Goal: Communication & Community: Answer question/provide support

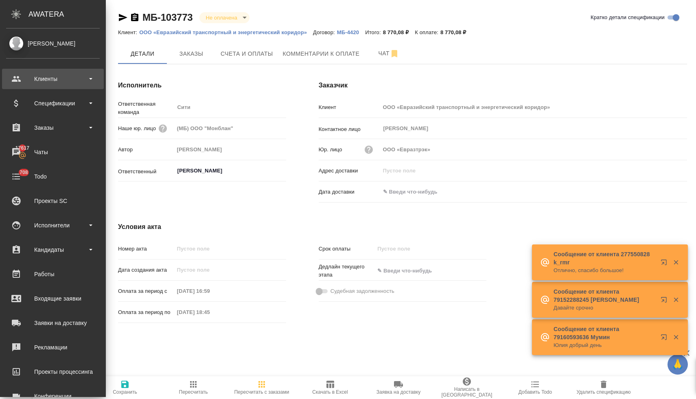
click at [40, 79] on div "Клиенты" at bounding box center [53, 79] width 94 height 12
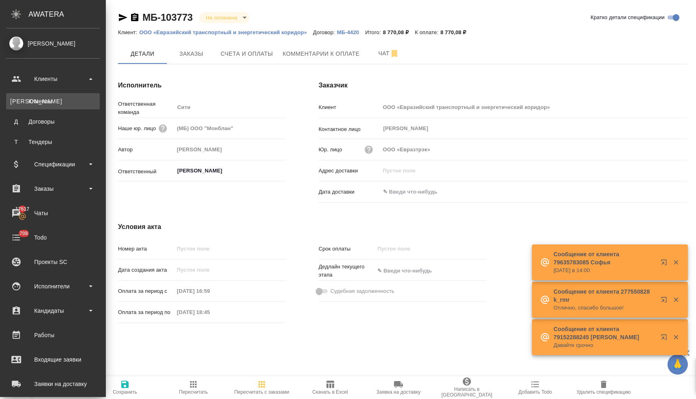
click at [44, 98] on div "Клиенты" at bounding box center [52, 101] width 85 height 8
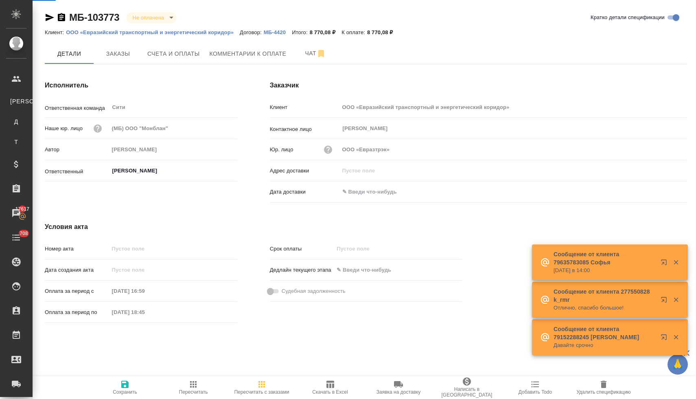
select select "RU"
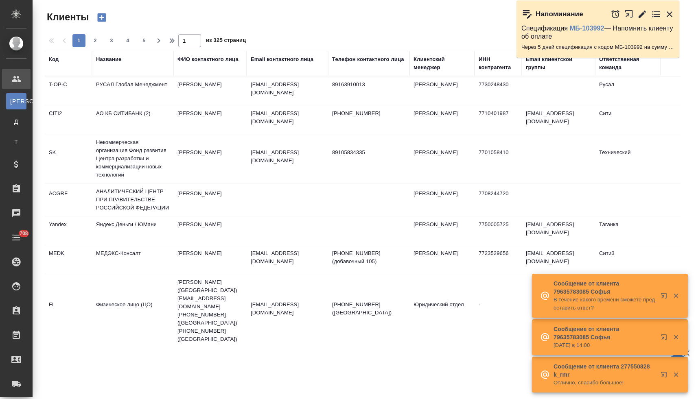
click at [104, 60] on div "Название" at bounding box center [108, 59] width 25 height 8
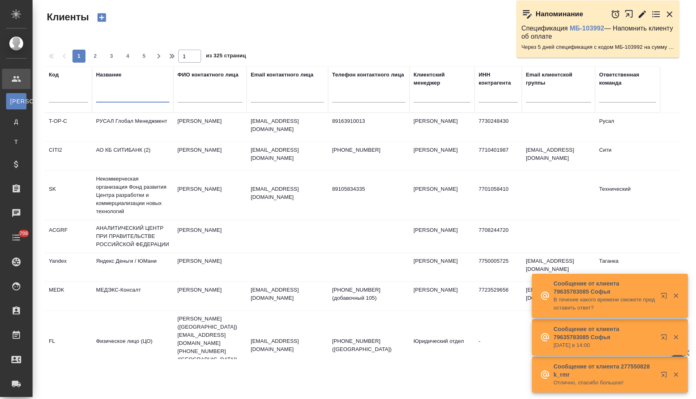
click at [118, 97] on input "text" at bounding box center [132, 97] width 73 height 10
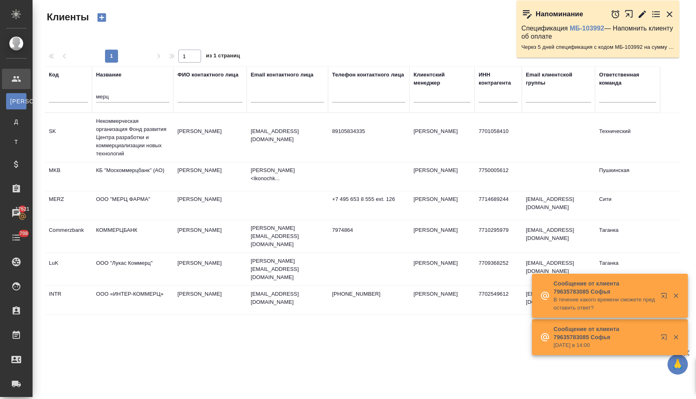
click at [125, 199] on td "ООО "МЕРЦ ФАРМА"" at bounding box center [132, 205] width 81 height 28
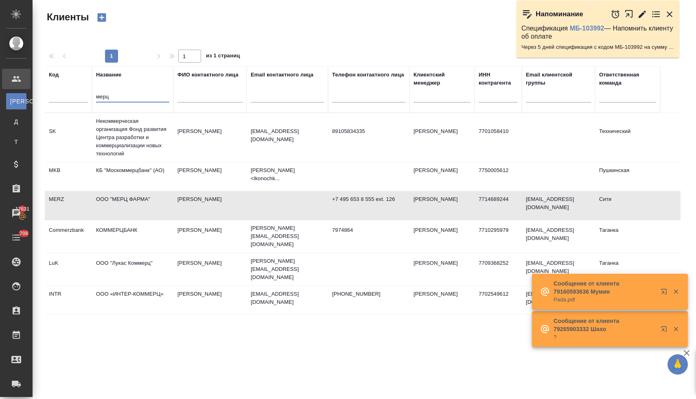
drag, startPoint x: 112, startPoint y: 97, endPoint x: 97, endPoint y: 96, distance: 15.1
click at [97, 96] on input "мерц" at bounding box center [132, 97] width 73 height 10
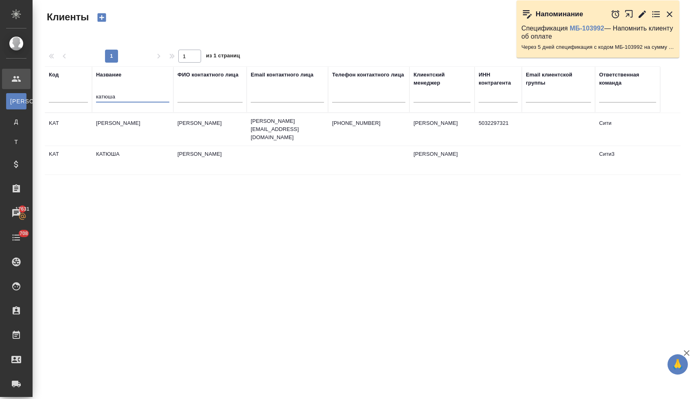
type input "катюша"
click at [131, 121] on td "КАТЮША АЙ ТИ" at bounding box center [132, 129] width 81 height 28
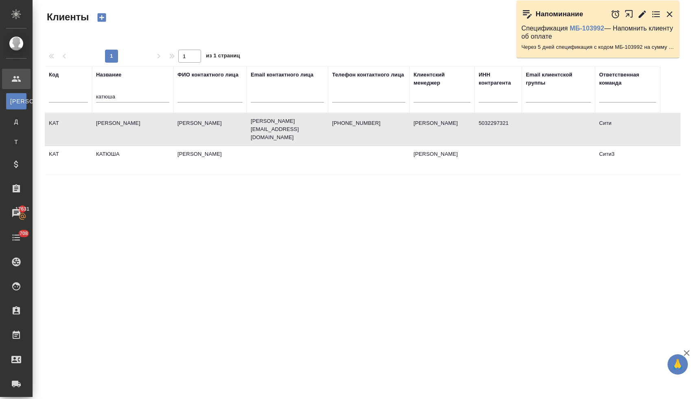
click at [131, 121] on td "КАТЮША АЙ ТИ" at bounding box center [132, 129] width 81 height 28
drag, startPoint x: 138, startPoint y: 97, endPoint x: 78, endPoint y: 95, distance: 59.9
click at [79, 95] on tr "Код Название катюша ФИО контактного лица Email контактного лица Телефон контакт…" at bounding box center [352, 89] width 615 height 46
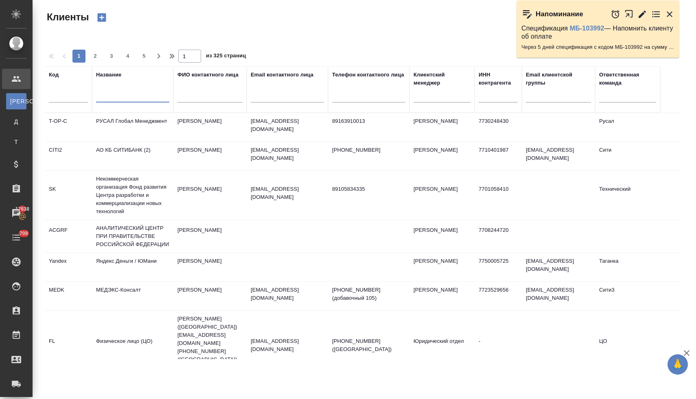
click at [277, 92] on input "text" at bounding box center [287, 97] width 73 height 10
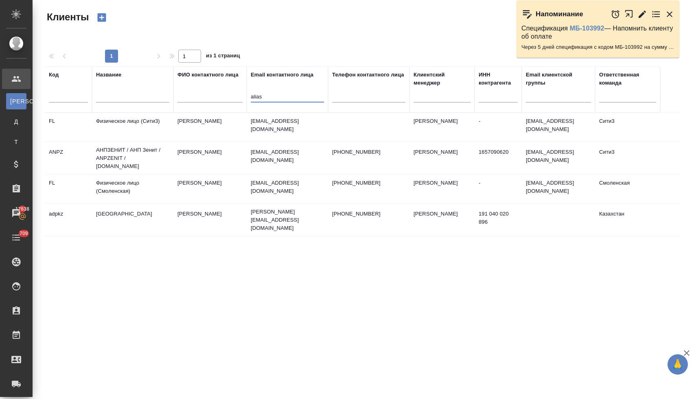
type input "alias"
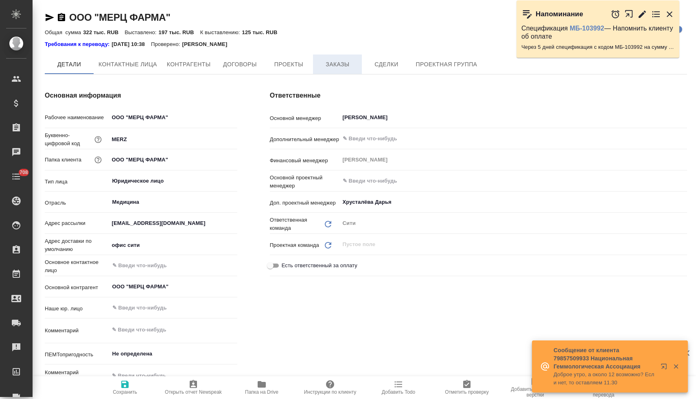
type textarea "x"
click at [342, 66] on span "Заказы" at bounding box center [337, 64] width 39 height 10
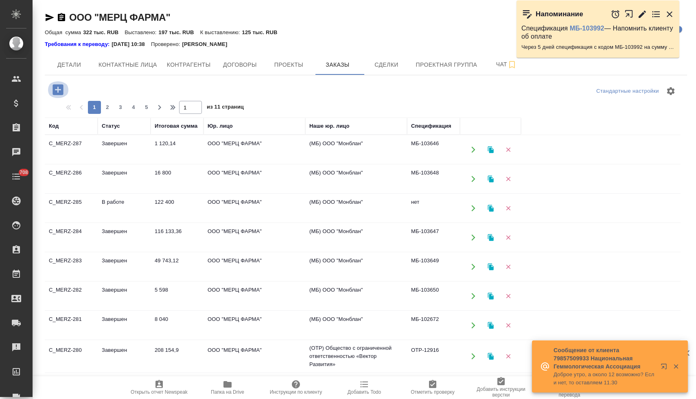
click at [61, 92] on icon "button" at bounding box center [57, 89] width 11 height 11
click at [59, 89] on icon "button" at bounding box center [58, 90] width 14 height 14
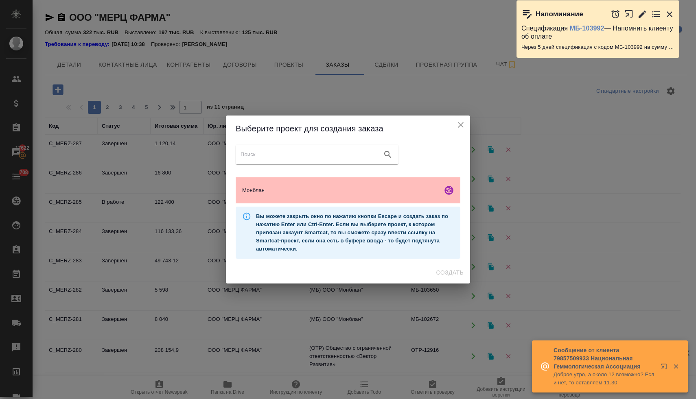
click at [287, 193] on span "Монблан" at bounding box center [340, 190] width 197 height 8
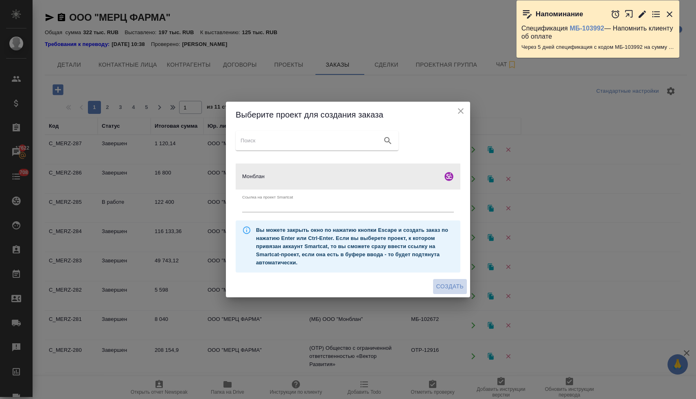
click at [447, 284] on span "Создать" at bounding box center [449, 287] width 27 height 10
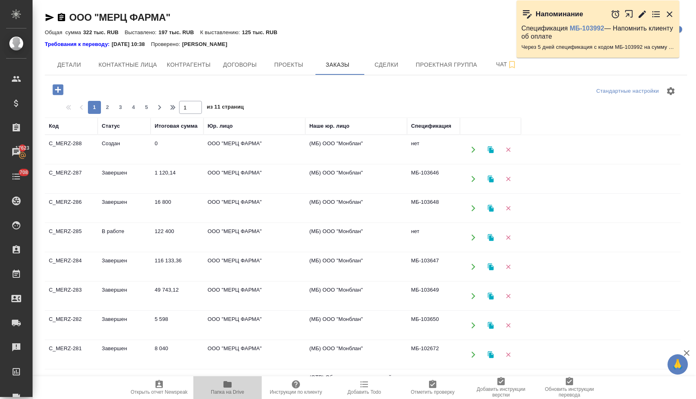
click at [227, 386] on icon "button" at bounding box center [227, 384] width 8 height 7
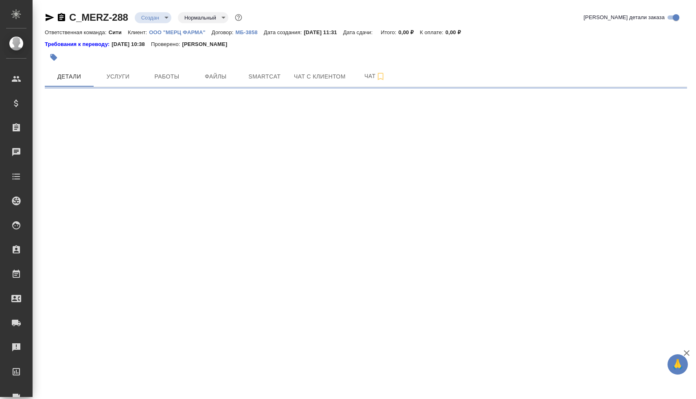
select select "RU"
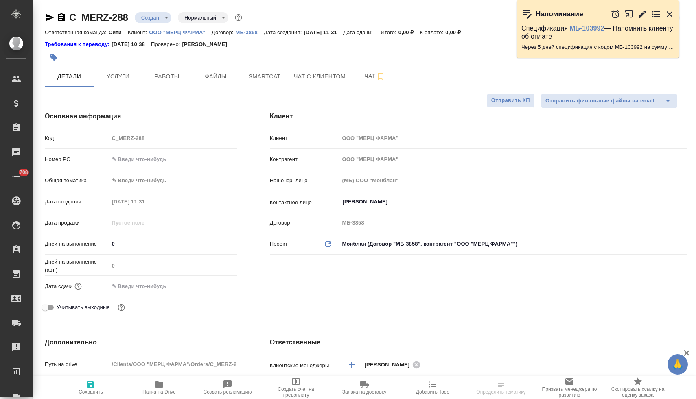
type textarea "x"
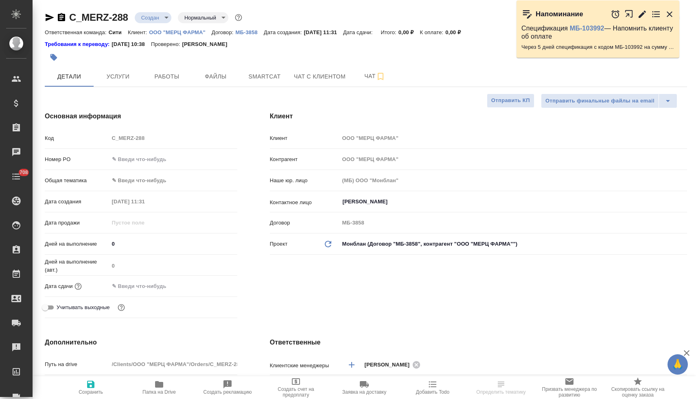
type textarea "x"
click at [382, 205] on input "Чернов Алексей" at bounding box center [499, 202] width 315 height 10
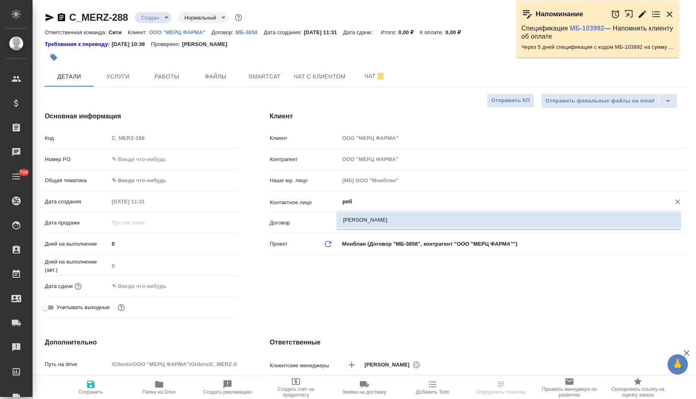
click at [402, 220] on li "Рябова Елена" at bounding box center [508, 220] width 344 height 15
type input "Рябова Елена"
type textarea "x"
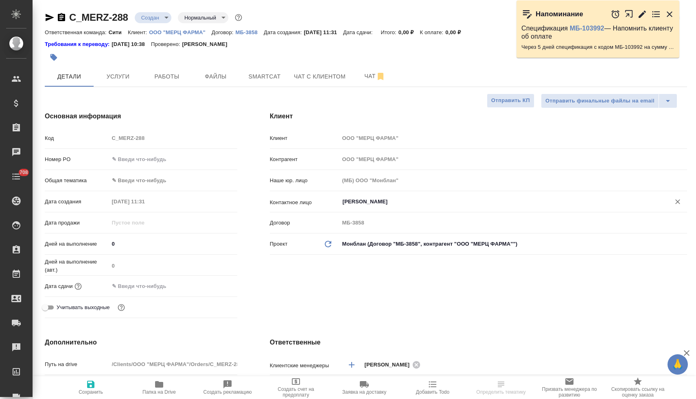
type input "Рябова Елена"
click at [96, 387] on span "Сохранить" at bounding box center [90, 387] width 59 height 15
type textarea "x"
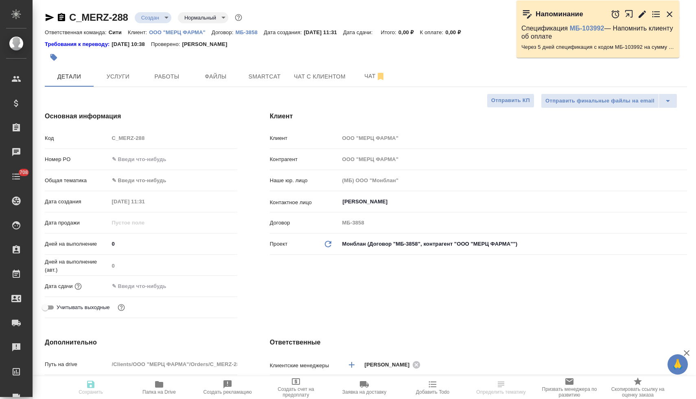
type textarea "x"
type input "holyTrinity"
select select "RU"
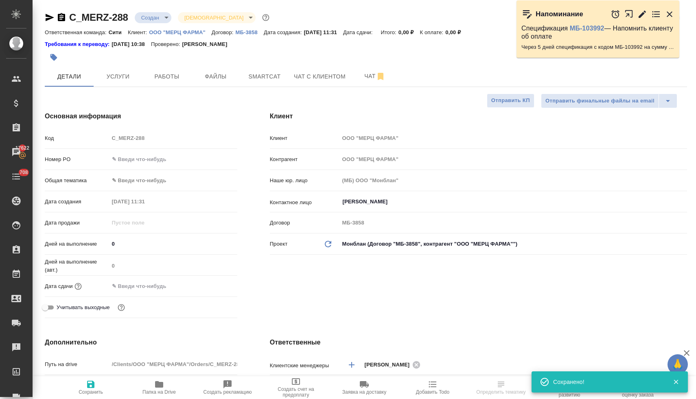
type textarea "x"
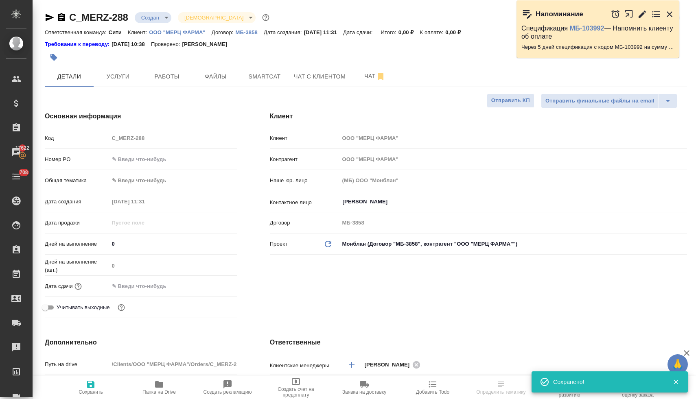
type textarea "x"
select select "RU"
type textarea "x"
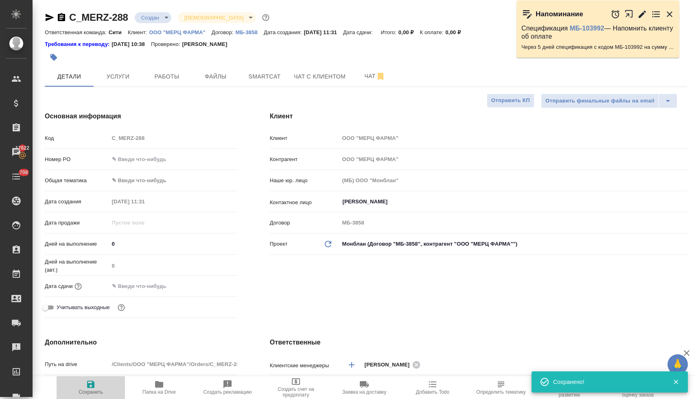
click at [91, 385] on icon "button" at bounding box center [91, 385] width 10 height 10
type textarea "x"
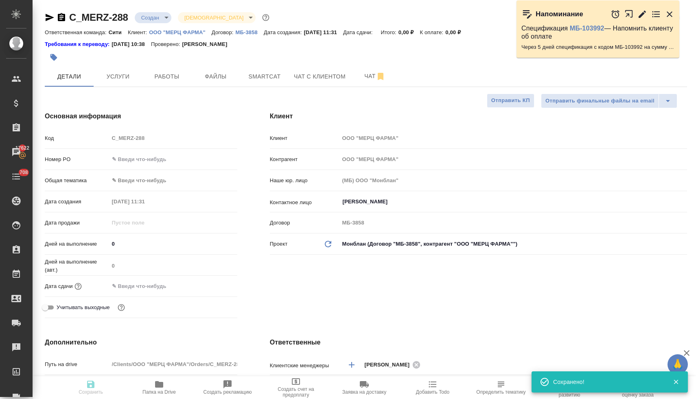
type textarea "x"
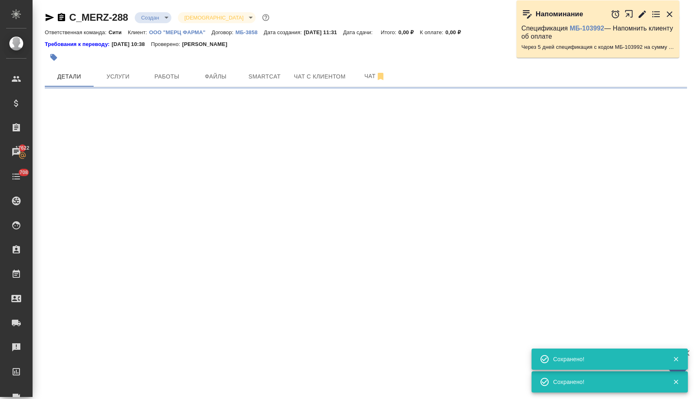
select select "RU"
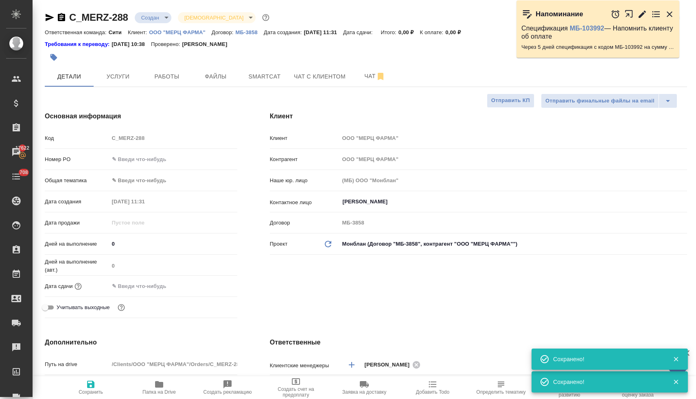
type textarea "x"
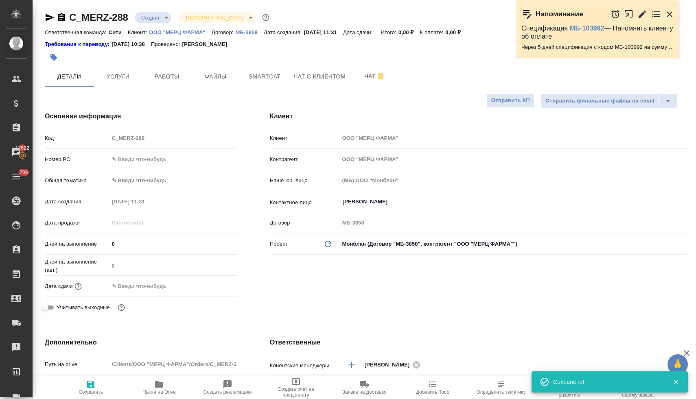
click at [159, 387] on icon "button" at bounding box center [159, 384] width 8 height 7
type textarea "x"
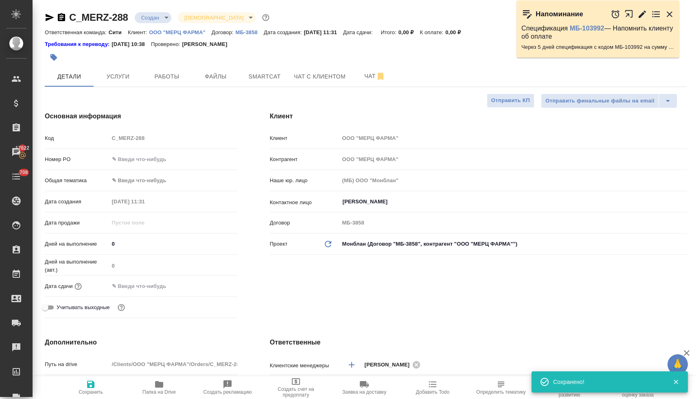
type textarea "x"
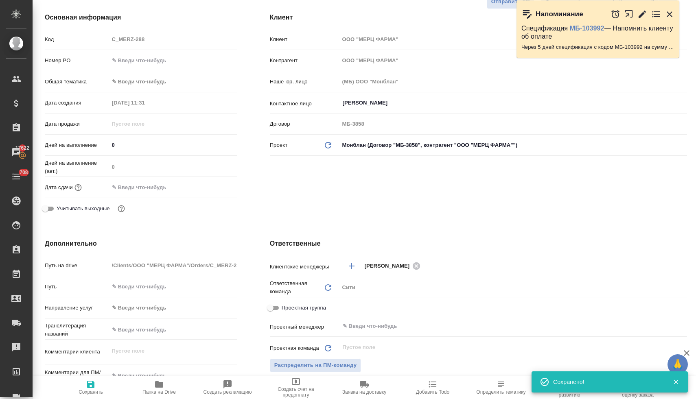
scroll to position [265, 0]
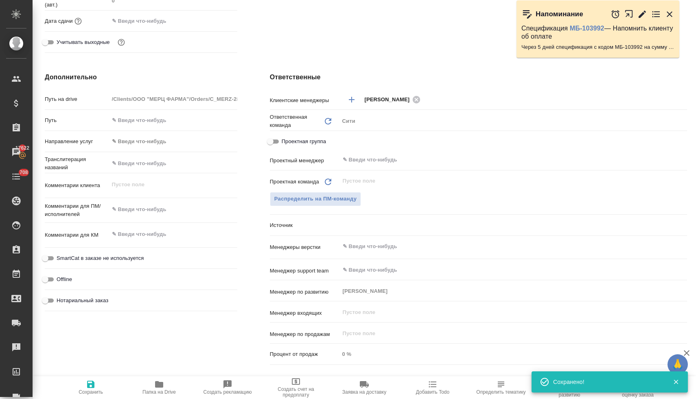
type textarea "x"
click at [131, 210] on textarea at bounding box center [173, 210] width 128 height 14
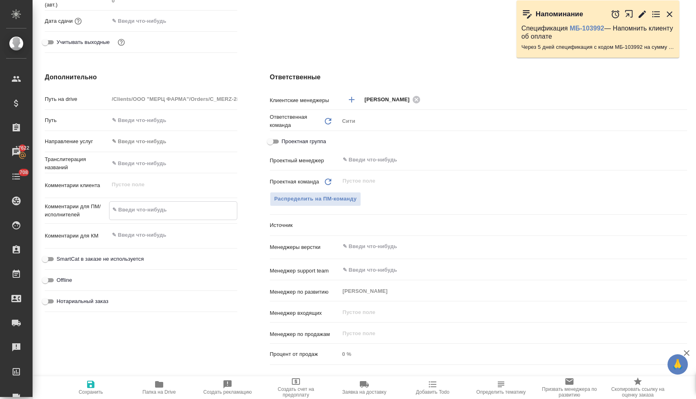
type textarea "x"
type textarea "с"
type textarea "x"
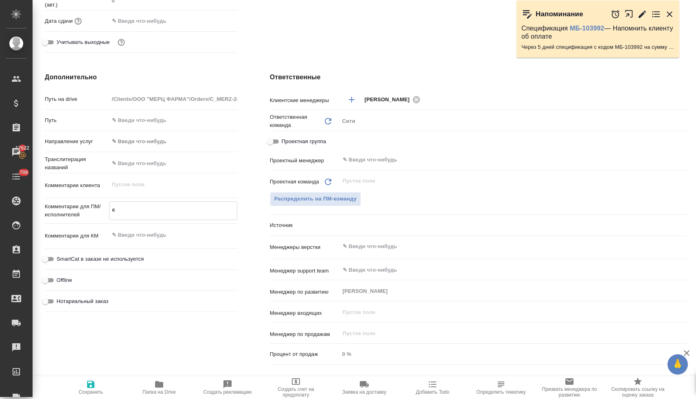
type textarea "сд"
type textarea "x"
type textarea "сде"
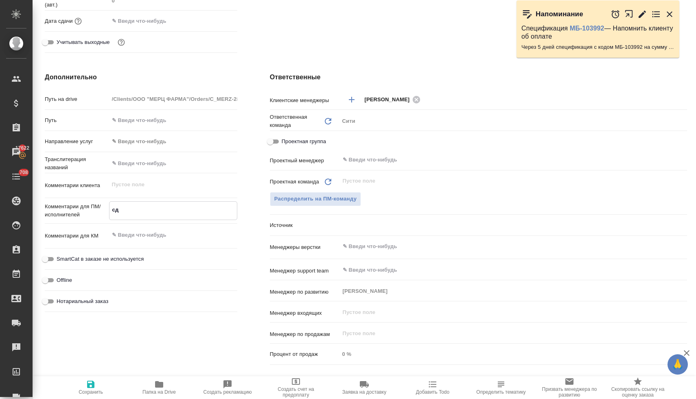
type textarea "x"
type textarea "сдел"
type textarea "x"
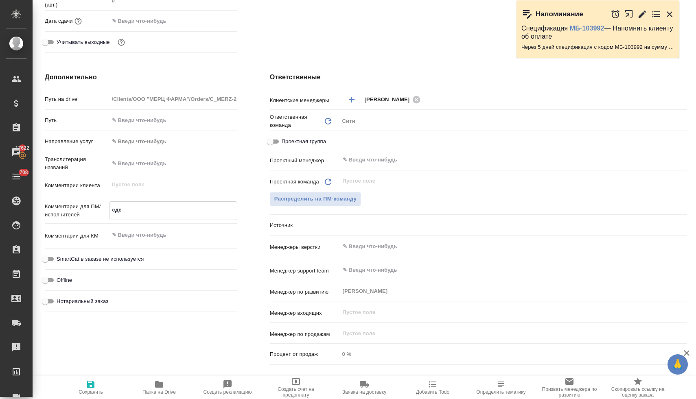
type textarea "x"
type textarea "сдела"
type textarea "x"
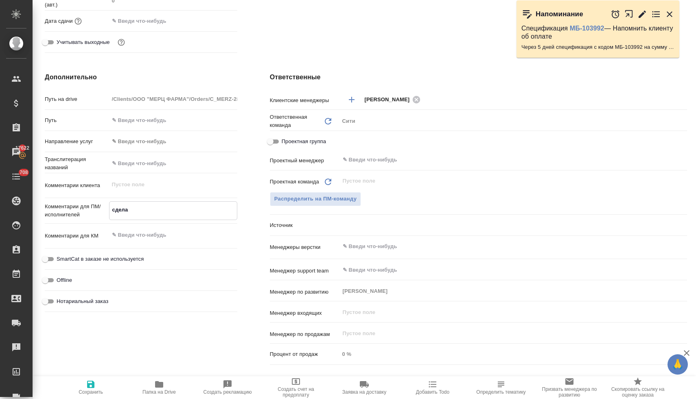
type textarea "x"
type textarea "сделай"
type textarea "x"
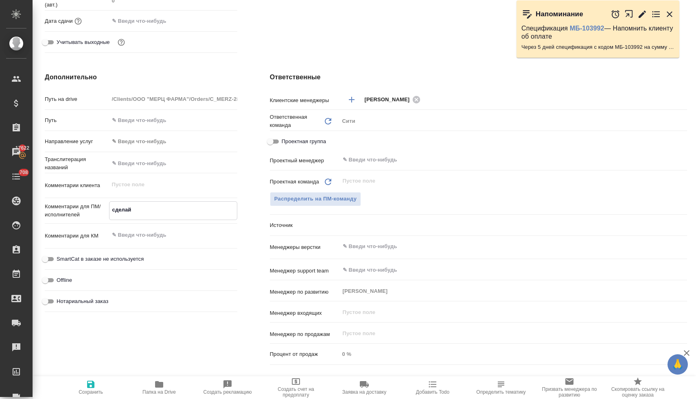
type textarea "сделайт"
type textarea "x"
type textarea "сделайте"
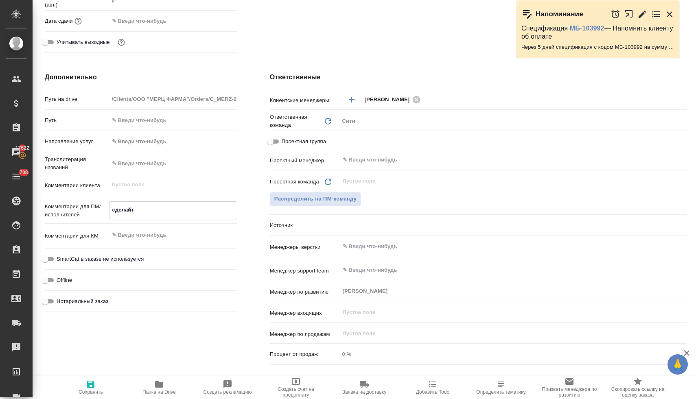
type textarea "x"
type textarea "сделайте"
type textarea "x"
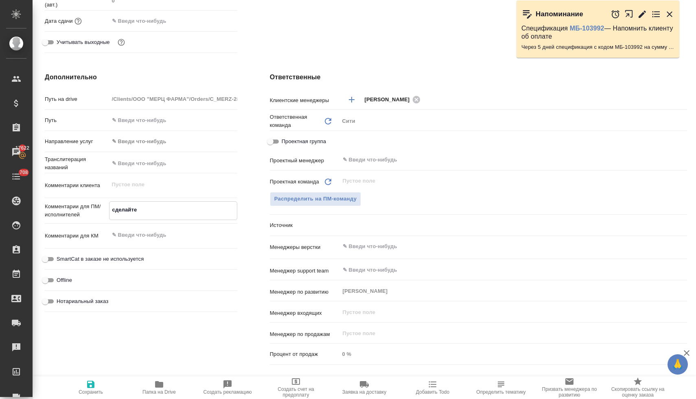
type textarea "x"
type textarea "сделайте т"
type textarea "x"
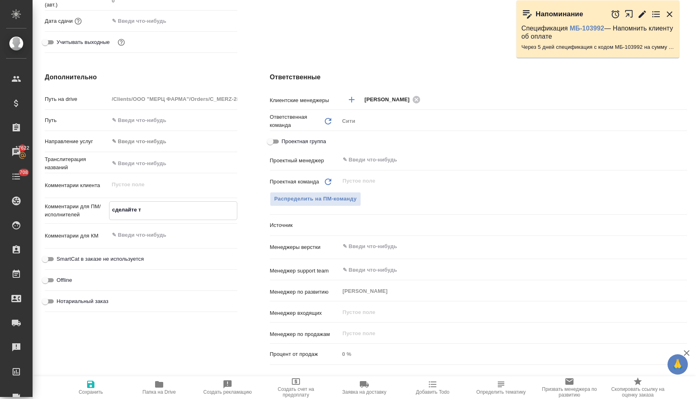
type textarea "x"
type textarea "сделайте ти"
type textarea "x"
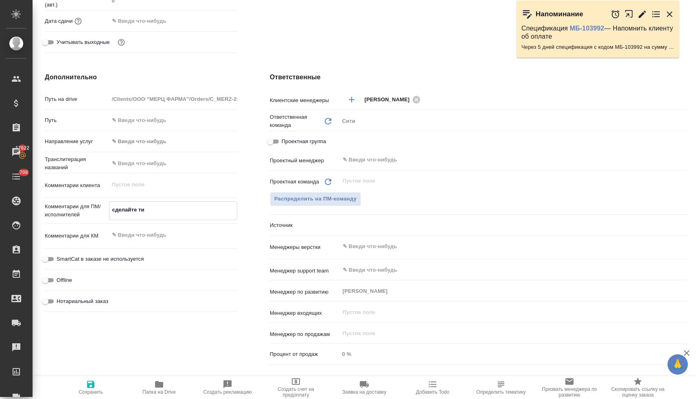
type textarea "сделайте тик"
type textarea "x"
type textarea "сделайте тике"
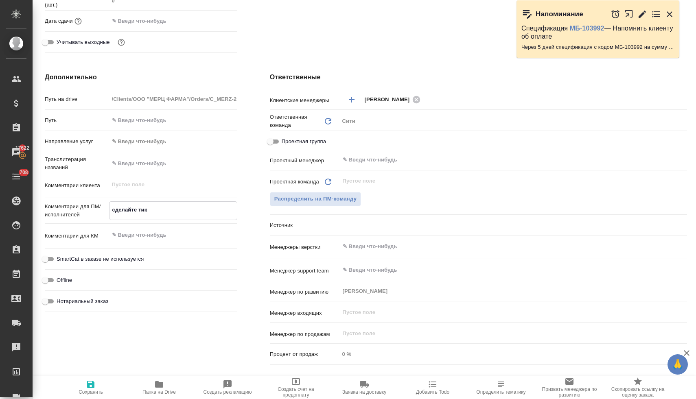
type textarea "x"
type textarea "сделайте тикет"
type textarea "x"
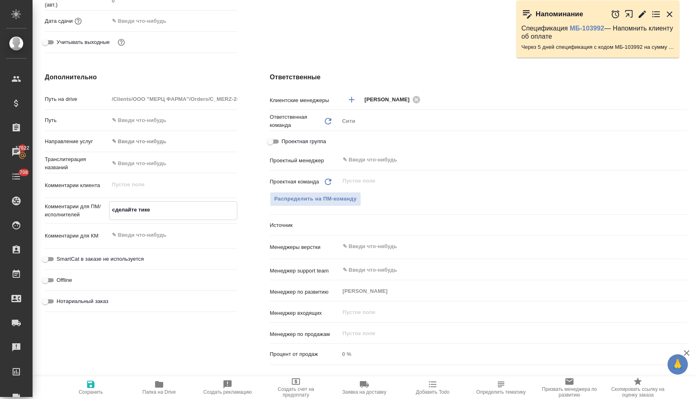
type textarea "x"
type textarea "сделайте тикет,"
type textarea "x"
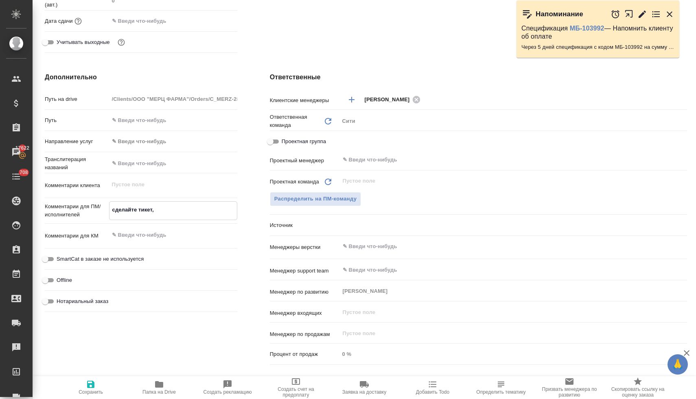
type textarea "x"
type textarea "сделайте тикет,"
type textarea "x"
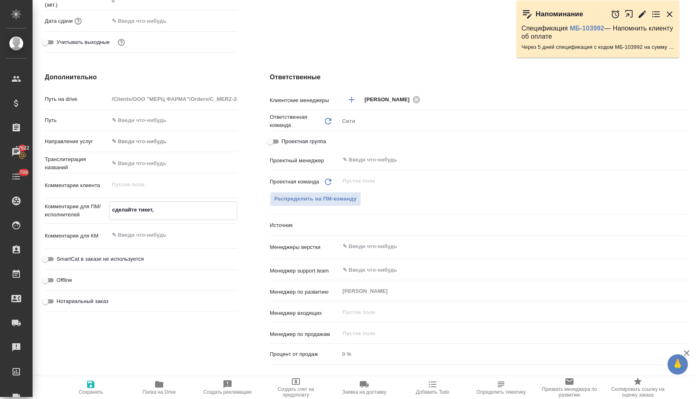
type textarea "сделайте тикет, п"
type textarea "x"
type textarea "сделайте тикет, пл"
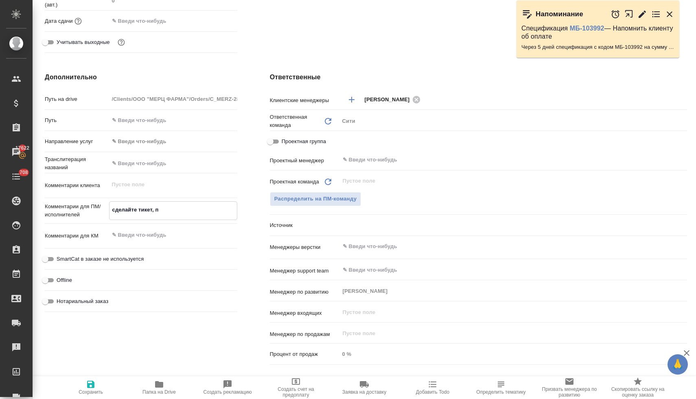
type textarea "x"
type textarea "сделайте тикет, пли"
type textarea "x"
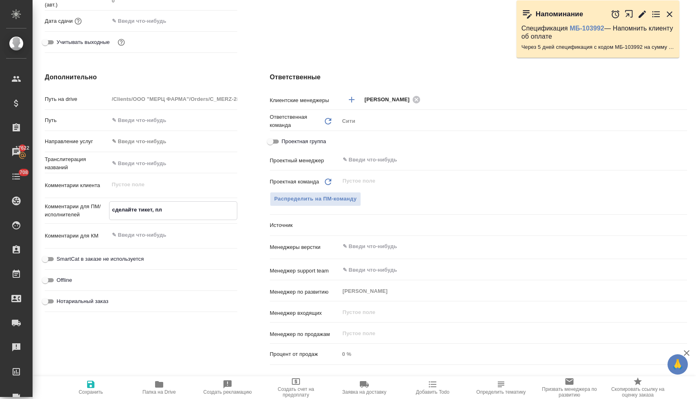
type textarea "x"
type textarea "сделайте тикет, плиз"
type textarea "x"
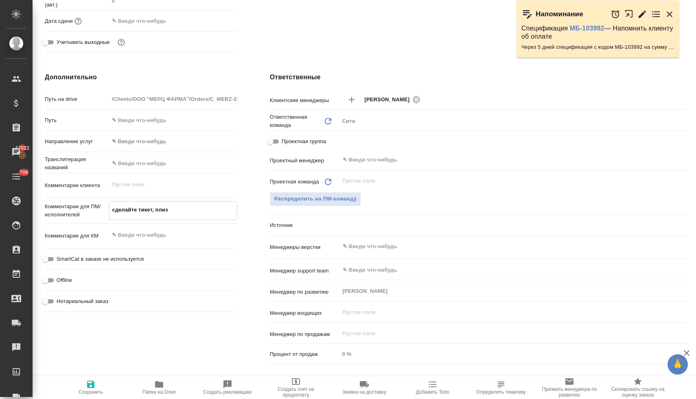
type textarea "сделайте тикет, плиз"
type textarea "x"
click at [371, 248] on input "text" at bounding box center [499, 247] width 315 height 10
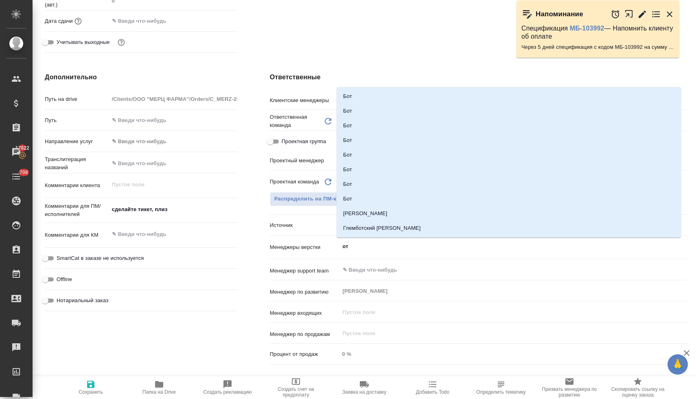
type input "отд"
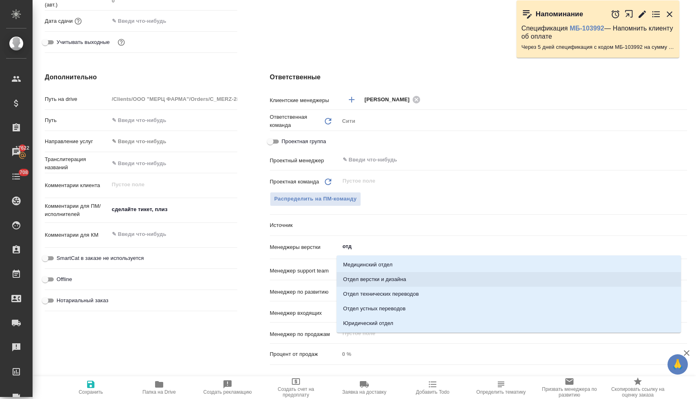
click at [377, 278] on li "Отдел верстки и дизайна" at bounding box center [508, 279] width 344 height 15
type textarea "x"
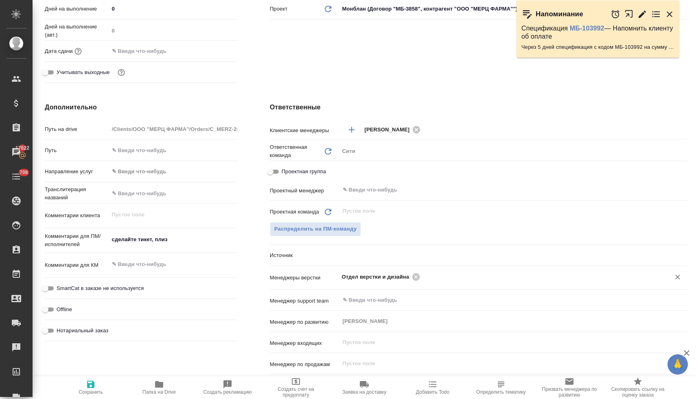
scroll to position [201, 0]
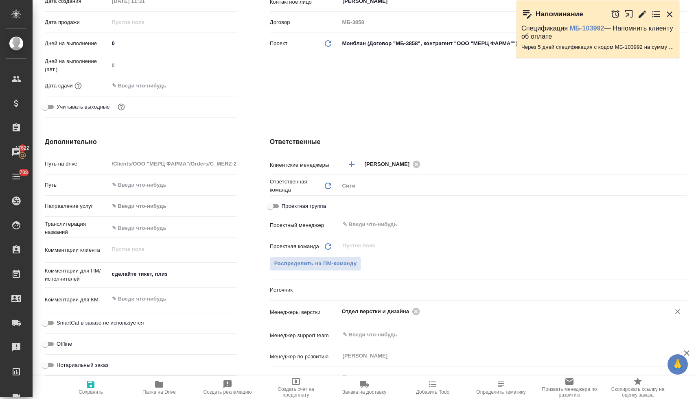
click at [138, 86] on input "text" at bounding box center [144, 86] width 71 height 12
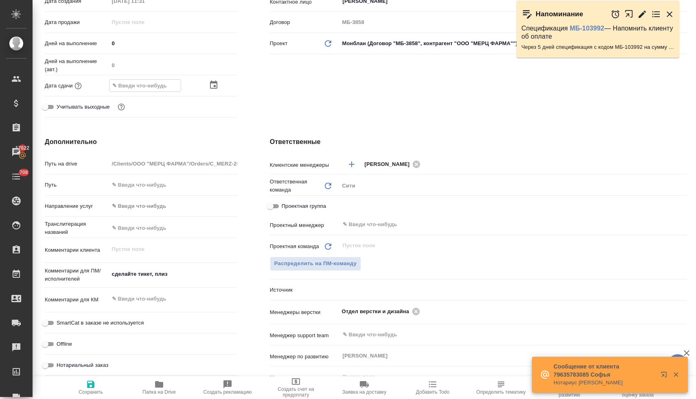
click at [213, 85] on icon "button" at bounding box center [213, 85] width 7 height 8
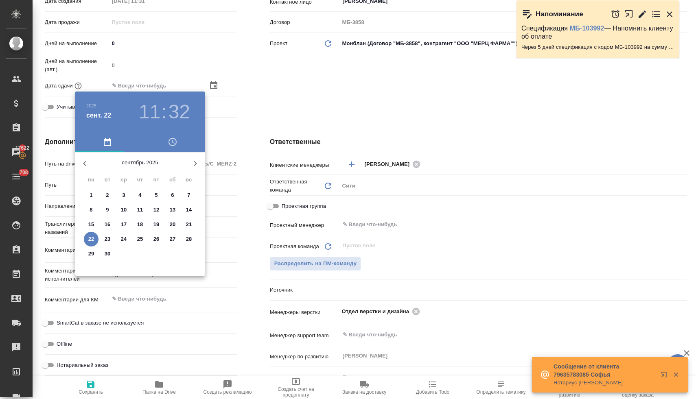
click at [173, 144] on icon "button" at bounding box center [173, 142] width 10 height 10
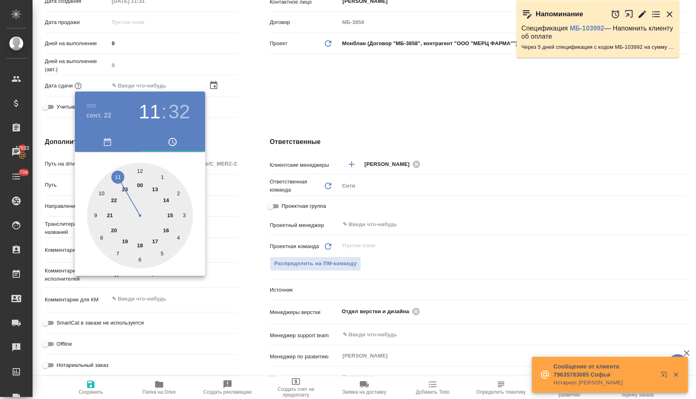
type input "22.09.2025 11:32"
type textarea "x"
click at [117, 176] on div at bounding box center [140, 216] width 106 height 106
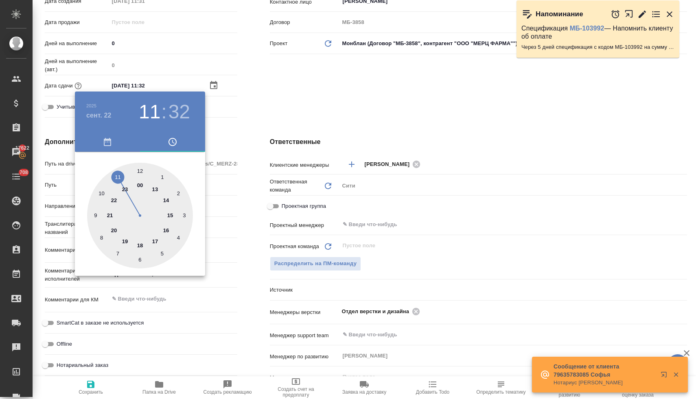
type textarea "x"
drag, startPoint x: 95, startPoint y: 214, endPoint x: 143, endPoint y: 192, distance: 53.0
click at [96, 214] on div at bounding box center [140, 216] width 106 height 106
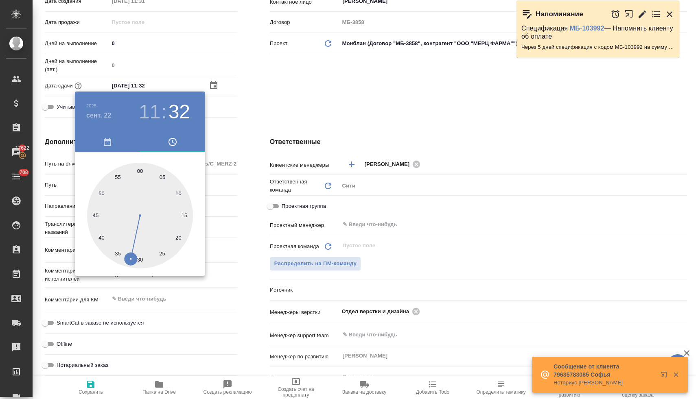
type input "22.09.2025 11:45"
type textarea "x"
click at [236, 129] on div at bounding box center [348, 199] width 696 height 399
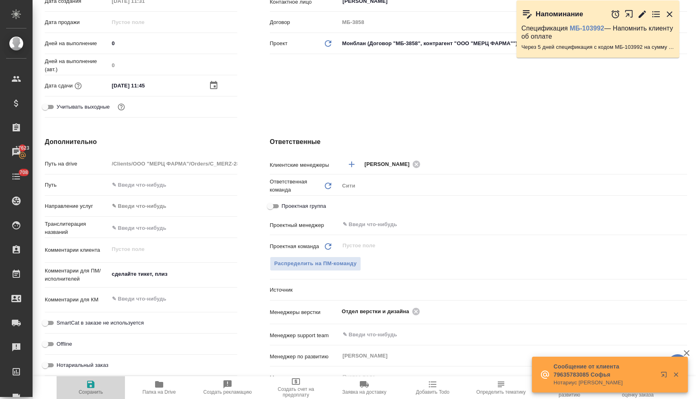
click at [90, 387] on icon "button" at bounding box center [90, 384] width 7 height 7
type textarea "x"
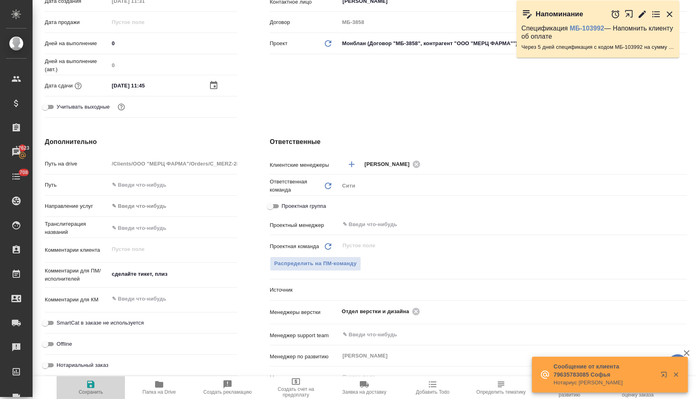
type textarea "x"
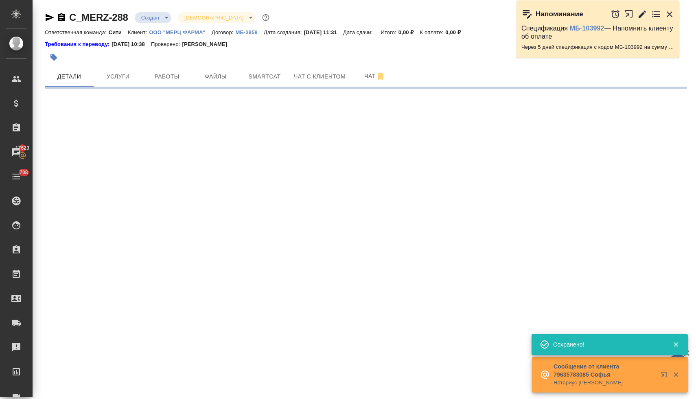
select select "RU"
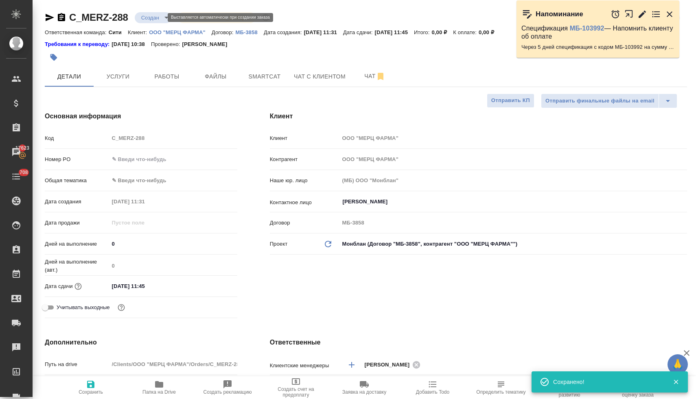
click at [152, 15] on body "🙏 .cls-1 fill:#fff; AWATERA Lyamina Nadezhda Клиенты Спецификации Заказы 17623 …" at bounding box center [348, 199] width 696 height 399
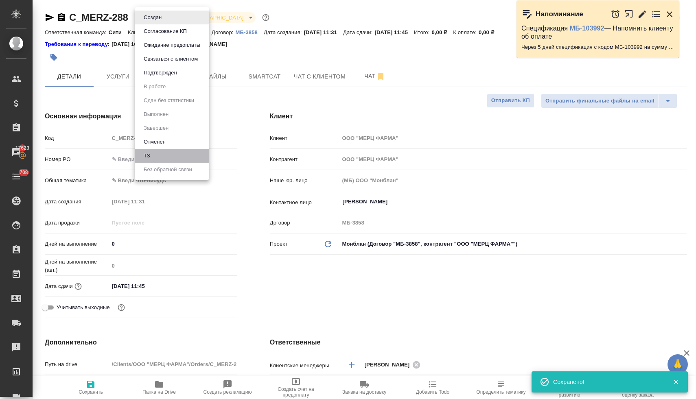
click at [166, 155] on li "ТЗ" at bounding box center [172, 156] width 74 height 14
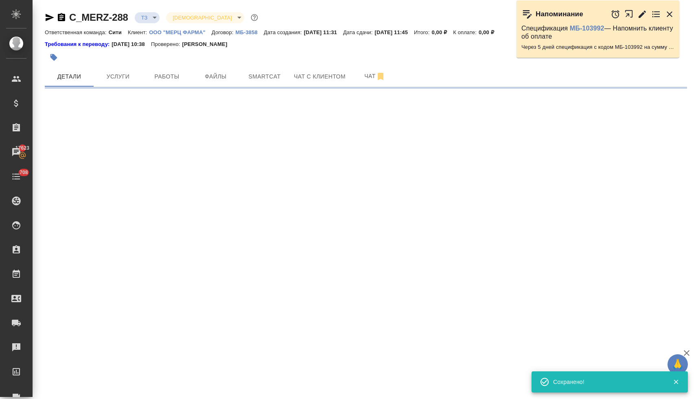
select select "RU"
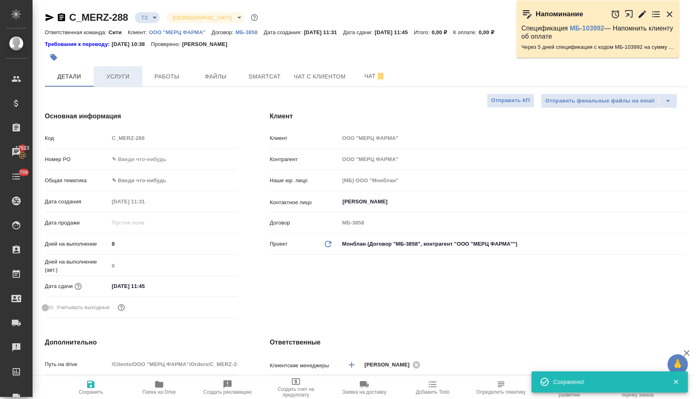
click at [122, 74] on span "Услуги" at bounding box center [117, 77] width 39 height 10
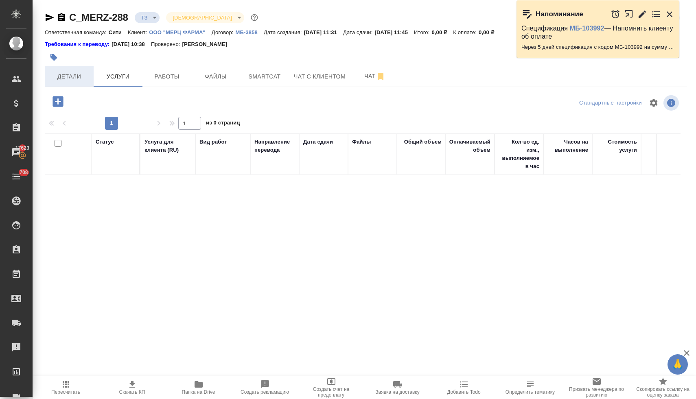
click at [61, 78] on span "Детали" at bounding box center [69, 77] width 39 height 10
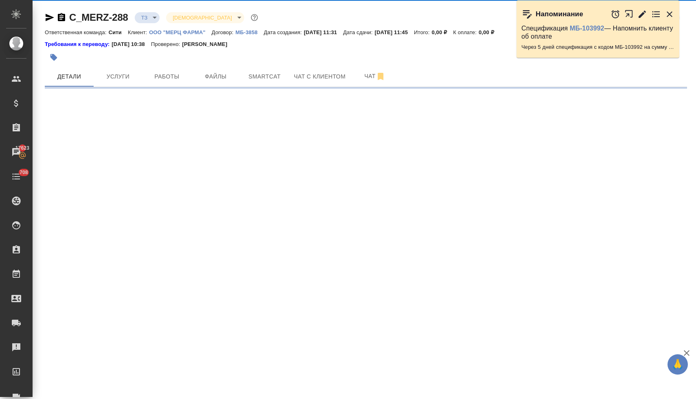
select select "RU"
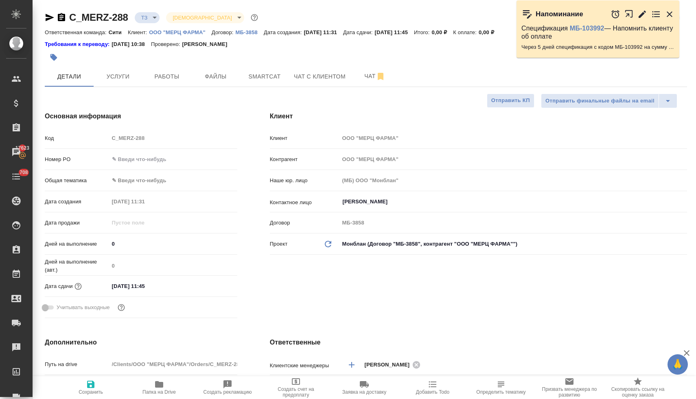
type textarea "x"
click at [103, 138] on div "Код C_MERZ-288" at bounding box center [141, 138] width 192 height 14
type textarea "x"
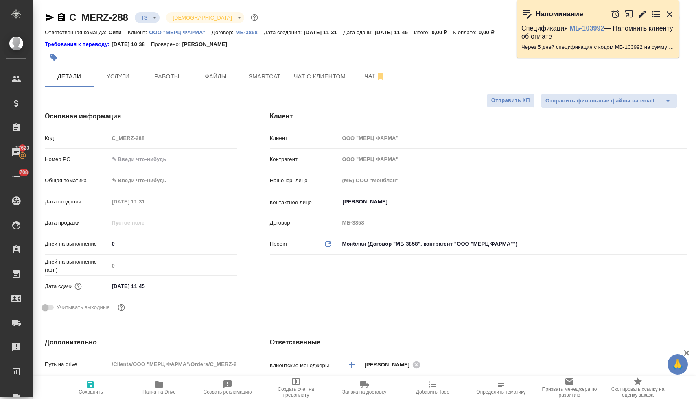
type textarea "x"
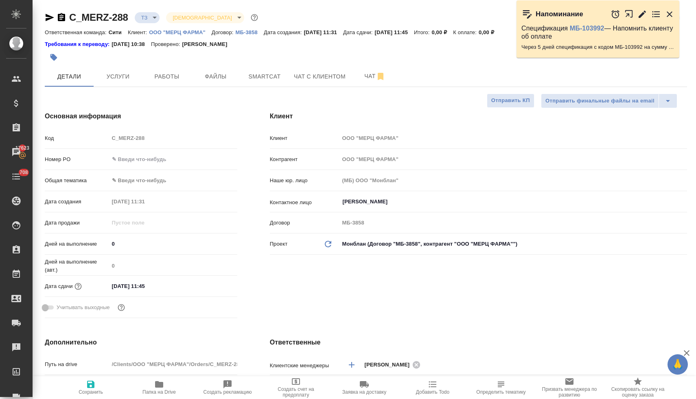
type textarea "x"
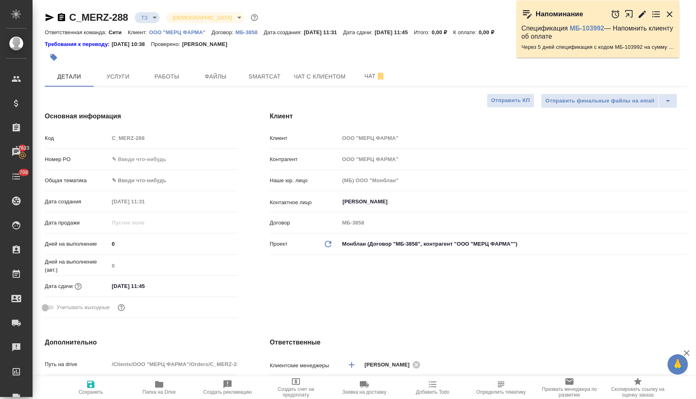
type textarea "x"
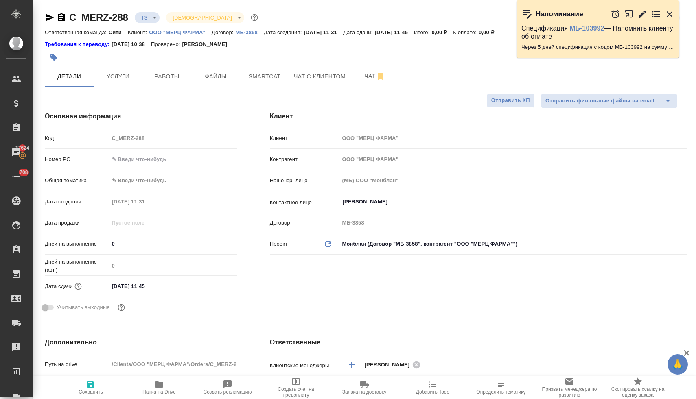
type textarea "x"
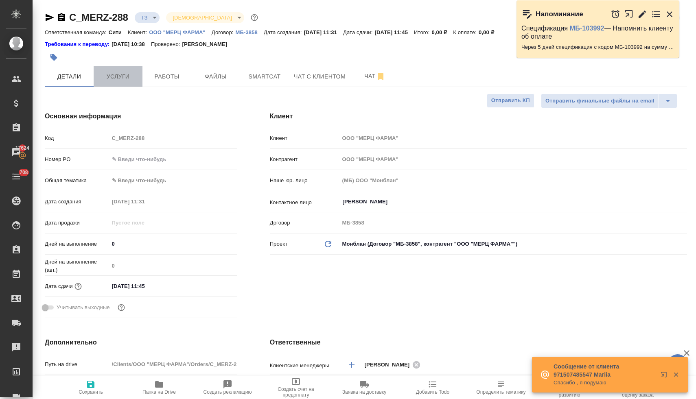
click at [124, 78] on span "Услуги" at bounding box center [117, 77] width 39 height 10
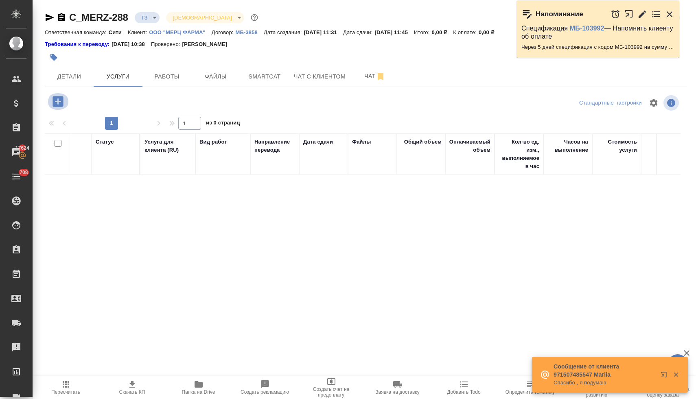
click at [58, 101] on icon "button" at bounding box center [58, 101] width 14 height 14
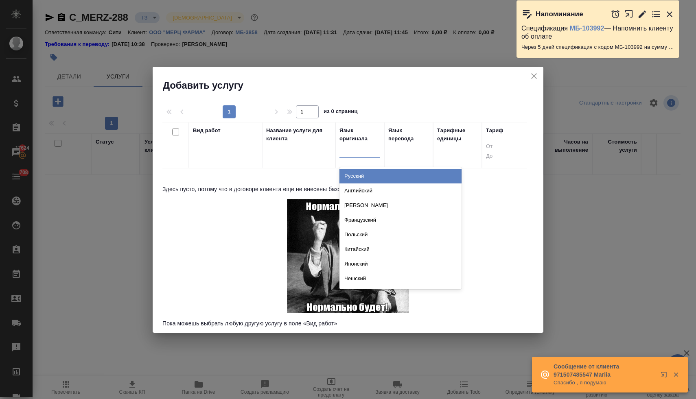
click at [357, 154] on div at bounding box center [359, 150] width 41 height 12
type input "нем"
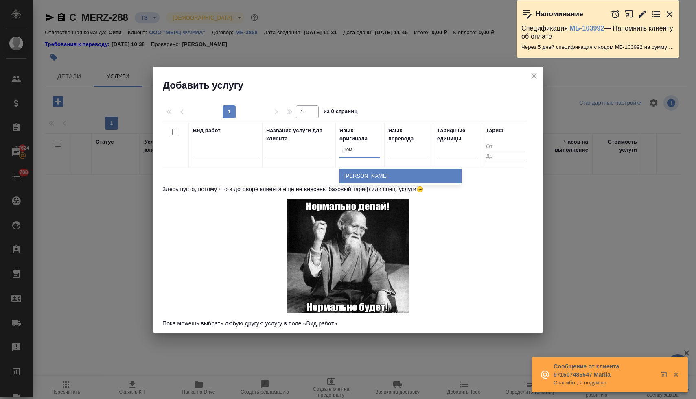
click at [358, 178] on div "Немецкий" at bounding box center [400, 176] width 122 height 15
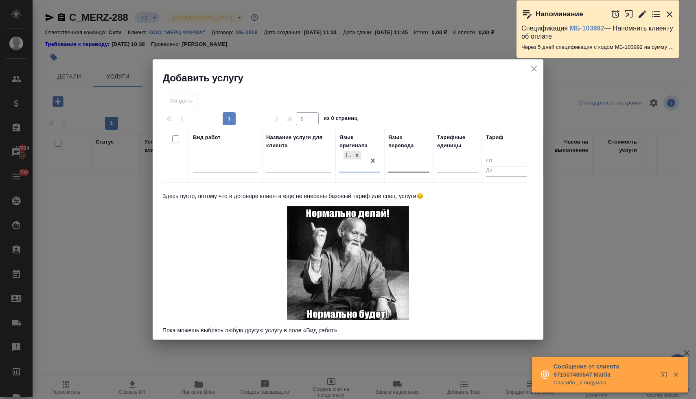
click at [393, 163] on div at bounding box center [408, 164] width 41 height 12
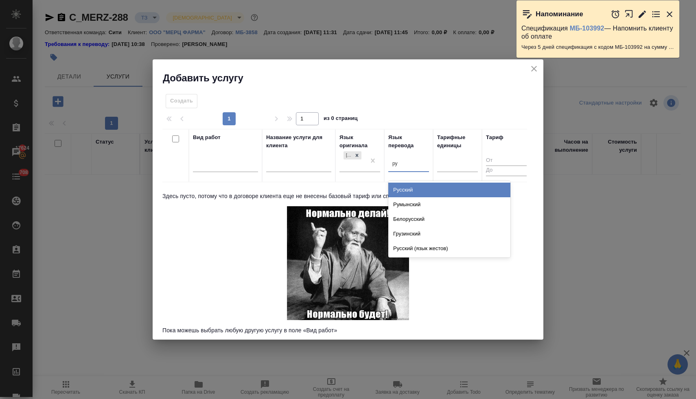
type input "рус"
click at [401, 190] on div "Русский" at bounding box center [449, 190] width 122 height 15
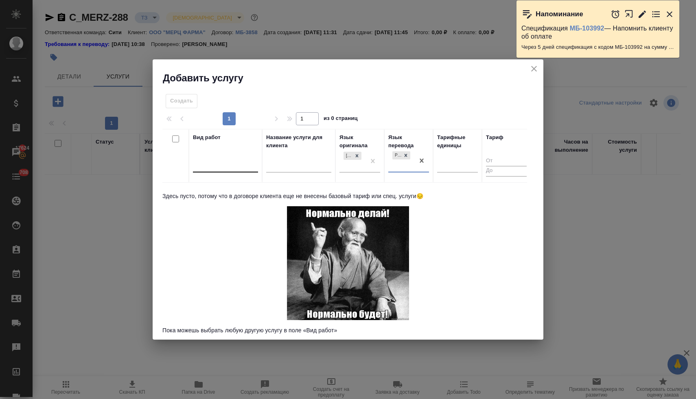
click at [238, 168] on div at bounding box center [225, 164] width 65 height 12
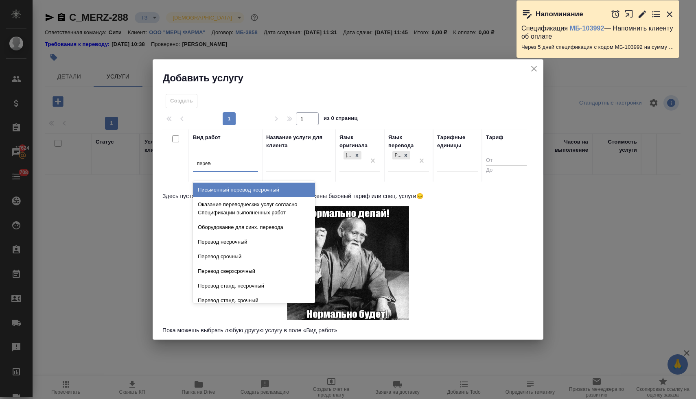
type input "перевод"
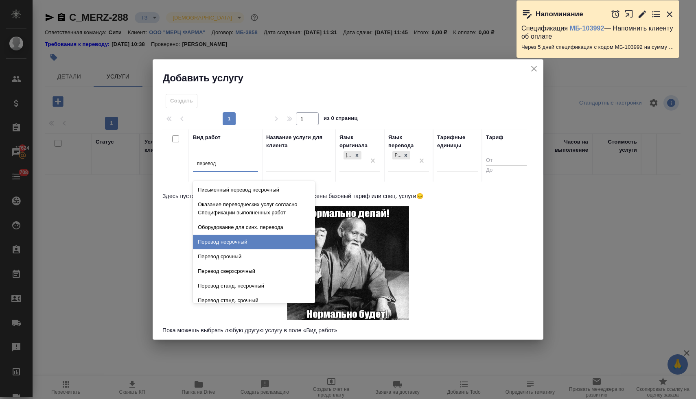
click at [259, 240] on div "Перевод несрочный" at bounding box center [254, 242] width 122 height 15
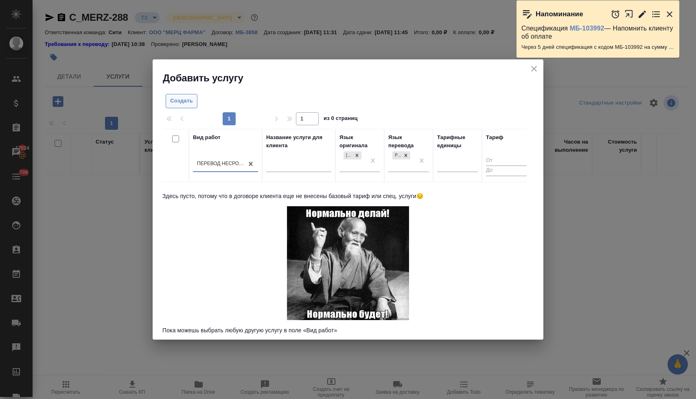
click at [184, 102] on span "Создать" at bounding box center [181, 100] width 23 height 9
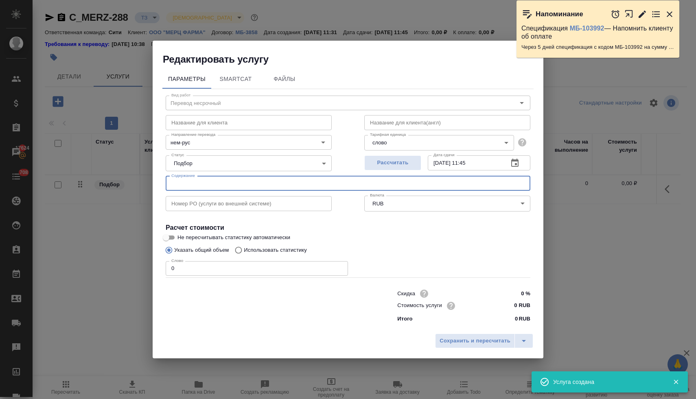
click at [228, 185] on input "text" at bounding box center [348, 183] width 365 height 15
paste input "ABD_25DE323064810952B0"
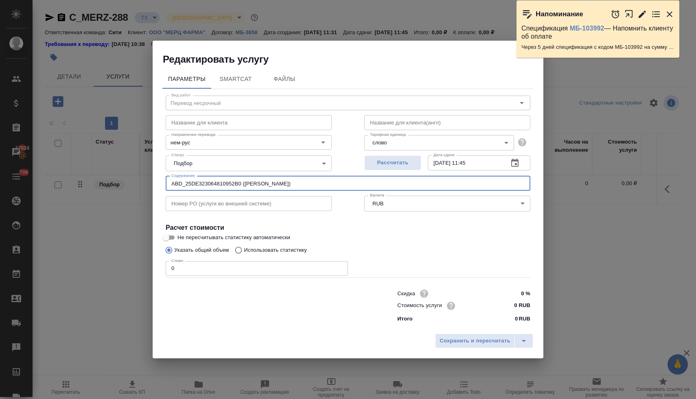
drag, startPoint x: 302, startPoint y: 184, endPoint x: 148, endPoint y: 177, distance: 154.3
click at [148, 177] on div "Редактировать услугу Параметры SmartCat Файлы Вид работ Перевод несрочный Вид р…" at bounding box center [348, 199] width 696 height 399
type input "ABD_25DE323064810952B0 (Рябова Елена)"
click at [428, 144] on body "🙏 .cls-1 fill:#fff; AWATERA Lyamina Nadezhda Клиенты Спецификации Заказы 17624 …" at bounding box center [348, 199] width 696 height 399
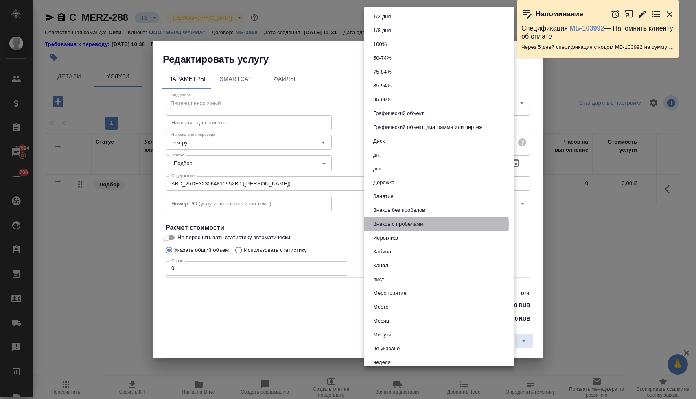
click at [422, 225] on button "Знаков с пробелами" at bounding box center [398, 224] width 55 height 9
type input "5ecc3eb601299b59f9a1aec2"
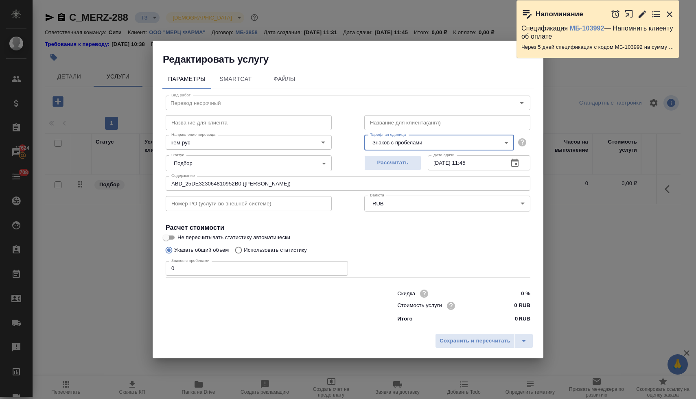
click at [250, 276] on div "Скидка 0 % Стоимость услуги 0 RUB Итого 0 RUB" at bounding box center [347, 305] width 397 height 68
click at [251, 267] on input "0" at bounding box center [257, 268] width 182 height 15
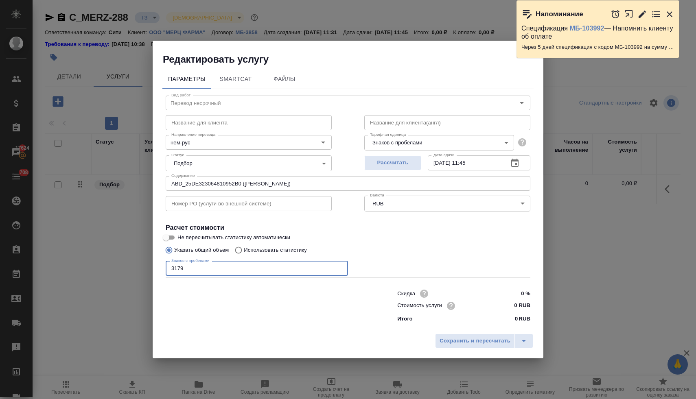
type input "3179"
click at [511, 309] on input "0 RUB" at bounding box center [515, 306] width 30 height 12
type input "668 RUB"
click at [489, 341] on span "Сохранить и пересчитать" at bounding box center [474, 340] width 71 height 9
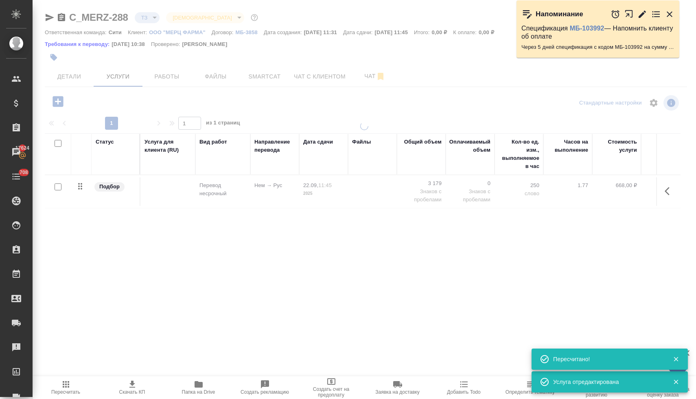
type input "new"
type input "urgent"
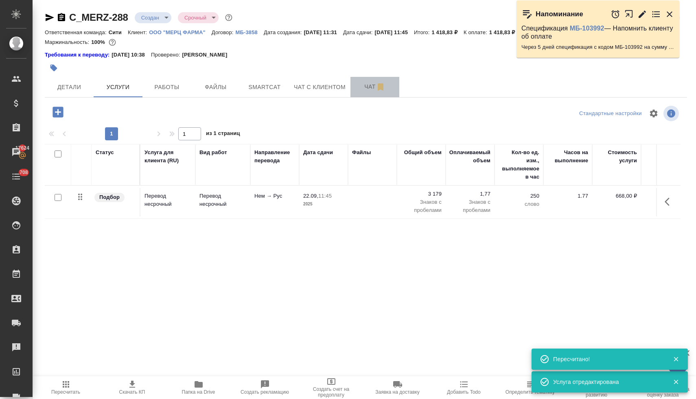
click at [368, 89] on span "Чат" at bounding box center [374, 87] width 39 height 10
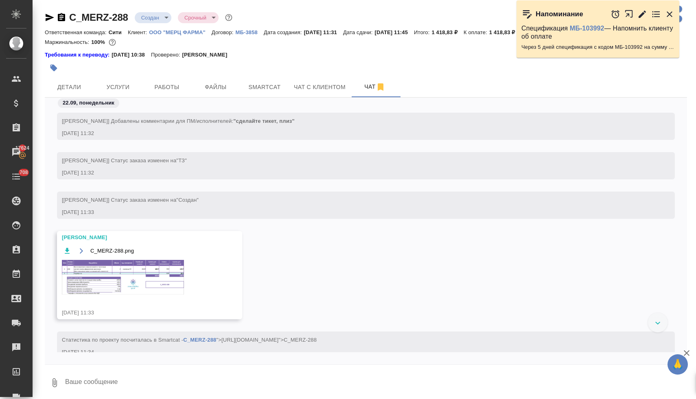
click at [116, 274] on img at bounding box center [123, 277] width 122 height 35
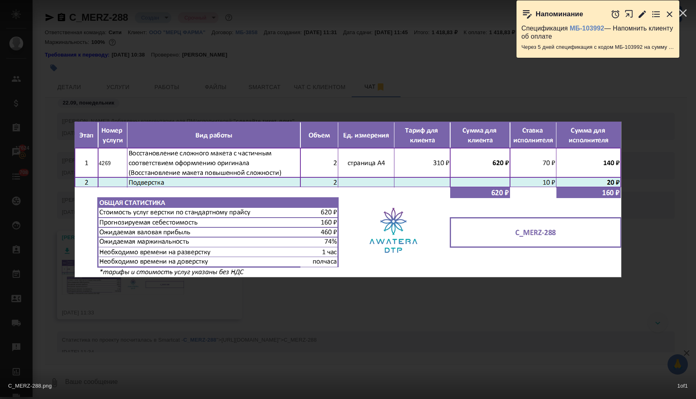
click at [345, 321] on div "C_MERZ-288.png 1 of 1" at bounding box center [348, 199] width 696 height 399
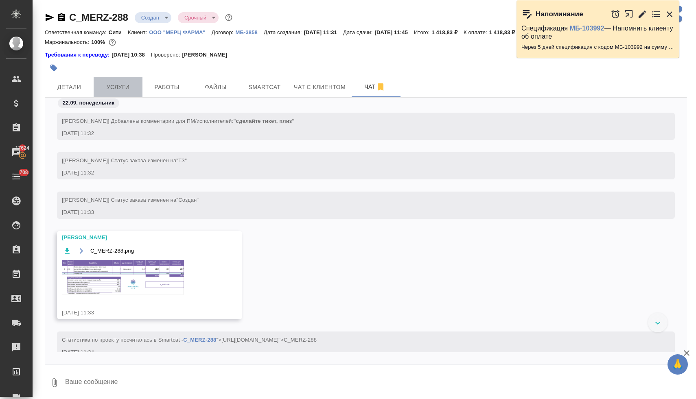
click at [122, 87] on span "Услуги" at bounding box center [117, 87] width 39 height 10
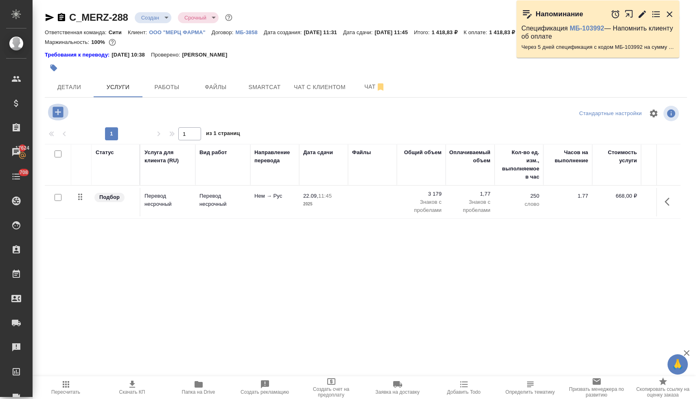
click at [54, 105] on icon "button" at bounding box center [58, 112] width 14 height 14
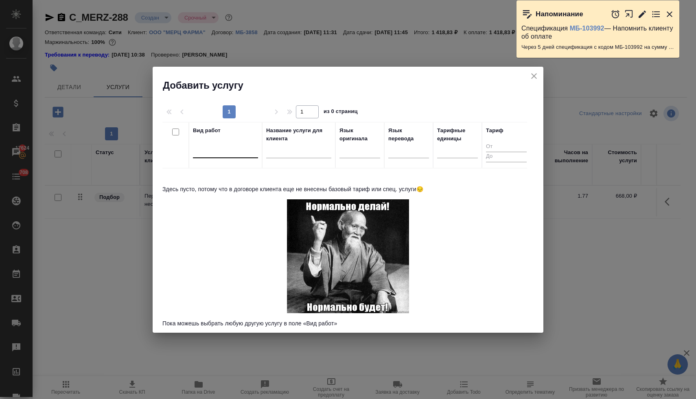
click at [230, 155] on div at bounding box center [225, 150] width 65 height 12
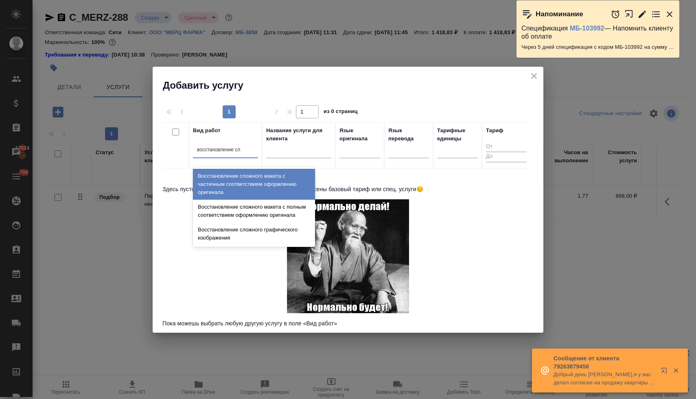
type input "восстановление сло"
click at [229, 187] on div "Восстановление сложного макета с частичным соответствием оформлению оригинала" at bounding box center [254, 184] width 122 height 31
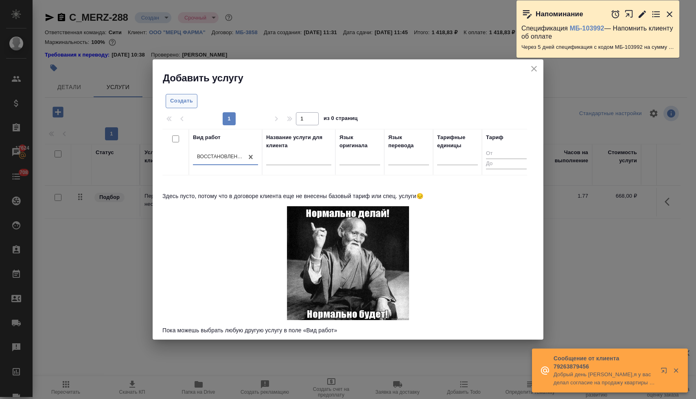
click at [183, 102] on span "Создать" at bounding box center [181, 100] width 23 height 9
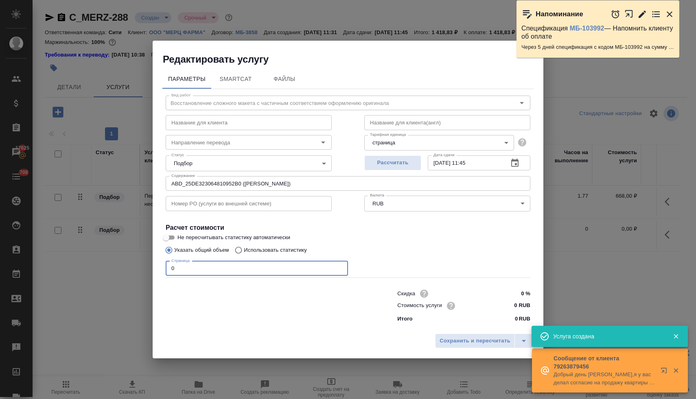
drag, startPoint x: 182, startPoint y: 268, endPoint x: 145, endPoint y: 266, distance: 37.1
click at [151, 266] on div "Редактировать услугу Параметры SmartCat Файлы Вид работ Восстановление сложного…" at bounding box center [348, 199] width 696 height 399
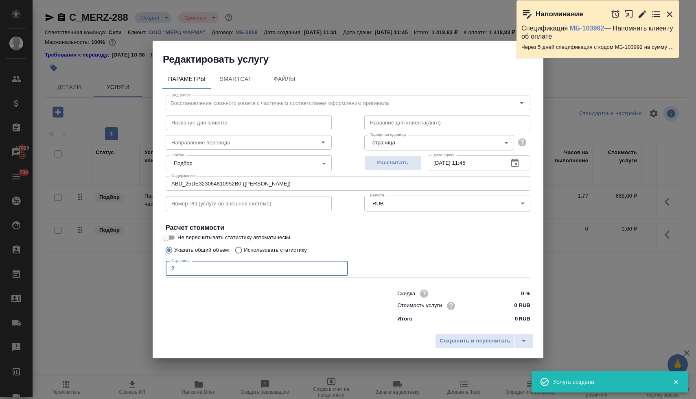
type input "2"
click at [505, 305] on input "0 RUB" at bounding box center [515, 306] width 30 height 12
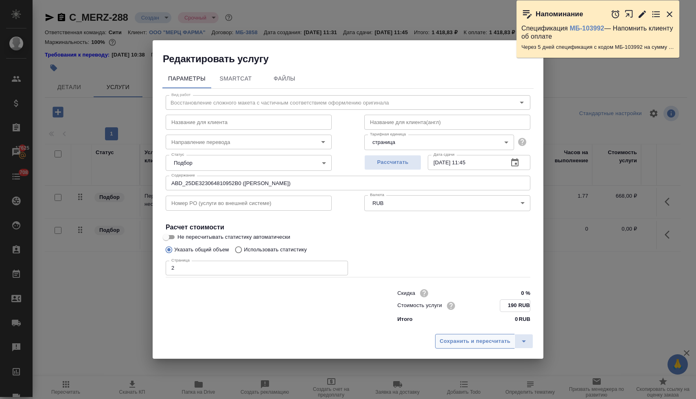
type input "190 RUB"
click at [485, 341] on span "Сохранить и пересчитать" at bounding box center [474, 341] width 71 height 9
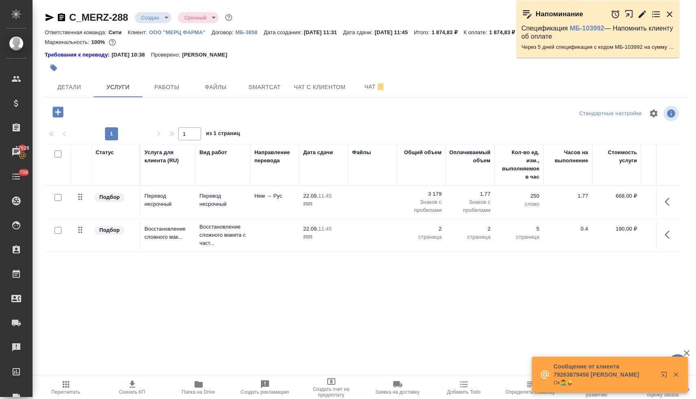
click at [669, 12] on icon "button" at bounding box center [669, 14] width 10 height 10
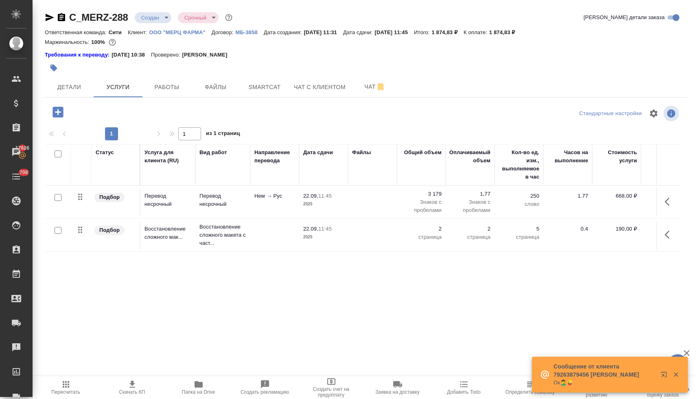
click at [651, 71] on div at bounding box center [366, 68] width 642 height 18
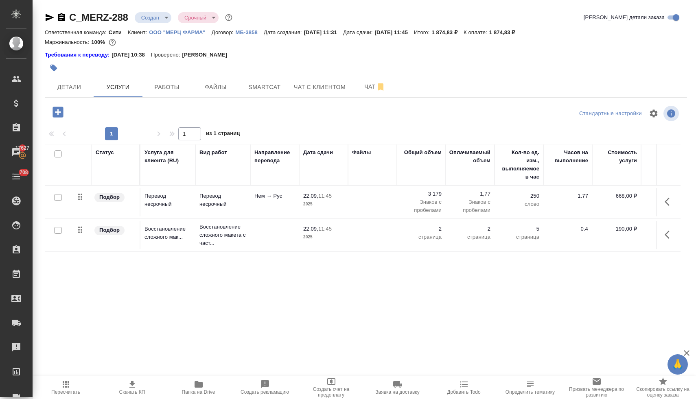
scroll to position [0, 114]
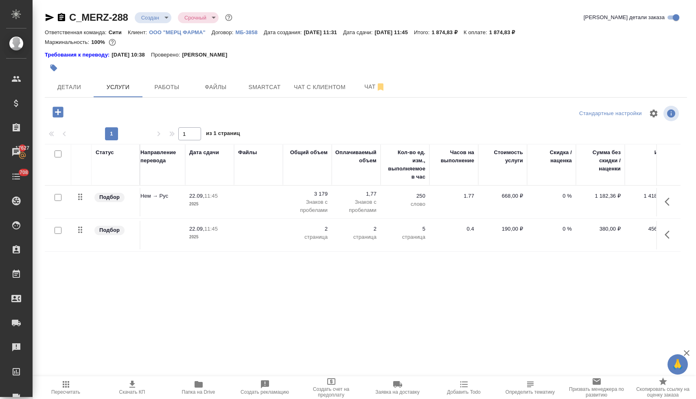
click at [560, 193] on p "0 %" at bounding box center [551, 196] width 41 height 8
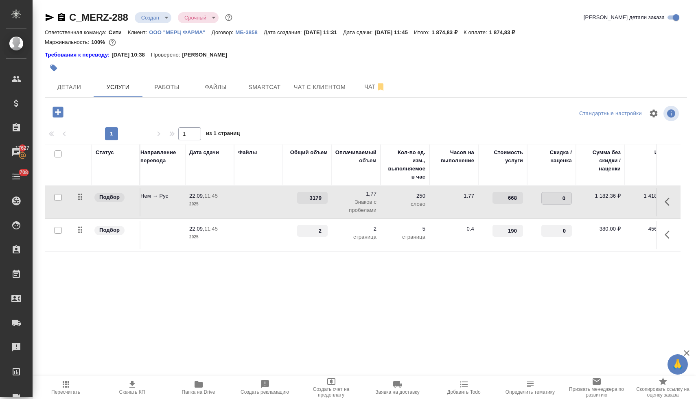
click at [555, 198] on input "0" at bounding box center [557, 198] width 30 height 12
type input "-50"
click at [529, 281] on div "Статус Услуга для клиента (RU) Вид работ Направление перевода Дата сдачи Файлы …" at bounding box center [363, 231] width 636 height 175
click at [131, 111] on span "Сохранить и пересчитать" at bounding box center [115, 111] width 71 height 9
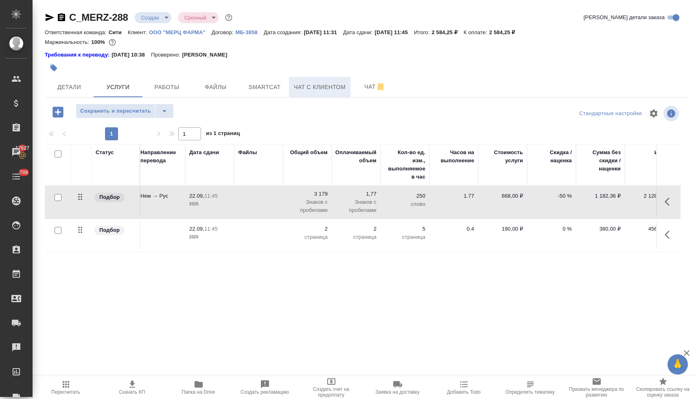
click at [330, 92] on span "Чат с клиентом" at bounding box center [320, 87] width 52 height 10
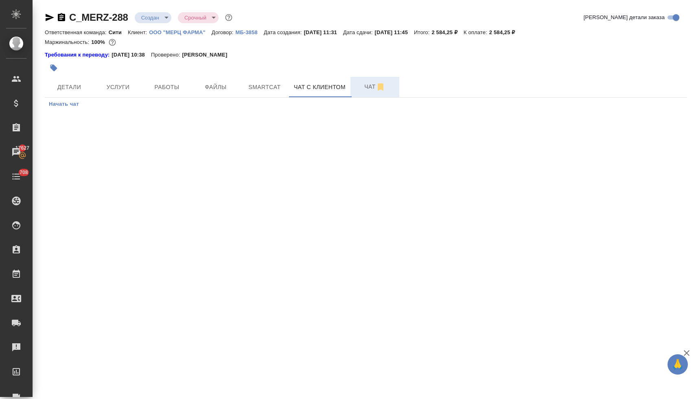
click at [367, 88] on span "Чат" at bounding box center [374, 87] width 39 height 10
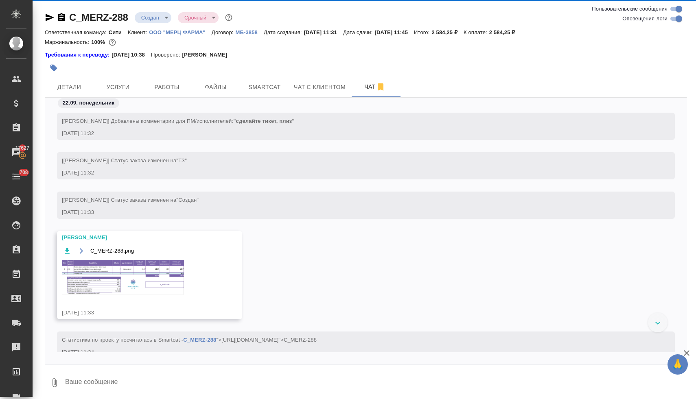
scroll to position [19, 0]
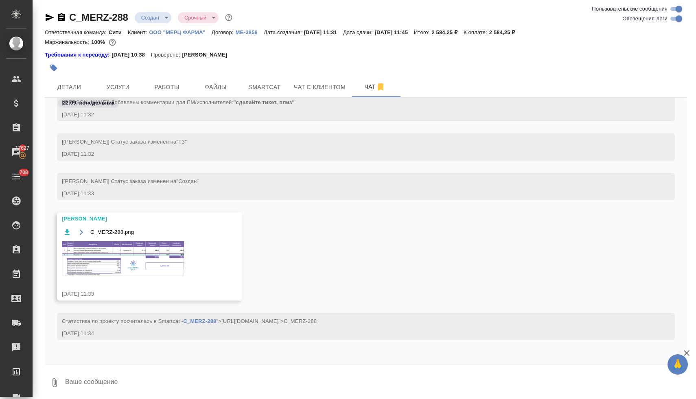
click at [161, 257] on img at bounding box center [123, 258] width 122 height 35
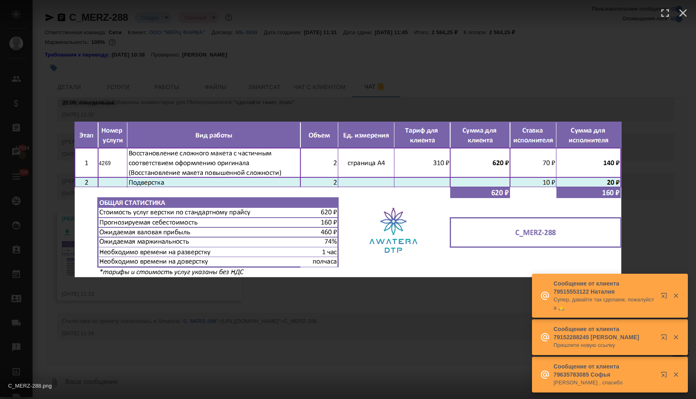
click at [469, 23] on div at bounding box center [348, 15] width 696 height 31
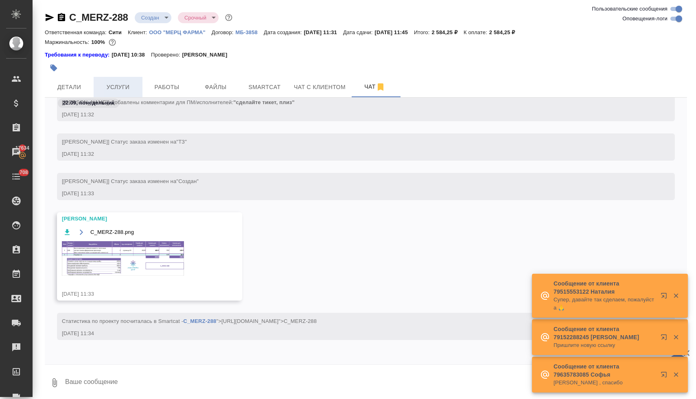
click at [110, 84] on span "Услуги" at bounding box center [117, 87] width 39 height 10
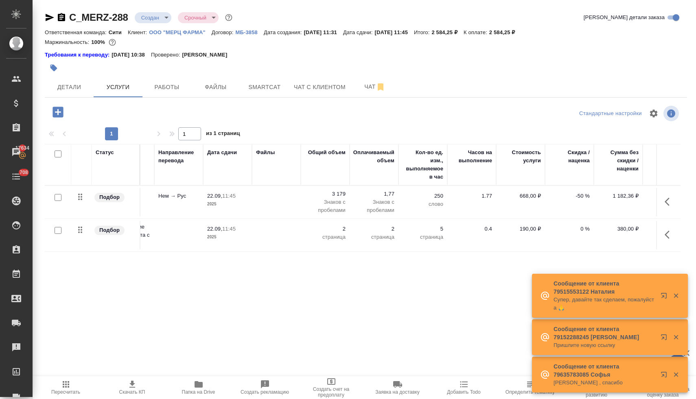
scroll to position [0, 131]
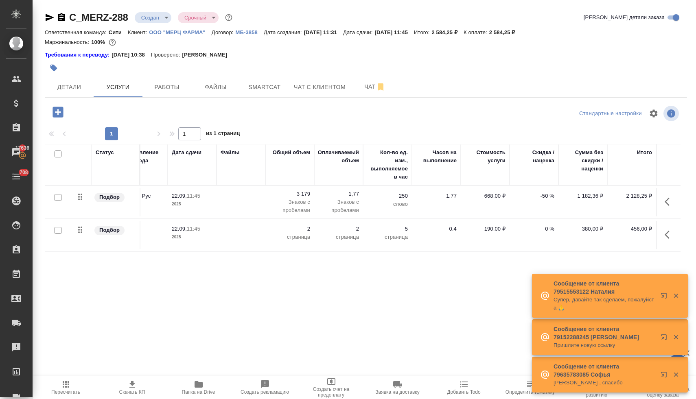
click at [546, 197] on p "-50 %" at bounding box center [533, 196] width 41 height 8
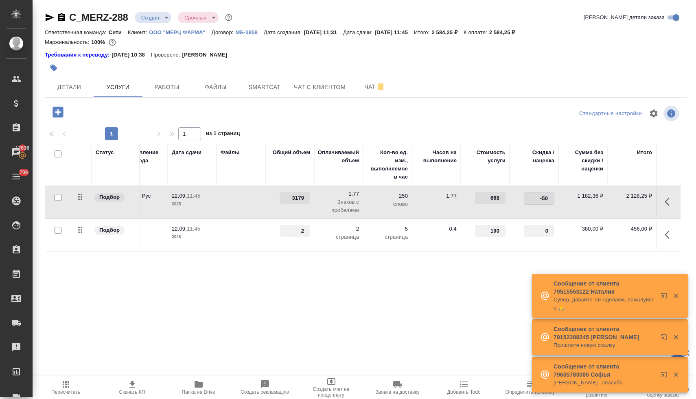
drag, startPoint x: 532, startPoint y: 200, endPoint x: 567, endPoint y: 192, distance: 35.4
click at [567, 198] on tr "Подбор Перевод несрочный Перевод несрочный Нем → Рус 22.09, 11:45 2025 3179 1,7…" at bounding box center [296, 202] width 767 height 33
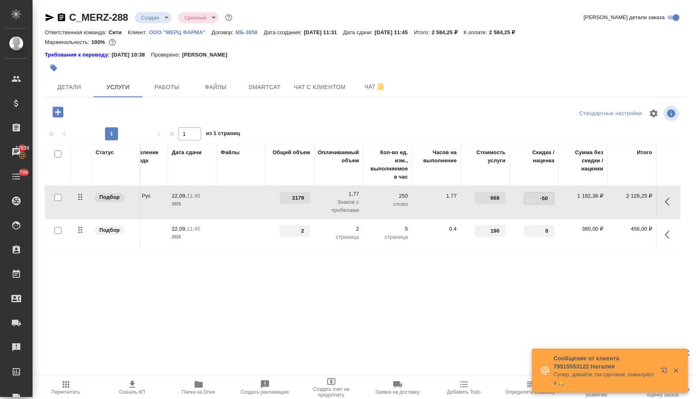
type input "0"
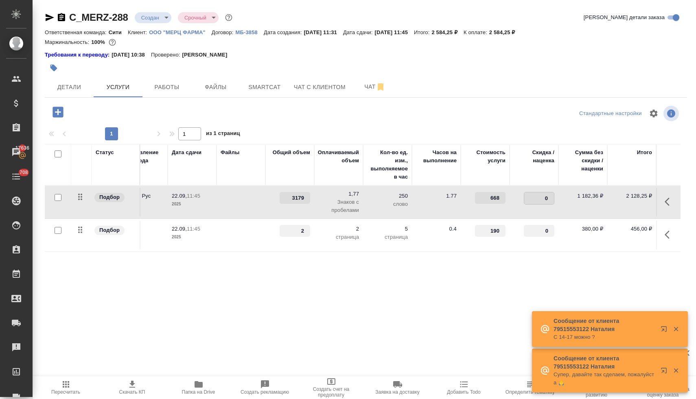
click at [453, 301] on div "Статус Услуга для клиента (RU) Вид работ Направление перевода Дата сдачи Файлы …" at bounding box center [363, 231] width 636 height 175
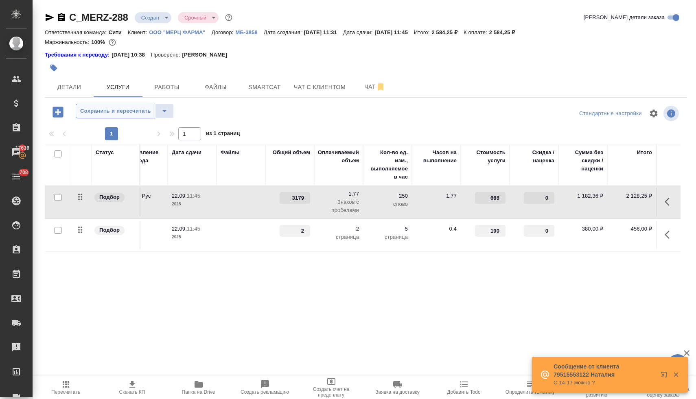
click at [142, 110] on span "Сохранить и пересчитать" at bounding box center [115, 111] width 71 height 9
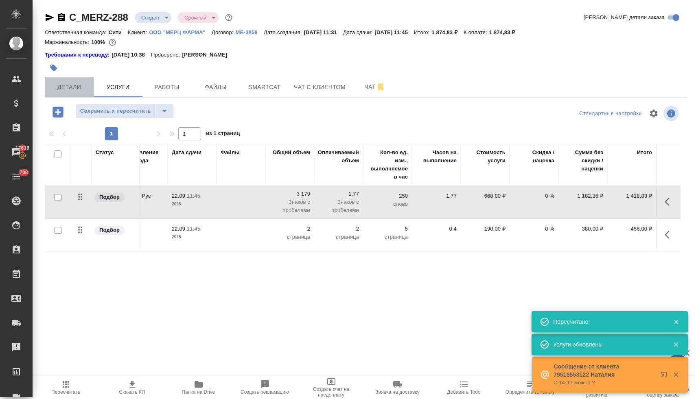
click at [77, 86] on span "Детали" at bounding box center [69, 87] width 39 height 10
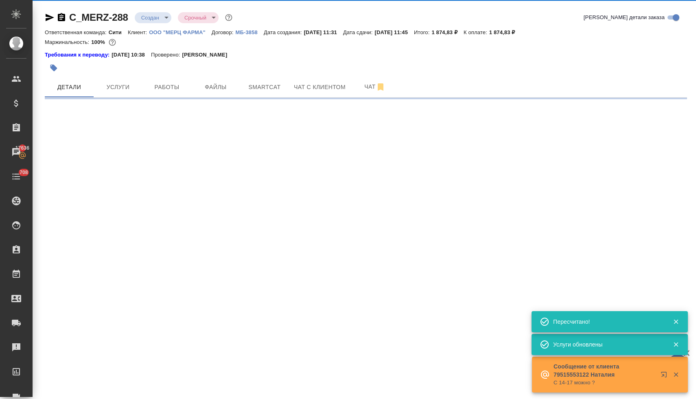
select select "RU"
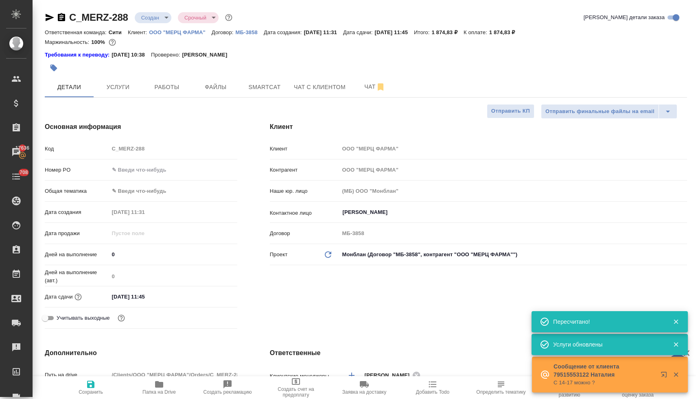
type textarea "x"
click at [138, 169] on input "text" at bounding box center [173, 170] width 128 height 12
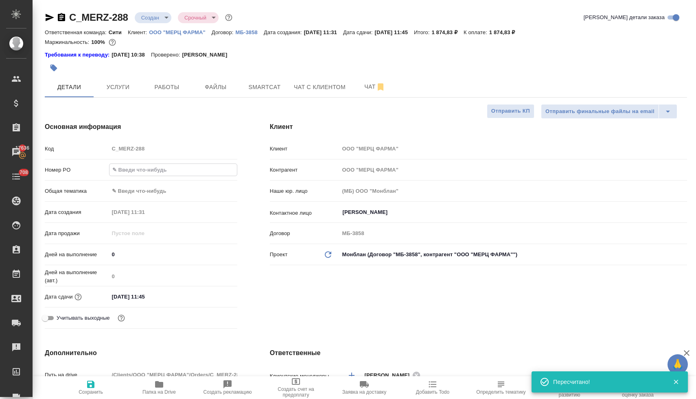
click at [149, 174] on input "text" at bounding box center [172, 170] width 127 height 12
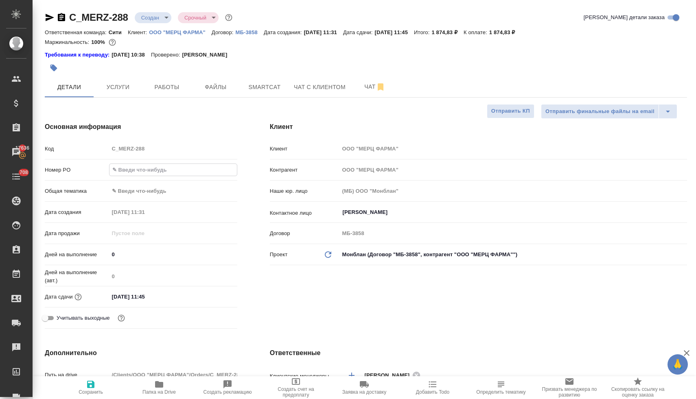
click at [144, 192] on body "🙏 .cls-1 fill:#fff; AWATERA Lyamina Nadezhda Клиенты Спецификации Заказы 17636 …" at bounding box center [348, 199] width 696 height 399
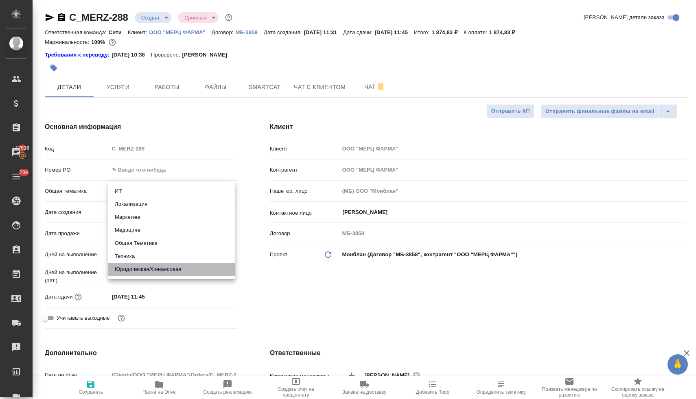
click at [151, 269] on li "Юридическая/Финансовая" at bounding box center [171, 269] width 127 height 13
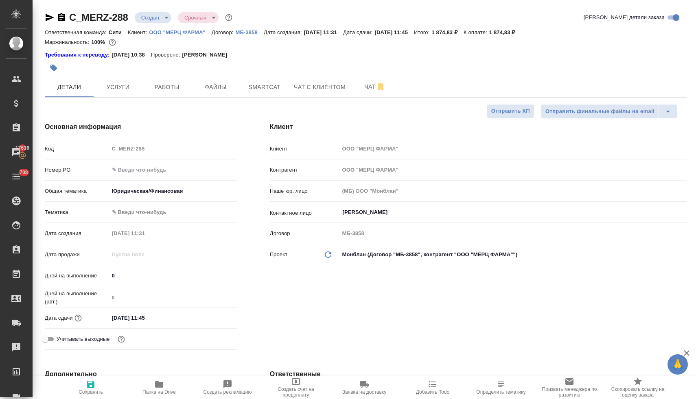
click at [151, 210] on body "🙏 .cls-1 fill:#fff; AWATERA Lyamina Nadezhda Клиенты Спецификации Заказы 17636 …" at bounding box center [348, 199] width 696 height 399
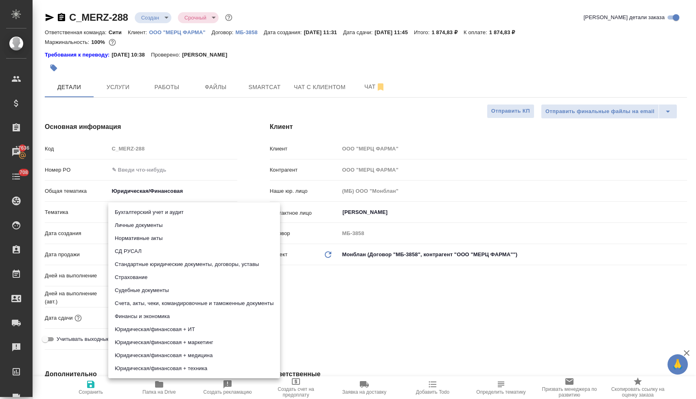
click at [188, 304] on li "Счета, акты, чеки, командировочные и таможенные документы" at bounding box center [194, 303] width 172 height 13
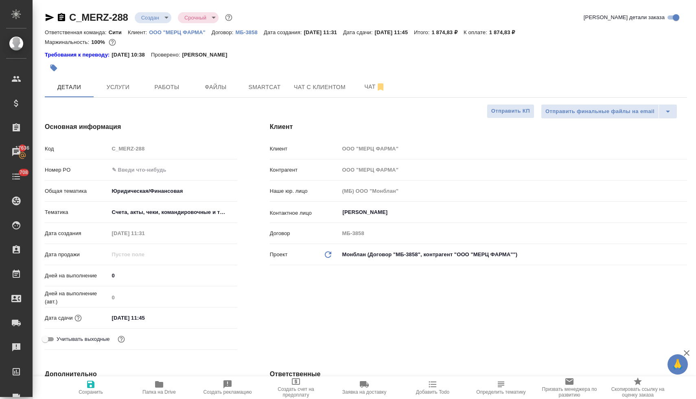
click at [258, 283] on div "Клиент Клиент ООО "МЕРЦ ФАРМА" Контрагент ООО "МЕРЦ ФАРМА" Наше юр. лицо (МБ) О…" at bounding box center [478, 238] width 450 height 264
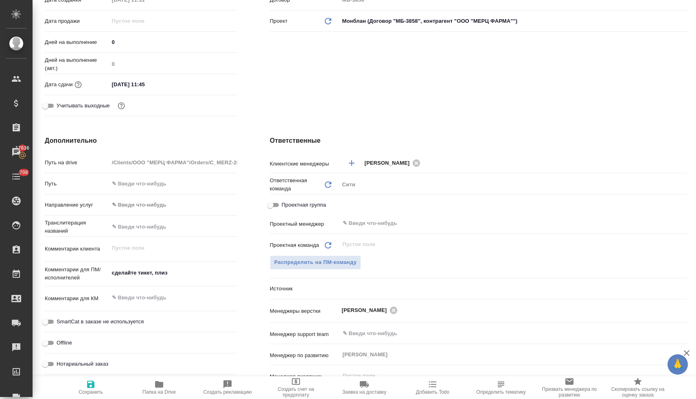
scroll to position [171, 0]
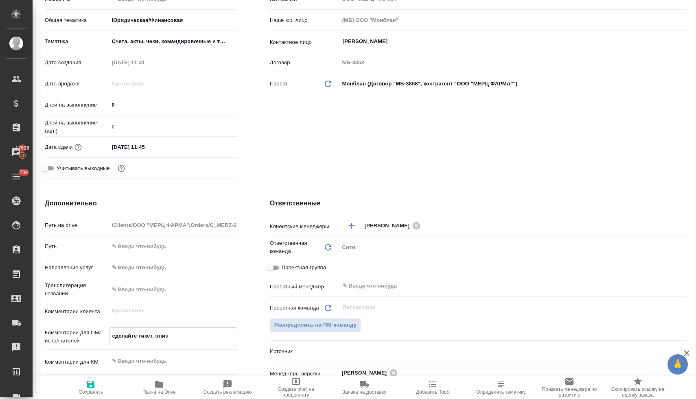
drag, startPoint x: 173, startPoint y: 336, endPoint x: 92, endPoint y: 331, distance: 81.5
click at [92, 331] on div "Комментарии для ПМ/исполнителей сделайте тикет, плиз x" at bounding box center [141, 337] width 192 height 19
click at [94, 383] on icon "button" at bounding box center [90, 384] width 7 height 7
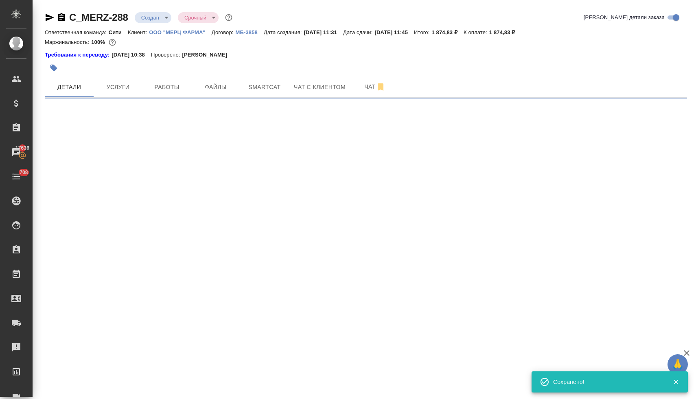
scroll to position [0, 0]
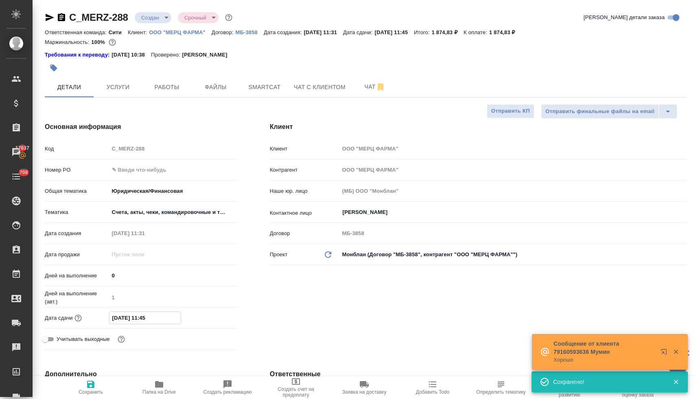
click at [163, 317] on input "22.09.2025 11:45" at bounding box center [144, 318] width 71 height 12
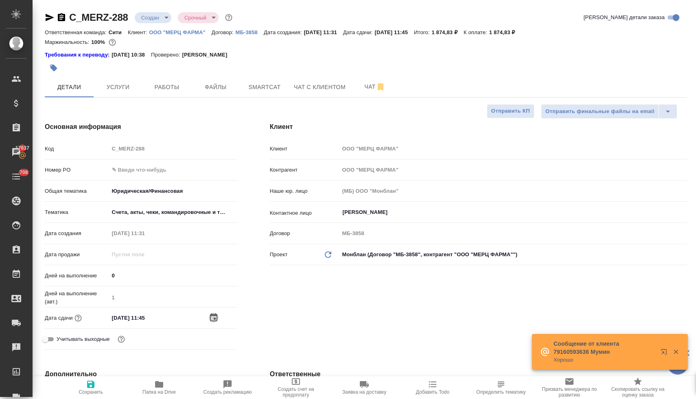
click at [212, 317] on icon "button" at bounding box center [214, 318] width 10 height 10
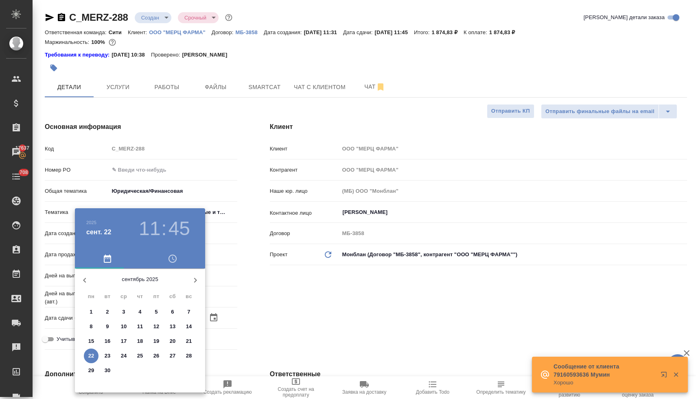
click at [107, 356] on p "23" at bounding box center [108, 356] width 6 height 8
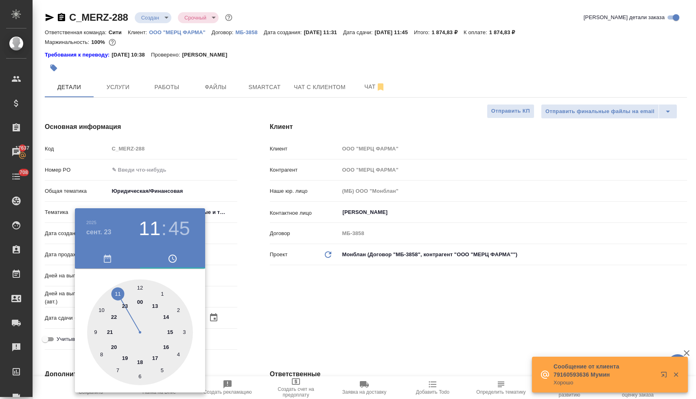
click at [115, 293] on div at bounding box center [140, 333] width 106 height 106
click at [139, 288] on div at bounding box center [140, 333] width 106 height 106
click at [356, 307] on div at bounding box center [348, 199] width 696 height 399
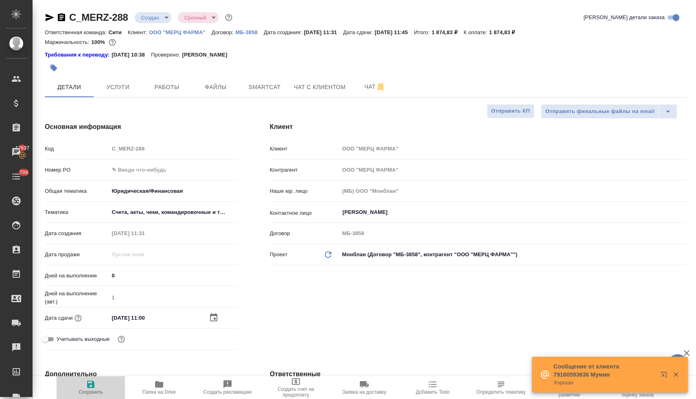
drag, startPoint x: 91, startPoint y: 385, endPoint x: 134, endPoint y: 378, distance: 43.4
click at [92, 385] on icon "button" at bounding box center [91, 385] width 10 height 10
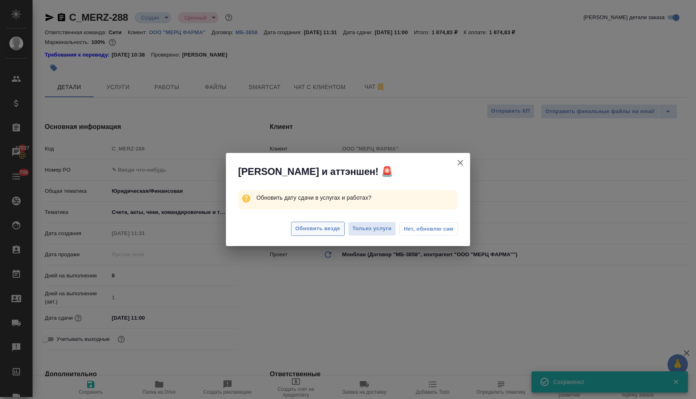
click at [322, 229] on span "Обновить везде" at bounding box center [317, 228] width 45 height 9
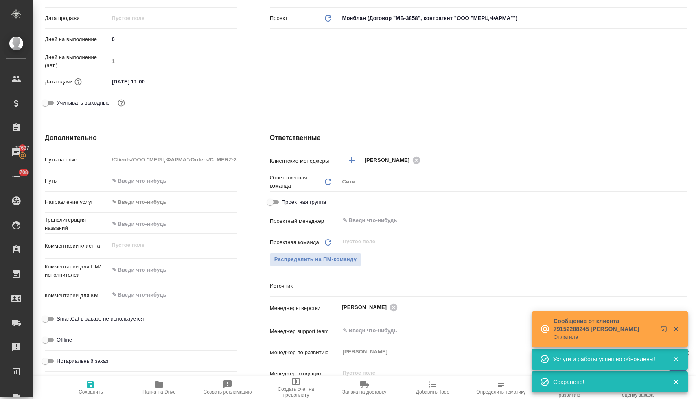
scroll to position [244, 0]
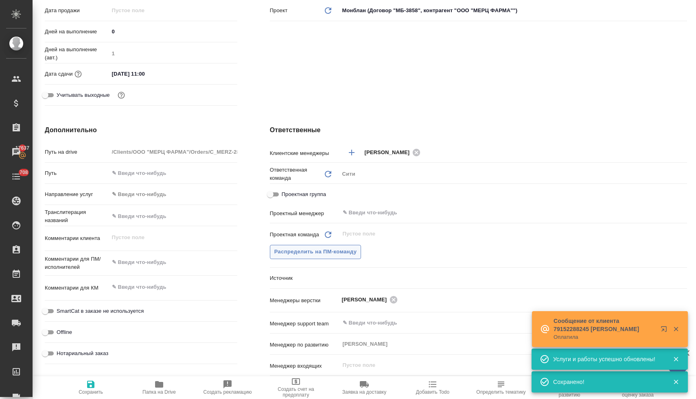
click at [338, 254] on span "Распределить на ПМ-команду" at bounding box center [315, 251] width 83 height 9
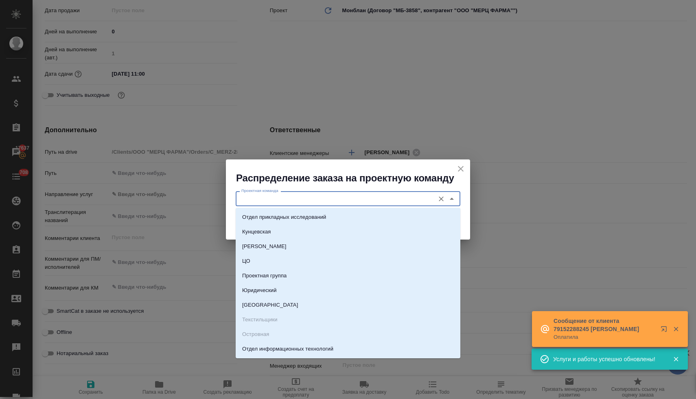
click at [322, 196] on input "Проектная команда" at bounding box center [334, 199] width 192 height 10
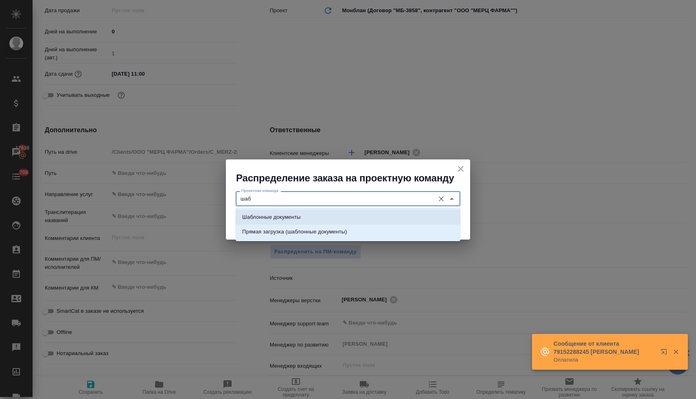
click at [324, 215] on li "Шаблонные документы" at bounding box center [348, 217] width 225 height 15
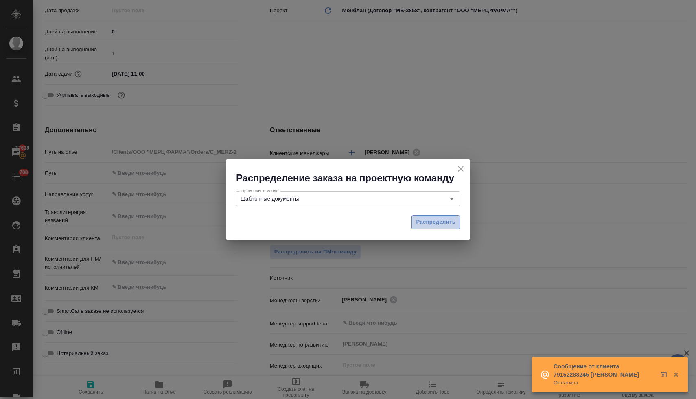
click at [433, 228] on button "Распределить" at bounding box center [435, 222] width 48 height 14
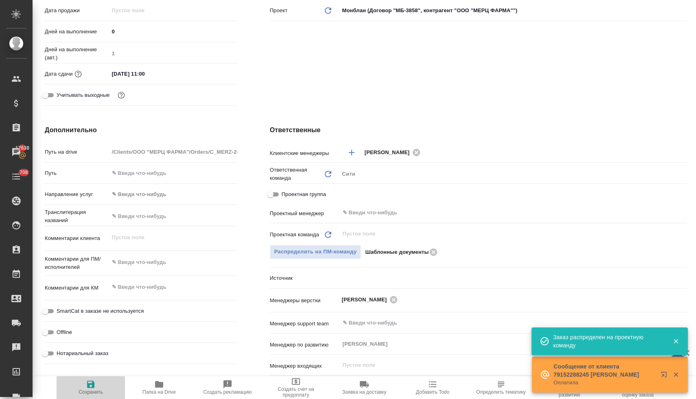
click at [96, 384] on span "Сохранить" at bounding box center [90, 387] width 59 height 15
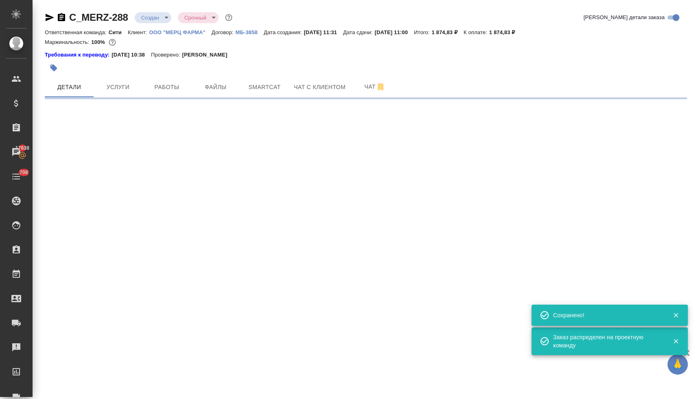
scroll to position [0, 0]
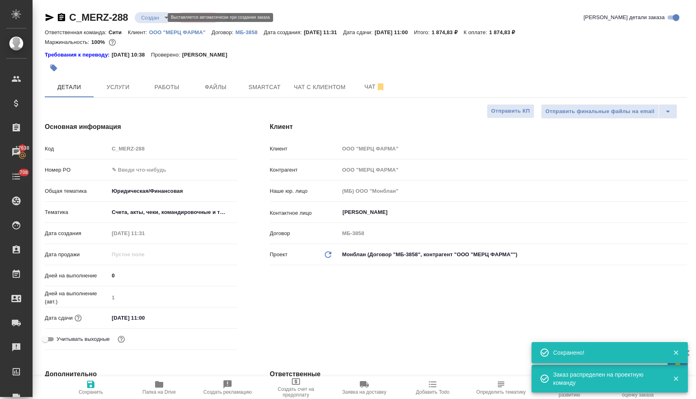
click at [147, 18] on body "🙏 .cls-1 fill:#fff; AWATERA Lyamina Nadezhda Клиенты Спецификации Заказы 17638 …" at bounding box center [348, 199] width 696 height 399
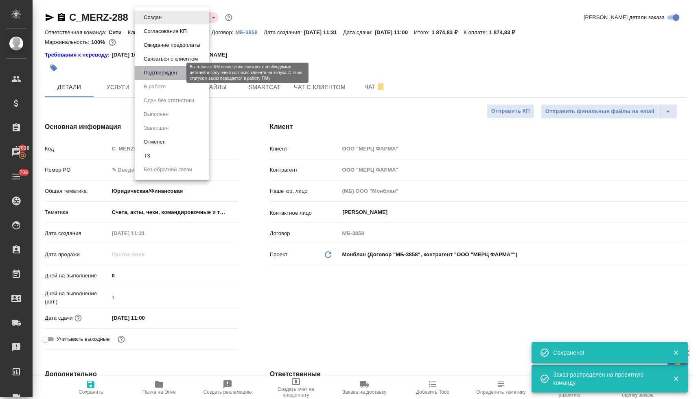
click at [163, 74] on button "Подтвержден" at bounding box center [160, 72] width 38 height 9
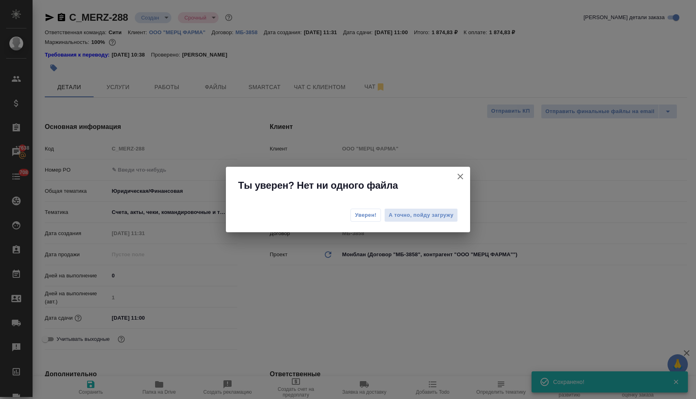
click at [367, 216] on span "Уверен!" at bounding box center [366, 215] width 22 height 8
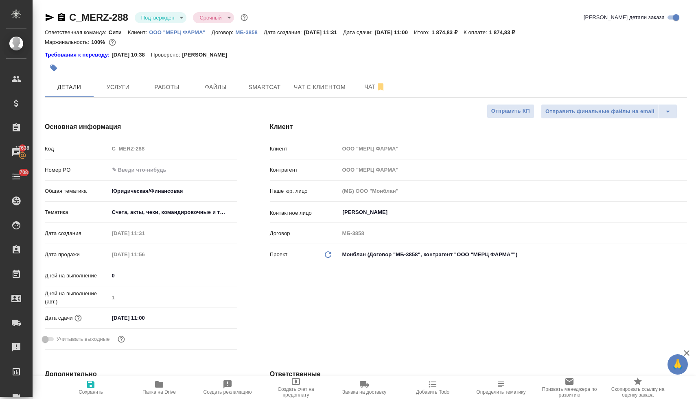
click at [433, 388] on icon "button" at bounding box center [433, 385] width 10 height 10
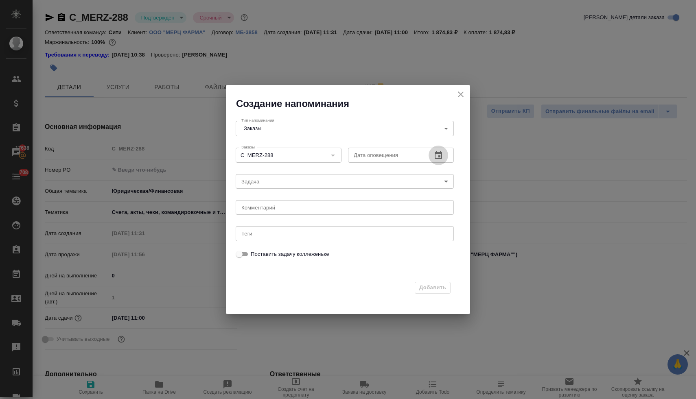
click at [437, 154] on icon "button" at bounding box center [438, 156] width 10 height 10
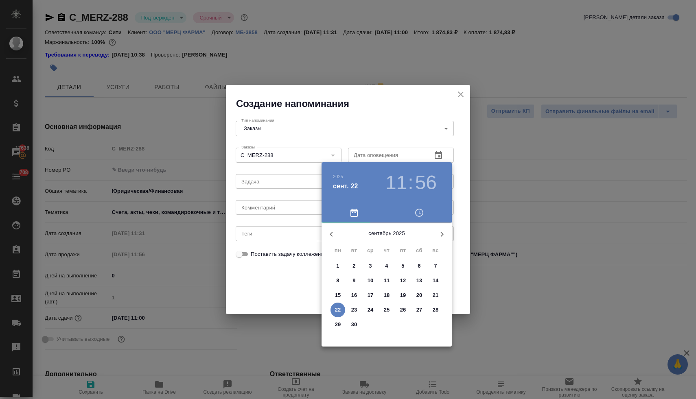
click at [419, 214] on icon "button" at bounding box center [419, 213] width 10 height 10
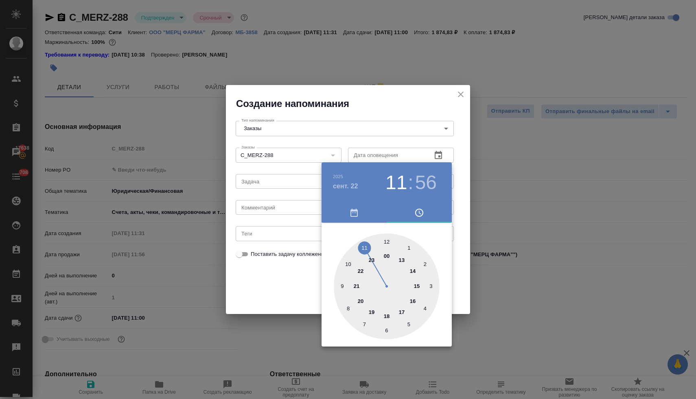
click at [402, 312] on div at bounding box center [387, 287] width 106 height 106
click at [387, 241] on div at bounding box center [387, 287] width 106 height 106
click at [282, 294] on div at bounding box center [348, 199] width 696 height 399
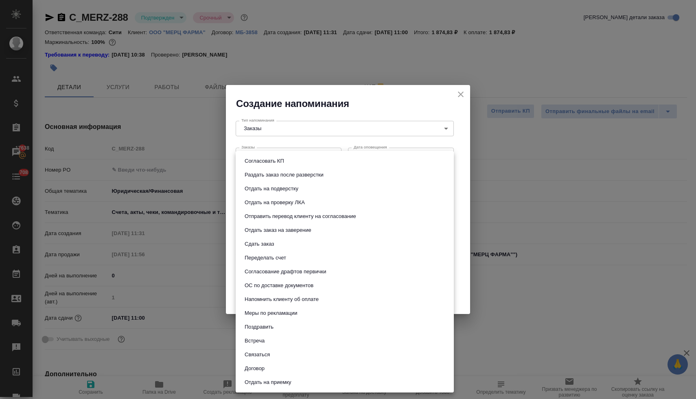
click at [281, 183] on body "🙏 .cls-1 fill:#fff; AWATERA Lyamina Nadezhda Клиенты Спецификации Заказы 17638 …" at bounding box center [348, 199] width 696 height 399
click at [298, 359] on li "Связаться" at bounding box center [345, 355] width 218 height 14
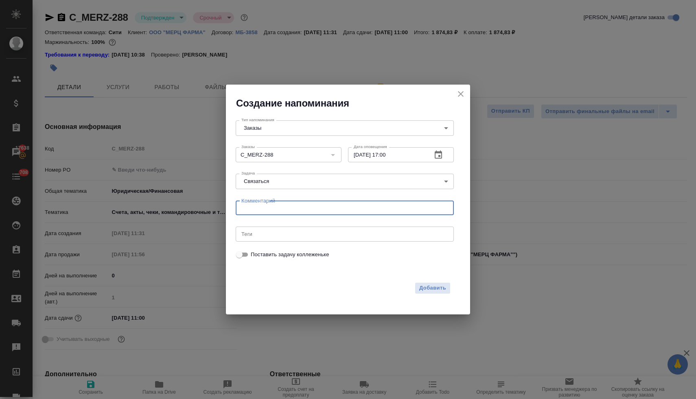
click at [280, 208] on textarea at bounding box center [344, 208] width 207 height 6
click at [435, 295] on div "Добавить" at bounding box center [343, 286] width 225 height 25
click at [433, 289] on span "Добавить" at bounding box center [432, 288] width 27 height 9
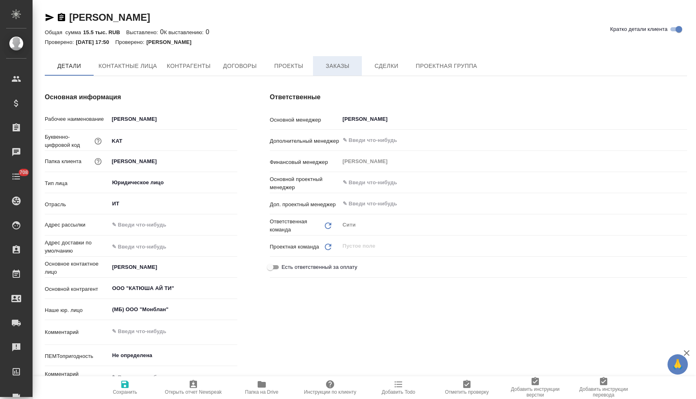
type textarea "x"
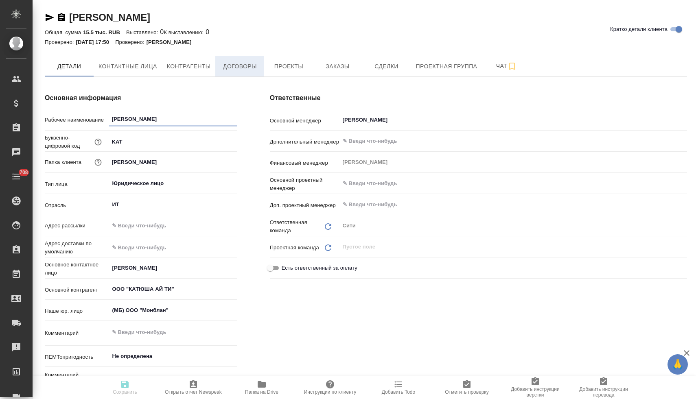
type textarea "x"
click at [254, 68] on span "Договоры" at bounding box center [239, 66] width 39 height 10
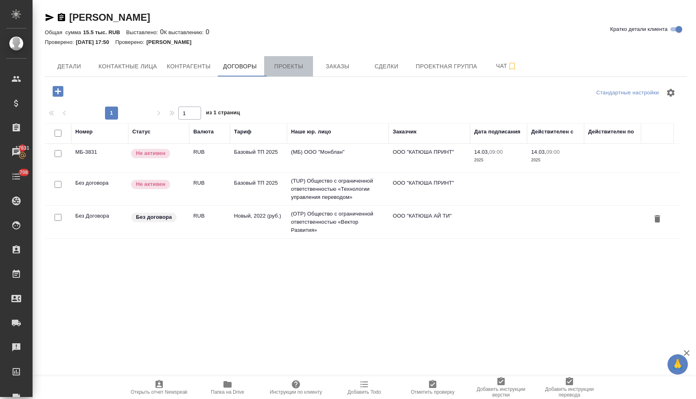
click at [279, 66] on span "Проекты" at bounding box center [288, 66] width 39 height 10
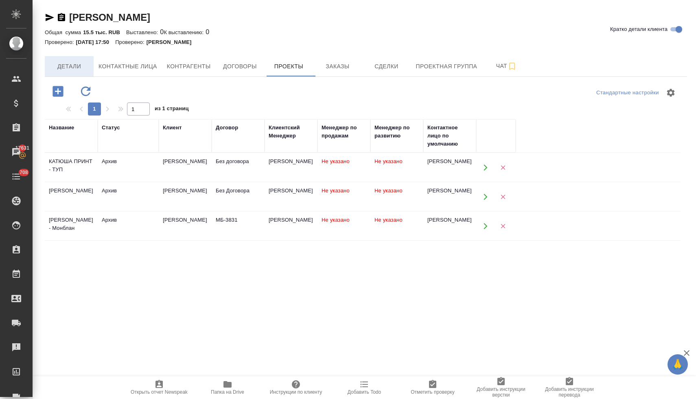
click at [52, 63] on span "Детали" at bounding box center [69, 66] width 39 height 10
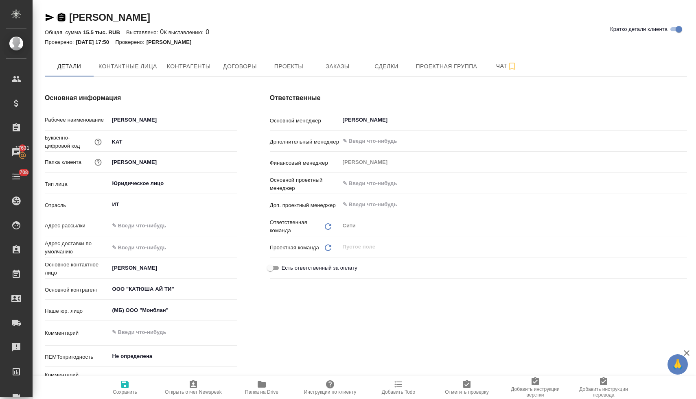
click at [63, 17] on icon "button" at bounding box center [61, 17] width 7 height 8
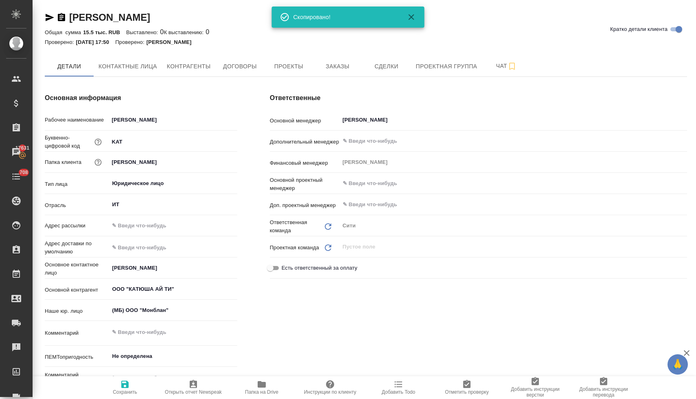
type textarea "x"
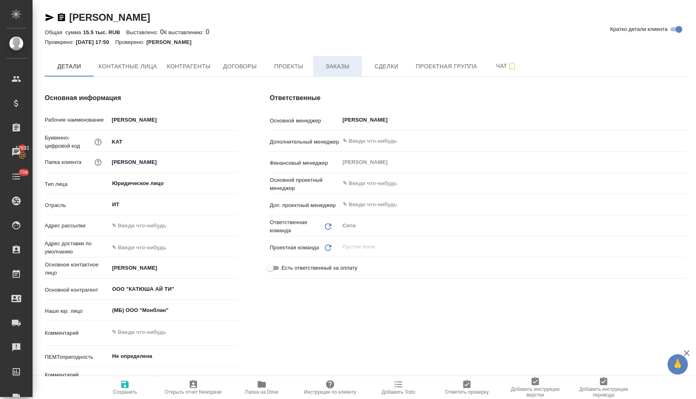
click at [339, 70] on span "Заказы" at bounding box center [337, 66] width 39 height 10
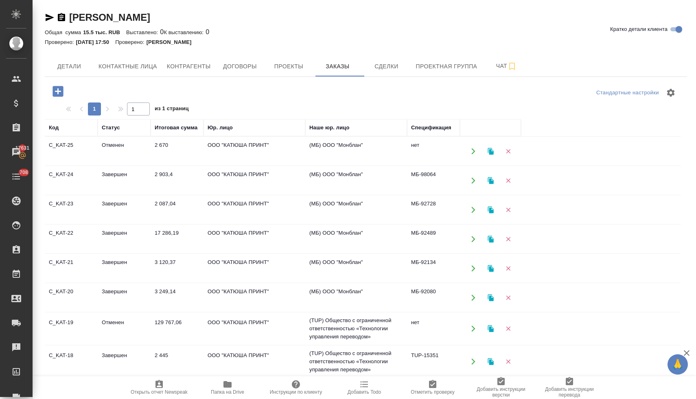
click at [341, 173] on td "(МБ) ООО "Монблан"" at bounding box center [356, 180] width 102 height 28
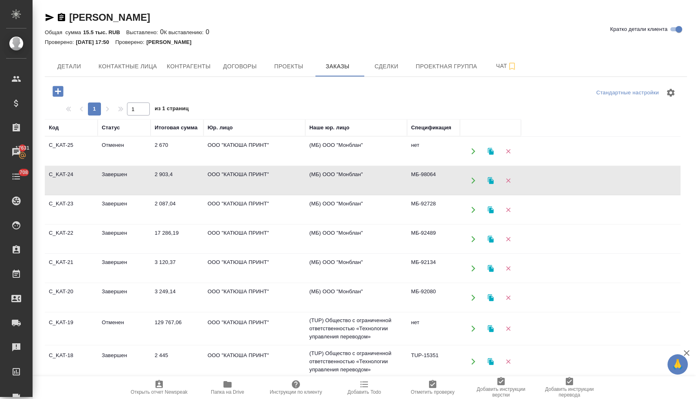
click at [243, 203] on td "ООО "КАТЮША ПРИНТ"" at bounding box center [254, 210] width 102 height 28
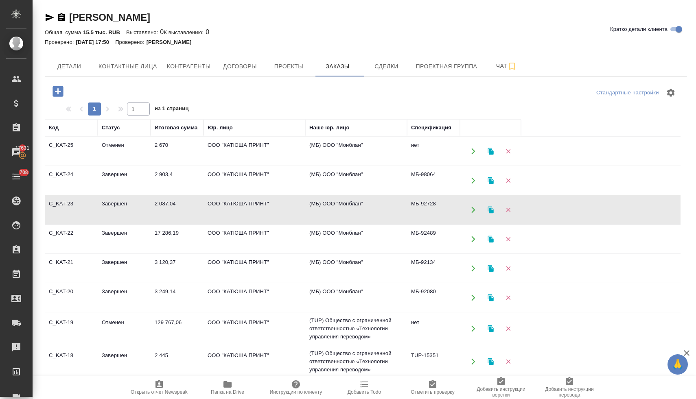
click at [243, 203] on td "ООО "КАТЮША ПРИНТ"" at bounding box center [254, 210] width 102 height 28
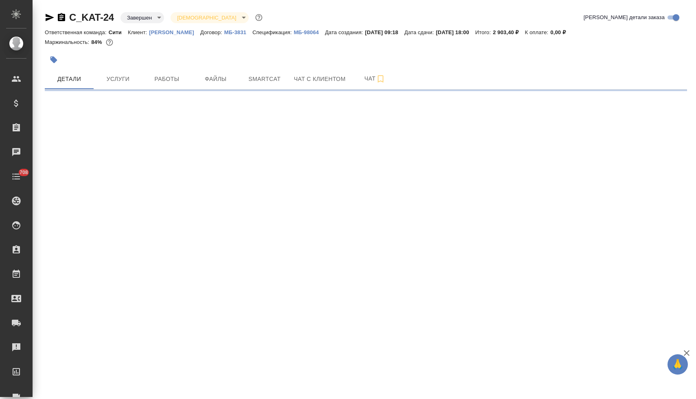
select select "RU"
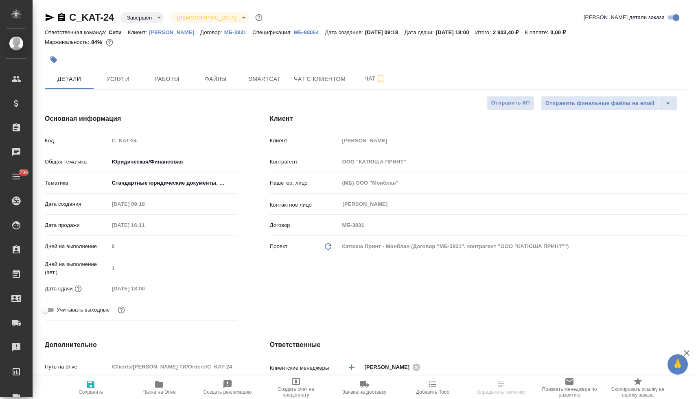
type textarea "x"
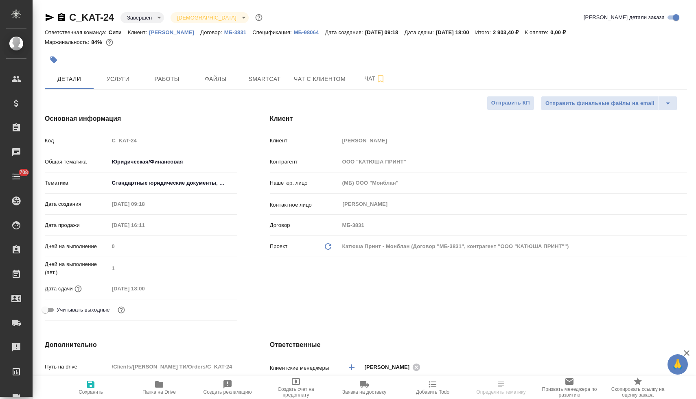
type textarea "x"
select select "RU"
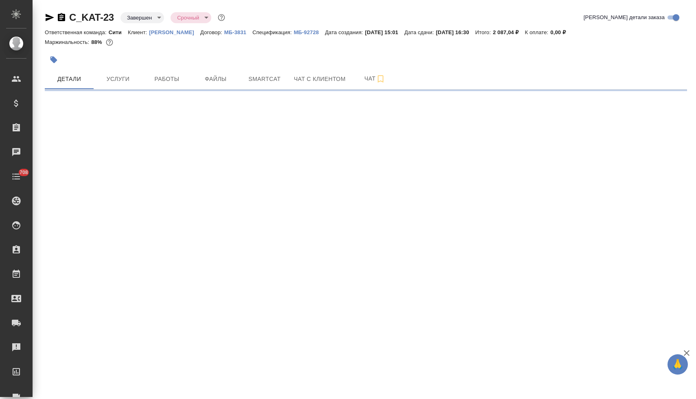
select select "RU"
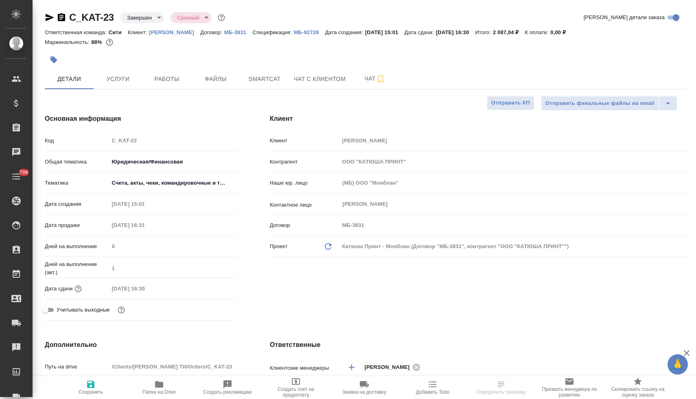
type textarea "x"
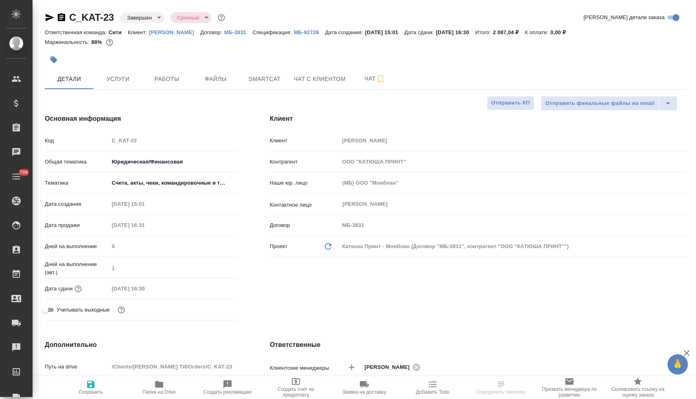
type textarea "x"
select select "RU"
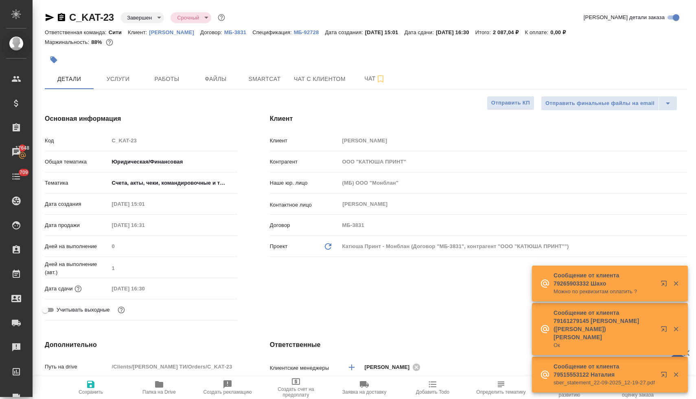
select select "RU"
click at [313, 31] on p "МБ-92728" at bounding box center [309, 32] width 31 height 6
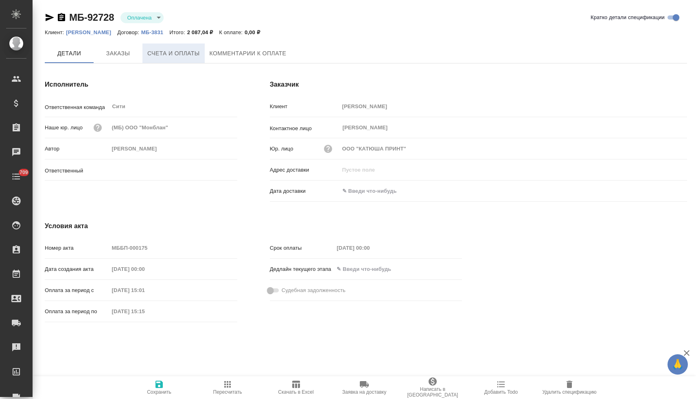
type input "[PERSON_NAME]"
drag, startPoint x: 114, startPoint y: 20, endPoint x: 72, endPoint y: 20, distance: 41.5
click at [72, 20] on div "МБ-92728 Оплачена payed" at bounding box center [107, 17] width 125 height 13
copy link "МБ-92728"
click at [64, 17] on icon "button" at bounding box center [61, 17] width 7 height 8
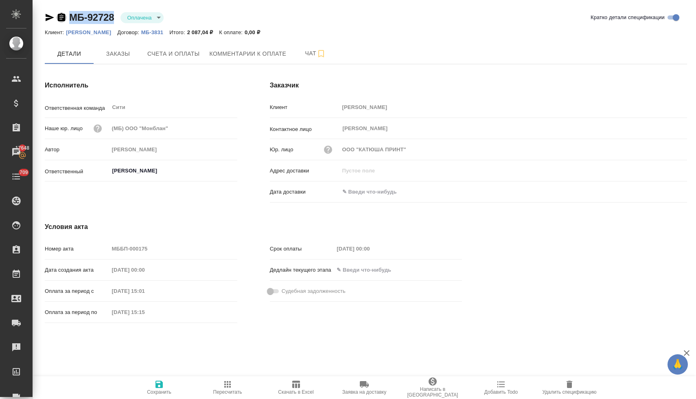
copy link "МБ-92728"
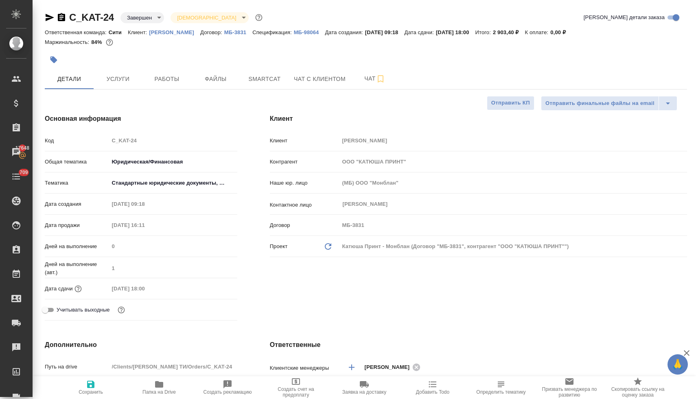
select select "RU"
click at [307, 32] on p "МБ-98064" at bounding box center [309, 32] width 31 height 6
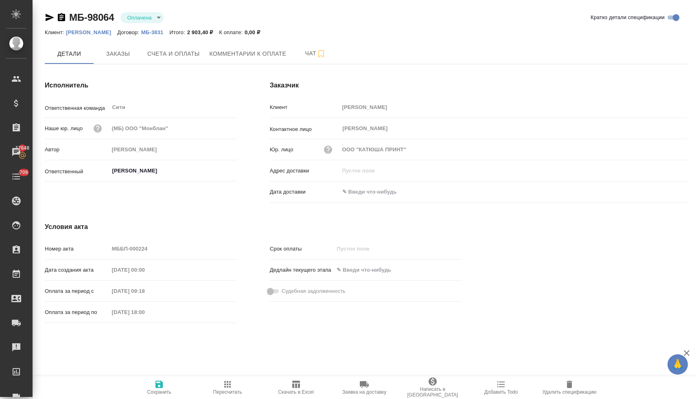
click at [63, 17] on icon "button" at bounding box center [62, 18] width 10 height 10
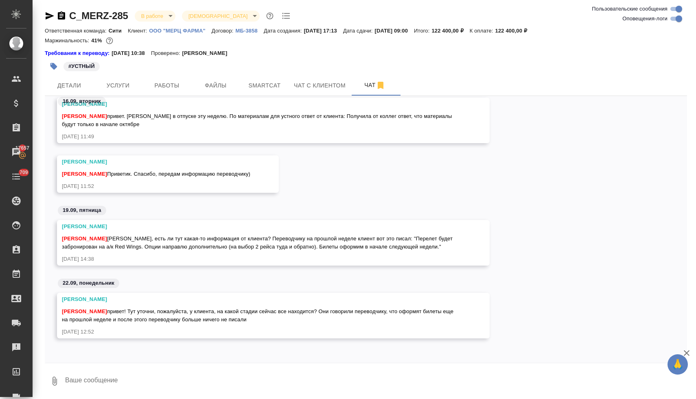
scroll to position [2, 0]
click at [291, 375] on textarea at bounding box center [375, 381] width 623 height 28
click at [291, 370] on textarea at bounding box center [375, 381] width 623 height 28
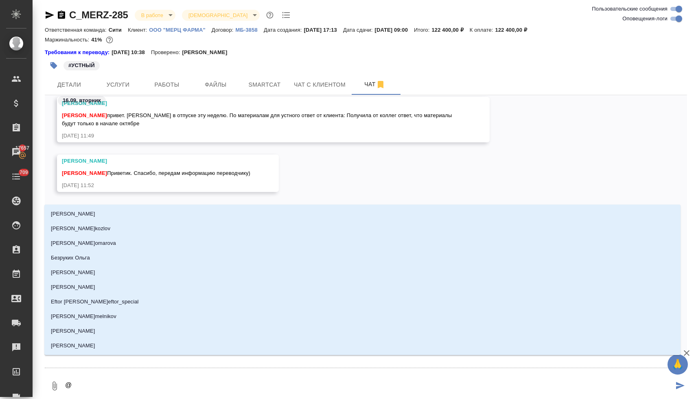
type textarea "@ф"
type input "ф"
type textarea "@фе"
type input "фе"
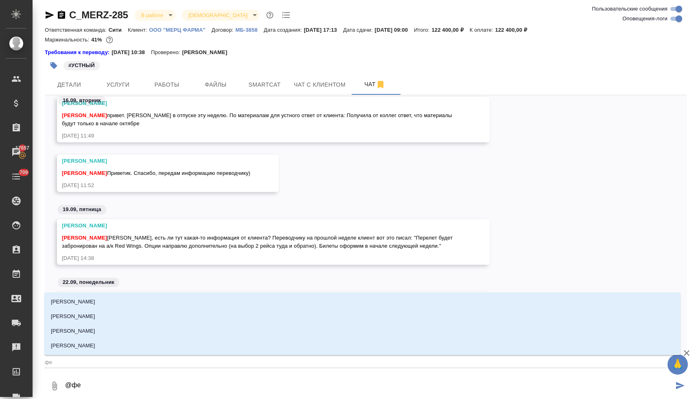
type textarea "@фед"
type input "фед"
type textarea "@федо"
type input "федо"
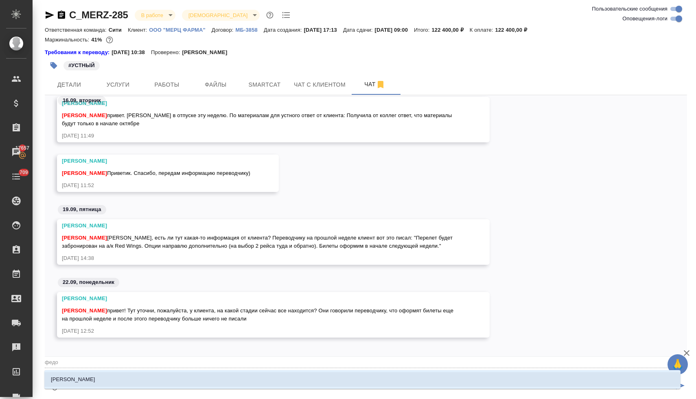
click at [291, 380] on li "[PERSON_NAME]" at bounding box center [362, 379] width 636 height 15
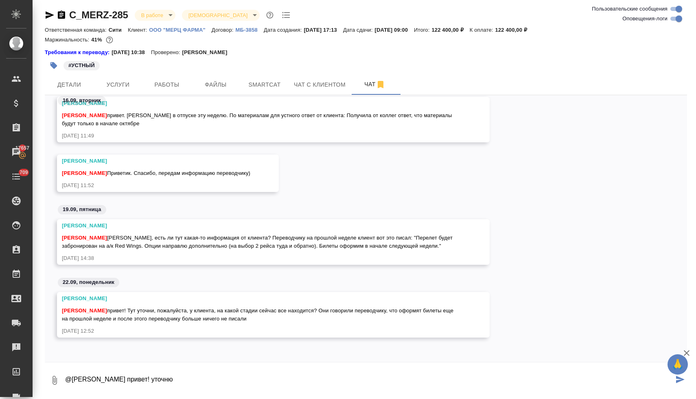
type textarea "@Федотова Ирина привет! уточню"
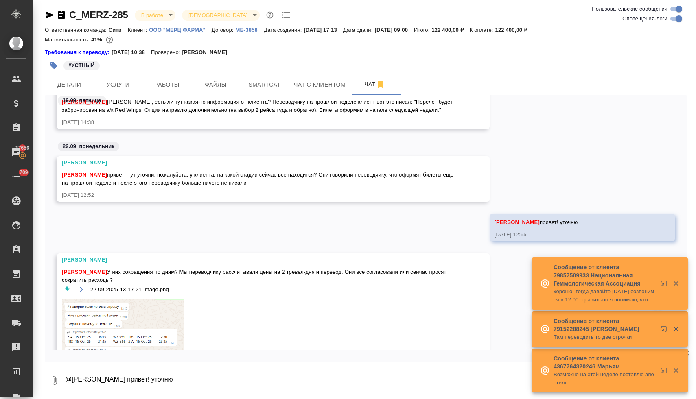
scroll to position [5112, 0]
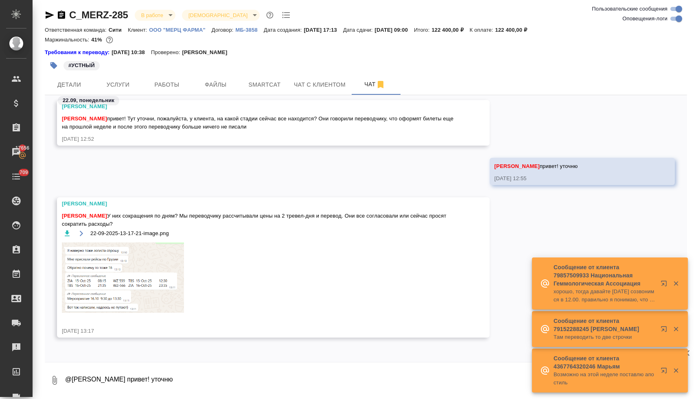
click at [66, 232] on icon "button" at bounding box center [67, 233] width 5 height 6
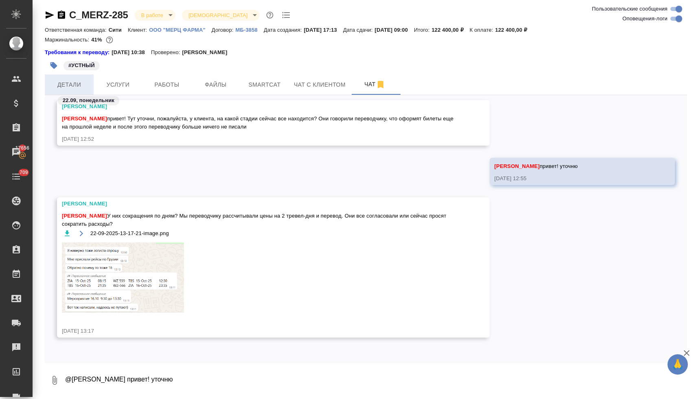
click at [79, 89] on span "Детали" at bounding box center [69, 85] width 39 height 10
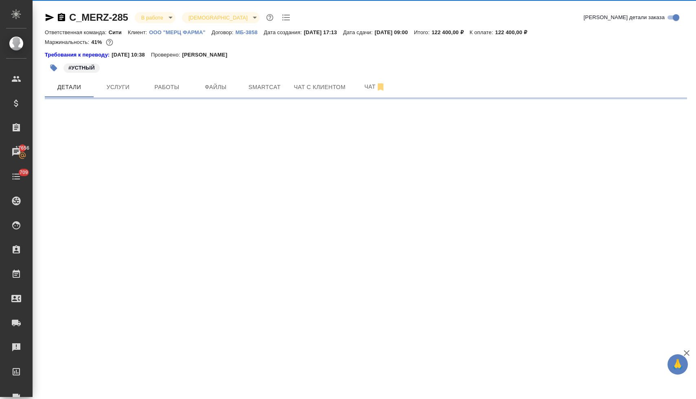
select select "RU"
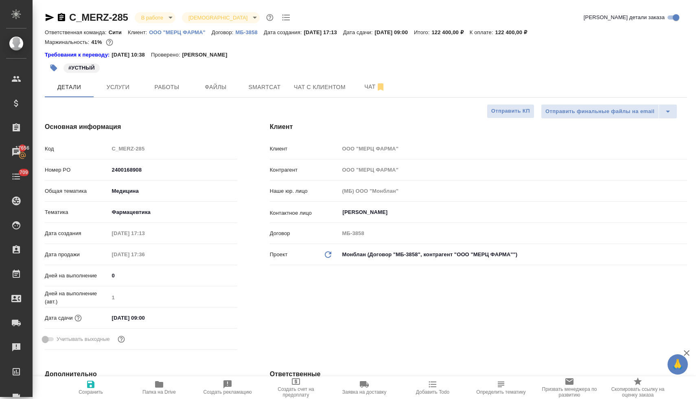
type textarea "x"
click at [366, 84] on span "Чат" at bounding box center [374, 87] width 39 height 10
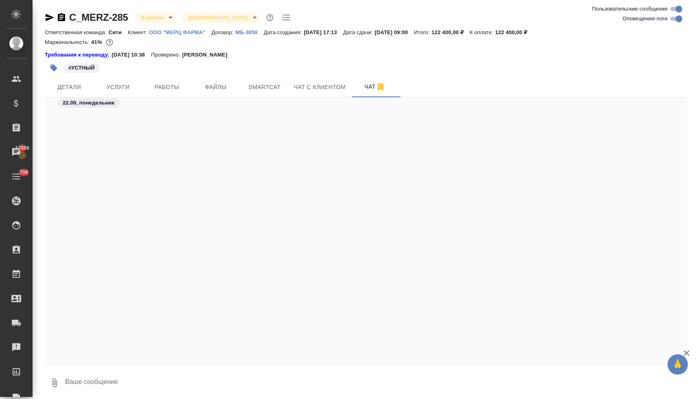
scroll to position [5356, 0]
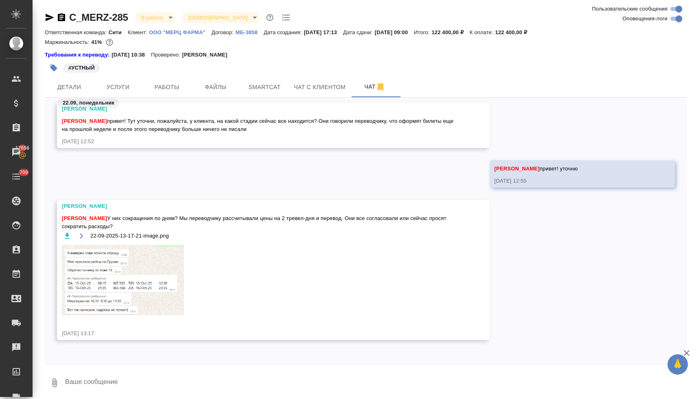
click at [174, 377] on textarea at bounding box center [375, 383] width 623 height 28
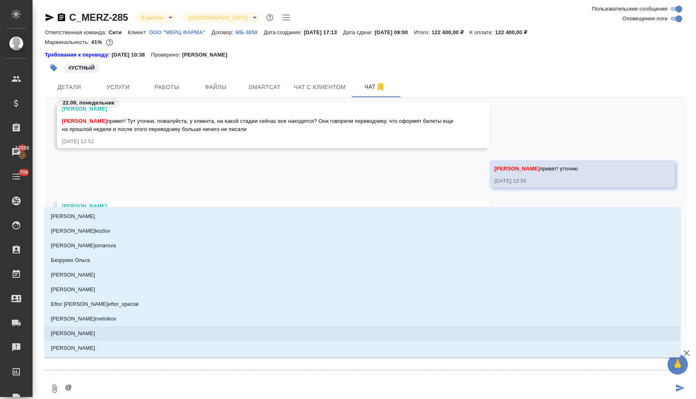
type textarea "@ф"
type input "ф"
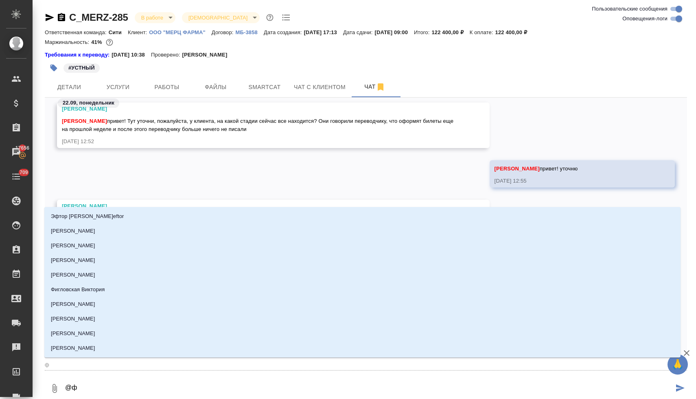
type textarea "@фе"
type input "фе"
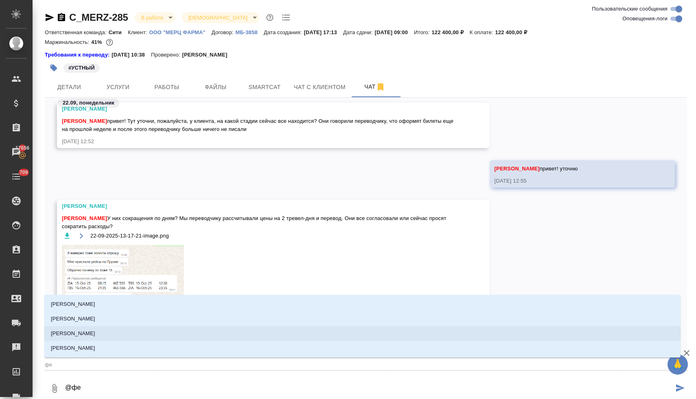
type textarea "@фед"
type input "фед"
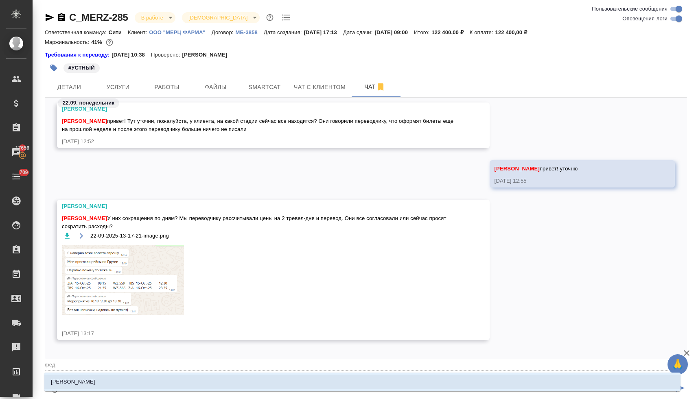
click at [159, 381] on li "[PERSON_NAME]" at bounding box center [362, 382] width 636 height 15
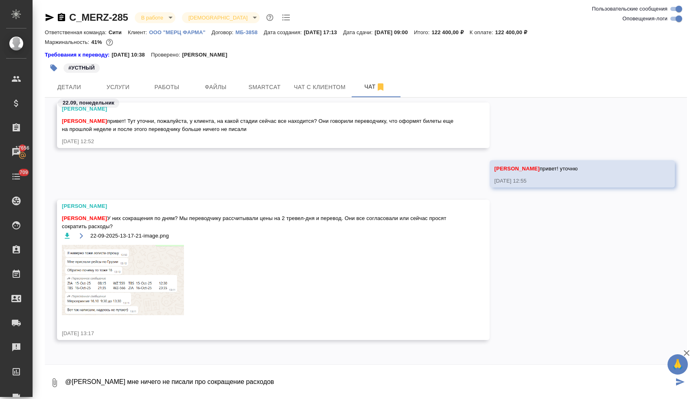
type textarea "@Федотова Ирина мне ничего не писали про сокращение расходов"
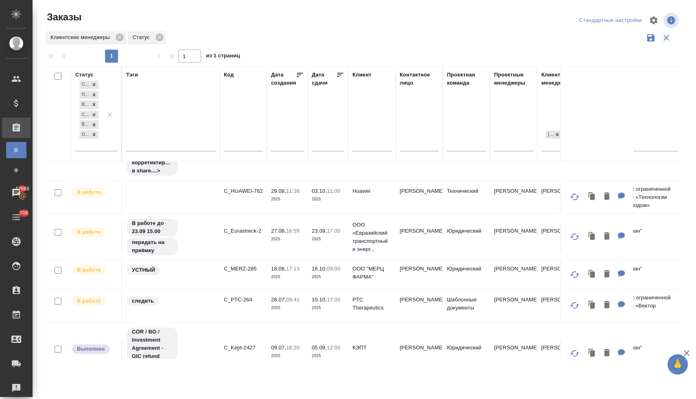
scroll to position [267, 0]
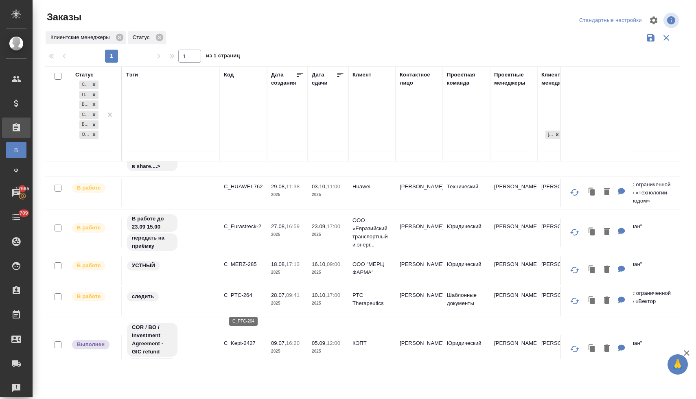
click at [245, 299] on p "C_PTC-264" at bounding box center [243, 295] width 39 height 8
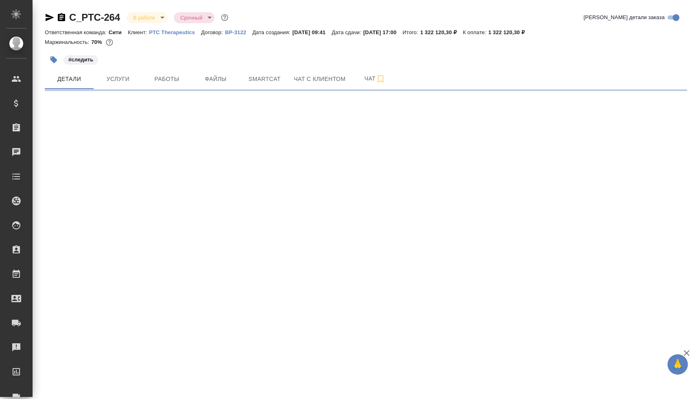
select select "RU"
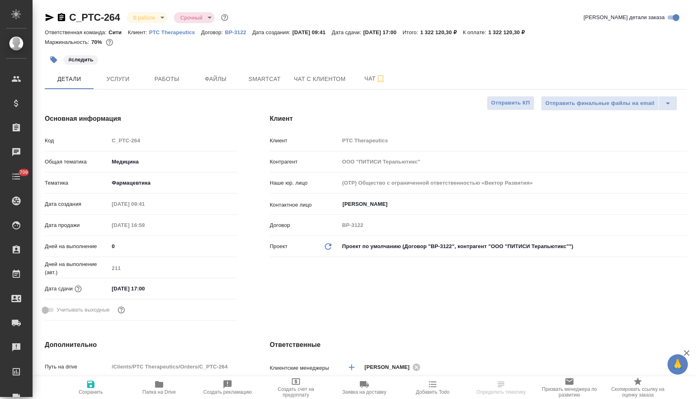
type textarea "x"
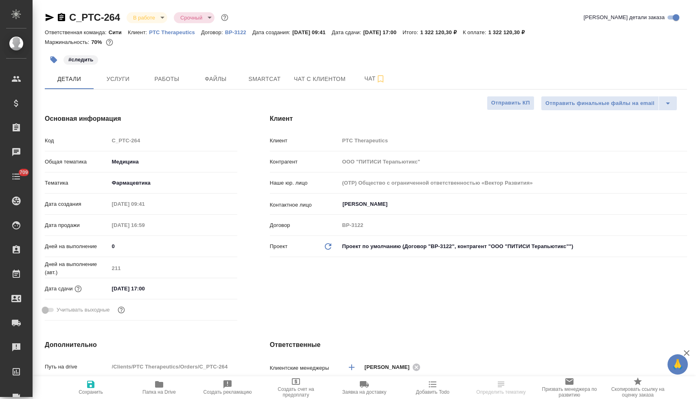
type textarea "x"
click at [159, 390] on span "Папка на Drive" at bounding box center [158, 392] width 33 height 6
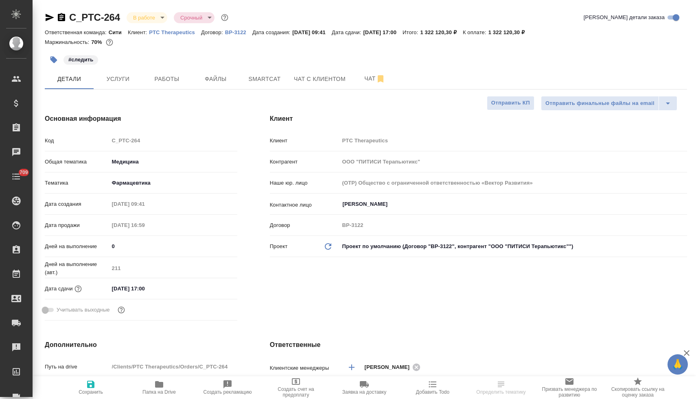
type textarea "x"
select select "RU"
type textarea "x"
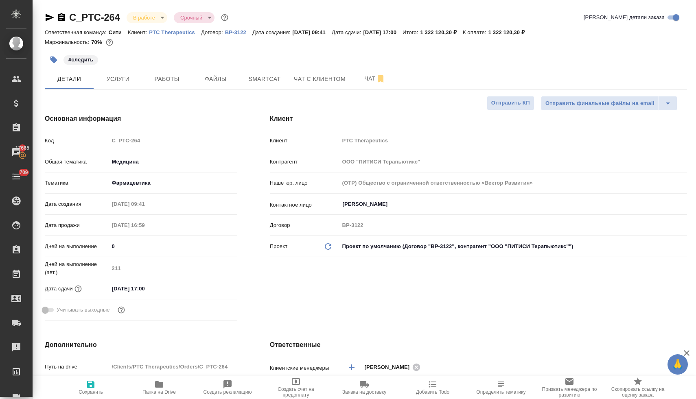
type textarea "x"
click at [116, 74] on span "Услуги" at bounding box center [117, 79] width 39 height 10
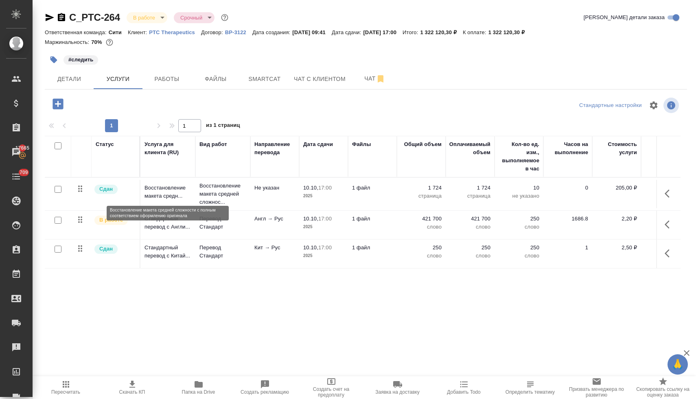
click at [172, 189] on p "Восстановление макета средн..." at bounding box center [167, 192] width 47 height 16
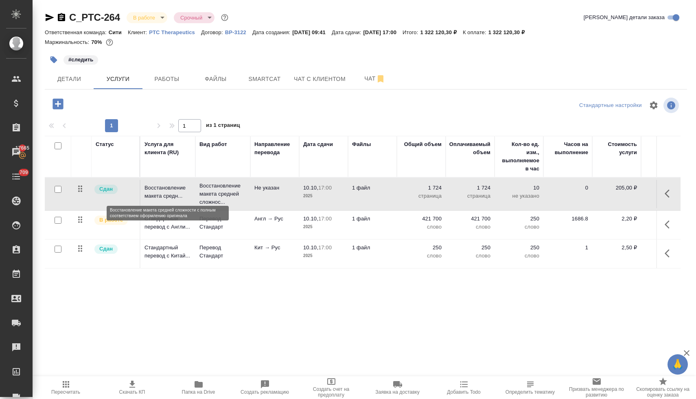
click at [172, 189] on p "Восстановление макета средн..." at bounding box center [167, 192] width 47 height 16
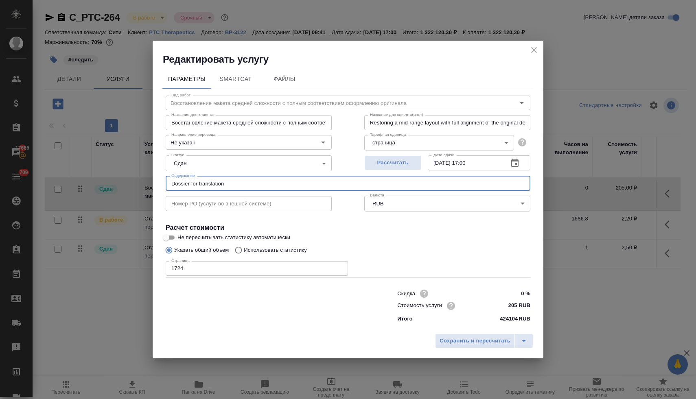
drag, startPoint x: 232, startPoint y: 184, endPoint x: 114, endPoint y: 173, distance: 118.9
click at [114, 173] on div "Редактировать услугу Параметры SmartCat Файлы Вид работ Восстановление макета с…" at bounding box center [348, 199] width 696 height 399
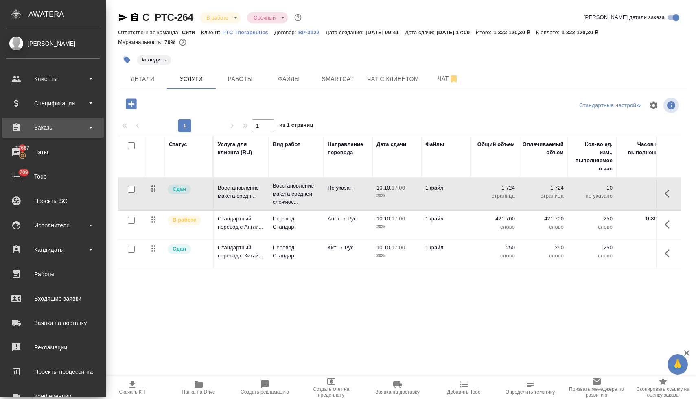
click at [41, 127] on div "Заказы" at bounding box center [53, 128] width 94 height 12
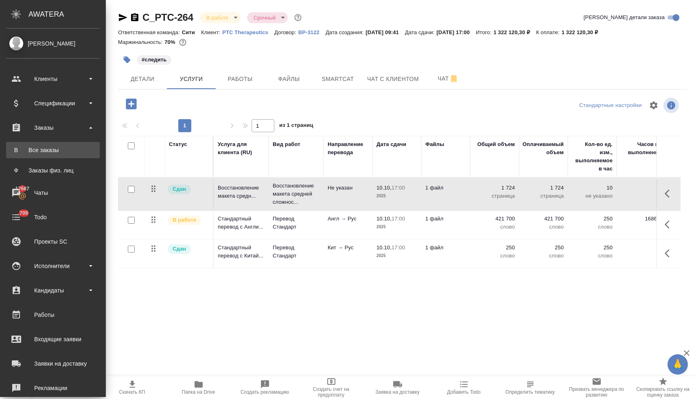
click at [46, 151] on div "Все заказы" at bounding box center [52, 150] width 85 height 8
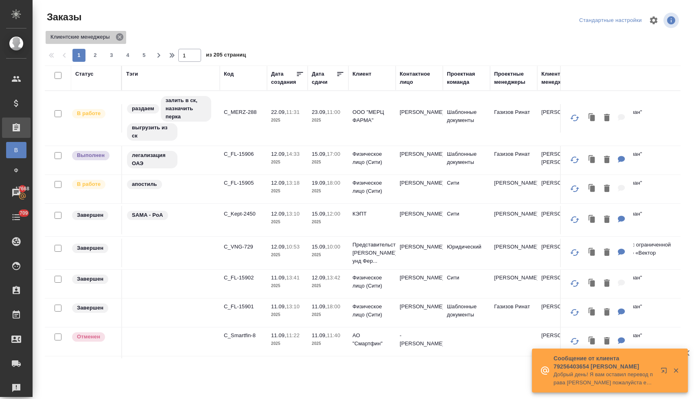
click at [121, 35] on icon at bounding box center [119, 36] width 7 height 7
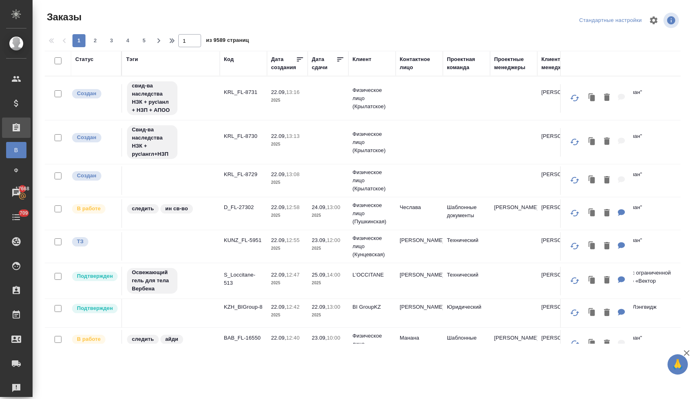
click at [364, 58] on div "Клиент" at bounding box center [361, 59] width 19 height 8
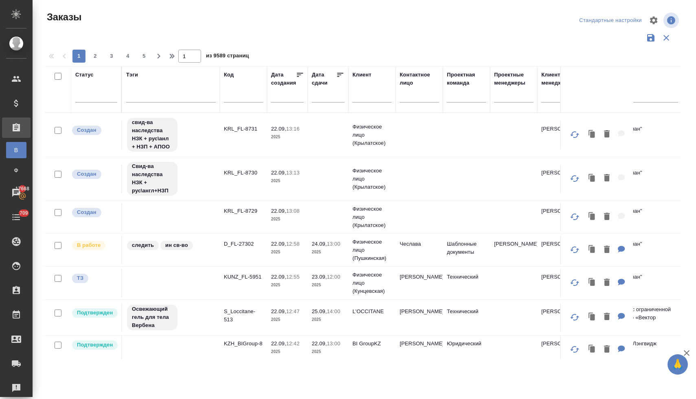
click at [365, 98] on input "text" at bounding box center [371, 97] width 39 height 10
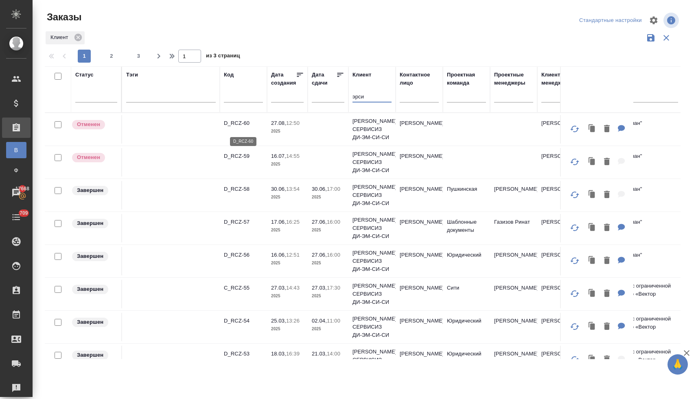
type input "эрси"
click at [240, 127] on p "D_RCZ-60" at bounding box center [243, 123] width 39 height 8
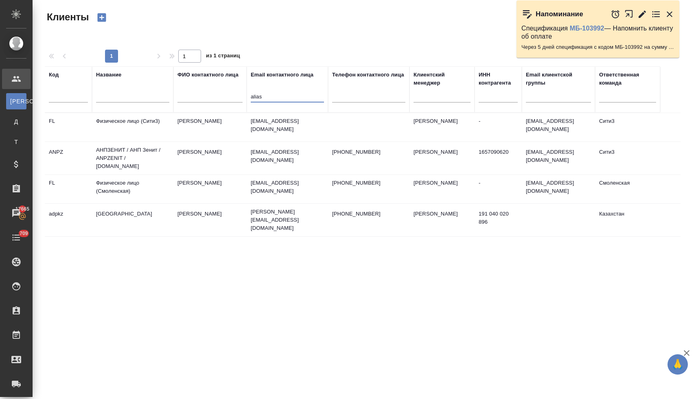
select select "RU"
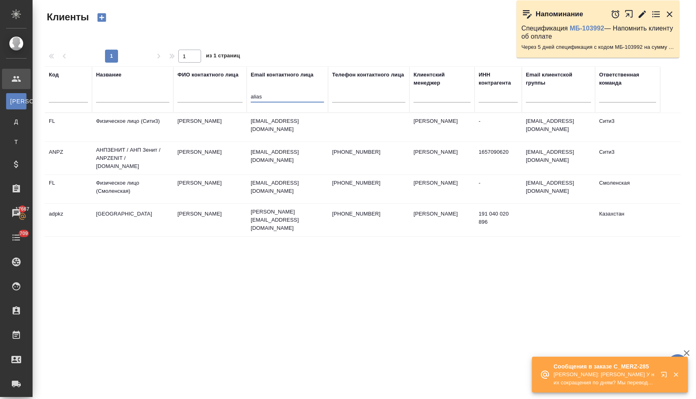
click at [669, 15] on icon "button" at bounding box center [669, 14] width 10 height 10
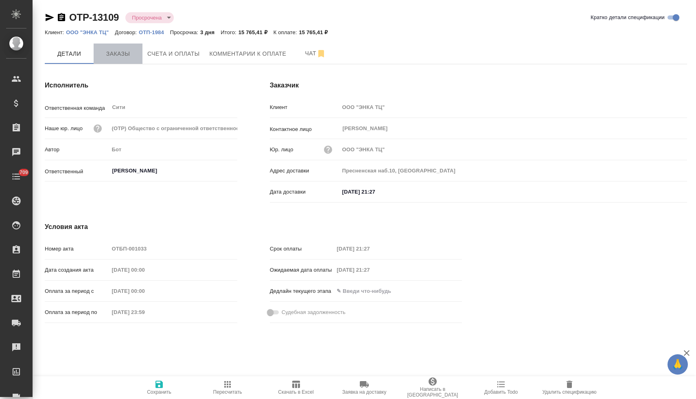
click at [125, 55] on span "Заказы" at bounding box center [117, 54] width 39 height 10
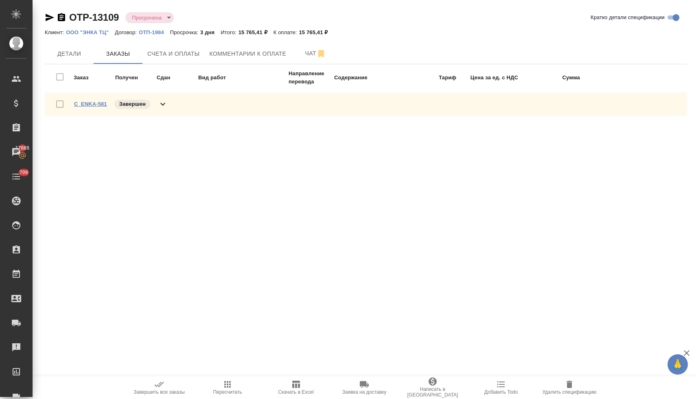
click at [100, 104] on link "C_ENKA-581" at bounding box center [90, 104] width 33 height 6
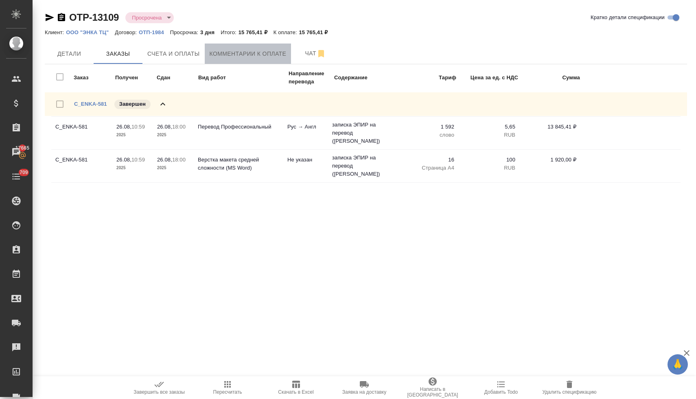
click at [223, 57] on span "Комментарии к оплате" at bounding box center [248, 54] width 77 height 10
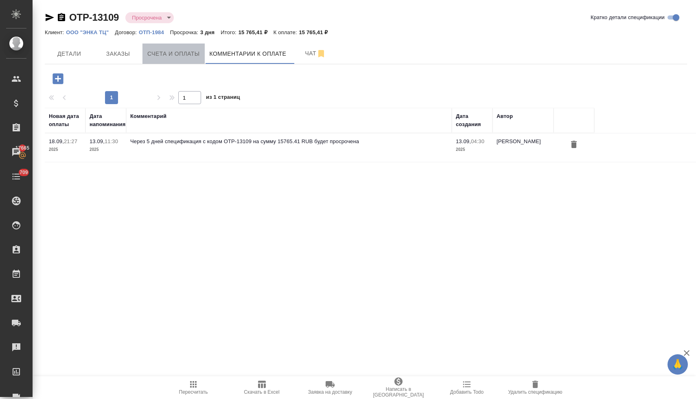
click at [172, 55] on span "Счета и оплаты" at bounding box center [173, 54] width 52 height 10
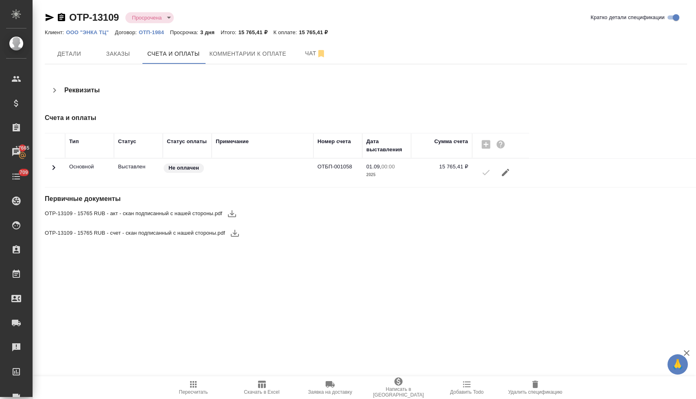
drag, startPoint x: 63, startPoint y: 128, endPoint x: 525, endPoint y: 180, distance: 464.7
click at [483, 180] on div "Счета и оплаты Тип Статус Статус оплаты Примечание Номер счета Дата выставления…" at bounding box center [264, 147] width 438 height 81
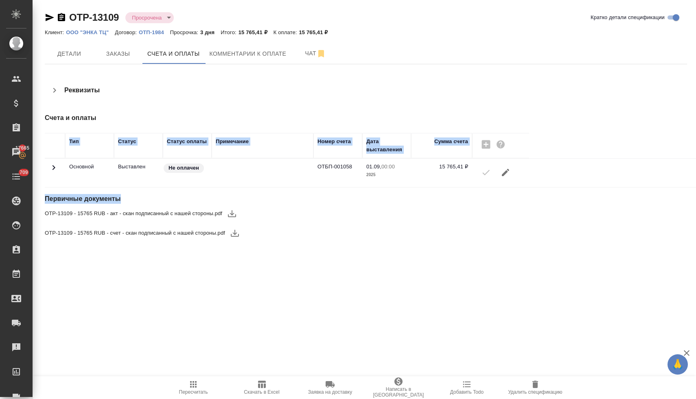
drag, startPoint x: 65, startPoint y: 127, endPoint x: 402, endPoint y: 195, distance: 343.4
click at [402, 195] on div "Реквизиты Счета и оплаты Тип Статус Статус оплаты Примечание Номер счета Дата в…" at bounding box center [366, 162] width 642 height 162
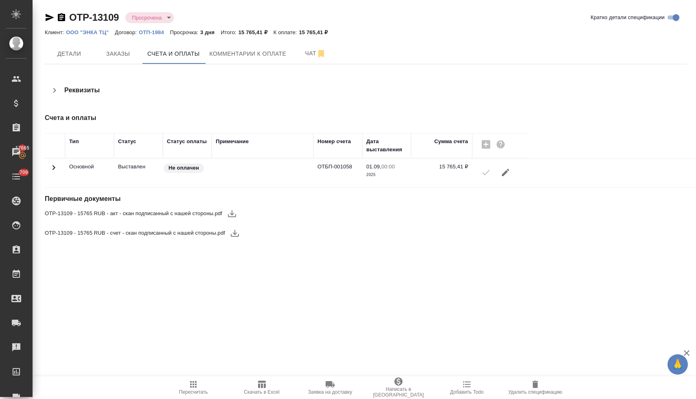
click at [413, 210] on div "OTP-13109 - 15765 RUB - акт - скан подписанный с нашей стороны.pdf" at bounding box center [264, 214] width 438 height 20
drag, startPoint x: 428, startPoint y: 98, endPoint x: 409, endPoint y: 135, distance: 41.5
click at [507, 81] on div "Реквизиты" at bounding box center [374, 94] width 658 height 26
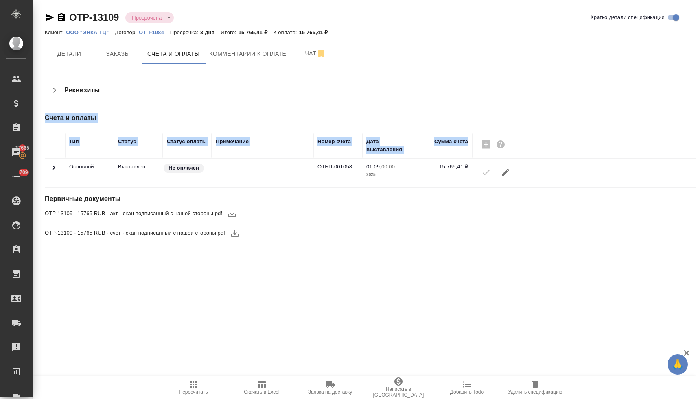
drag, startPoint x: 507, startPoint y: 85, endPoint x: 563, endPoint y: 135, distance: 74.7
click at [563, 135] on div "Реквизиты Счета и оплаты Тип Статус Статус оплаты Примечание Номер счета Дата в…" at bounding box center [366, 162] width 642 height 162
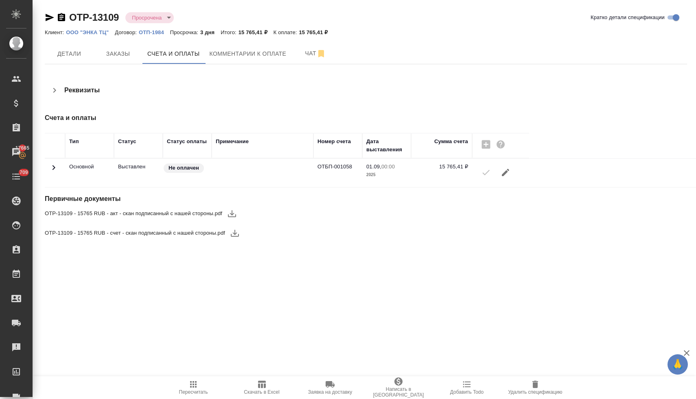
click at [563, 78] on div "OTP-13109 Просрочена delayed Кратко детали спецификации Клиент: ООО "ЭНКА ТЦ" Д…" at bounding box center [365, 132] width 651 height 264
click at [241, 52] on span "Комментарии к оплате" at bounding box center [248, 54] width 77 height 10
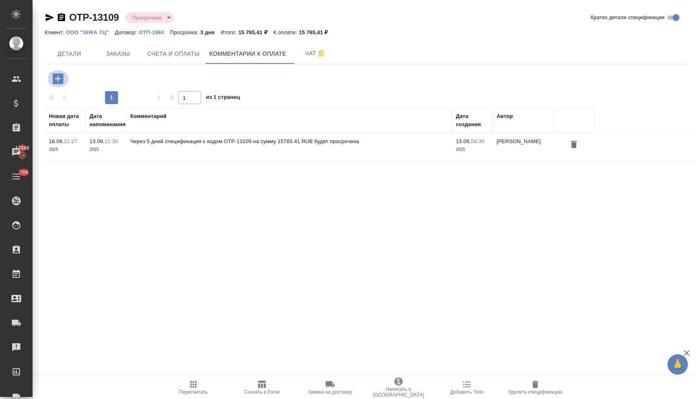
click at [56, 77] on icon "button" at bounding box center [57, 78] width 11 height 11
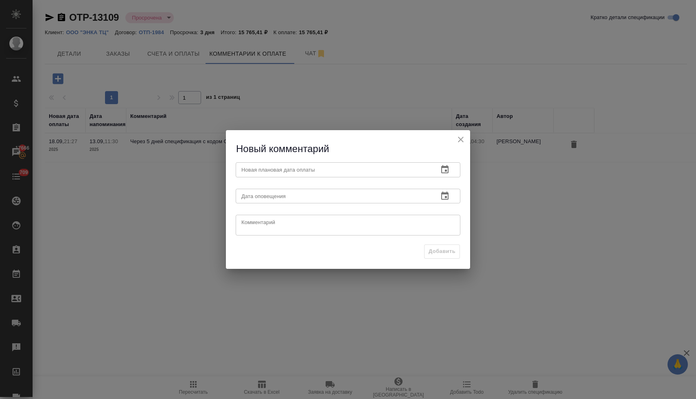
click at [446, 170] on icon "button" at bounding box center [445, 170] width 10 height 10
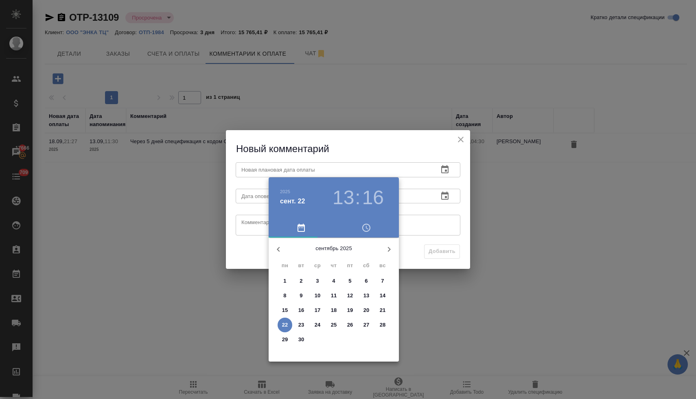
click at [350, 323] on p "26" at bounding box center [350, 325] width 6 height 8
type input "26.09.2025 13:16"
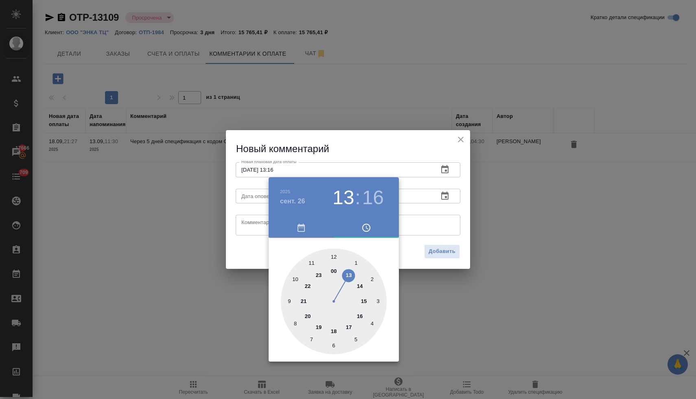
click at [249, 254] on div at bounding box center [348, 199] width 696 height 399
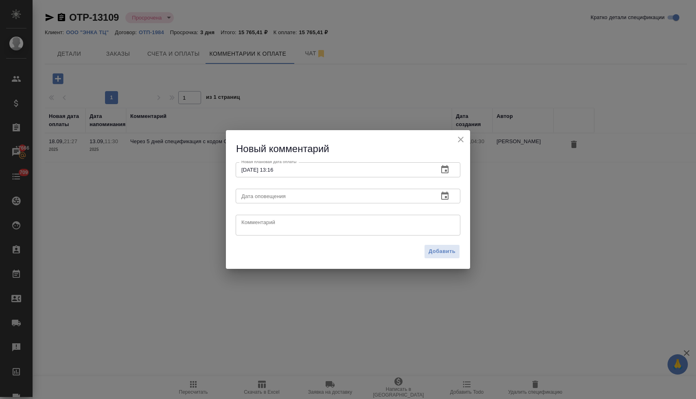
click at [258, 226] on textarea at bounding box center [347, 225] width 213 height 12
type textarea "уточняю"
click at [442, 248] on span "Добавить" at bounding box center [441, 251] width 27 height 9
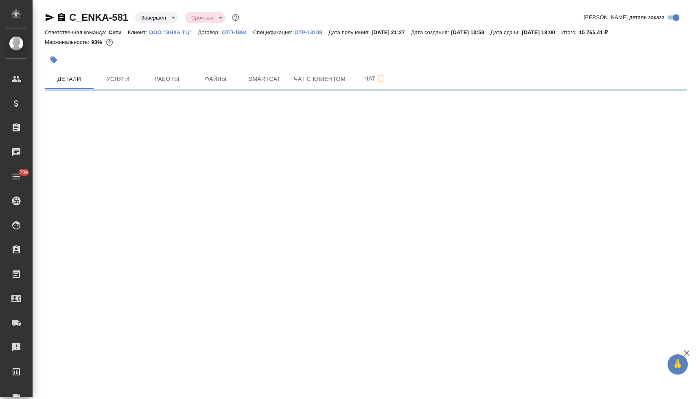
select select "RU"
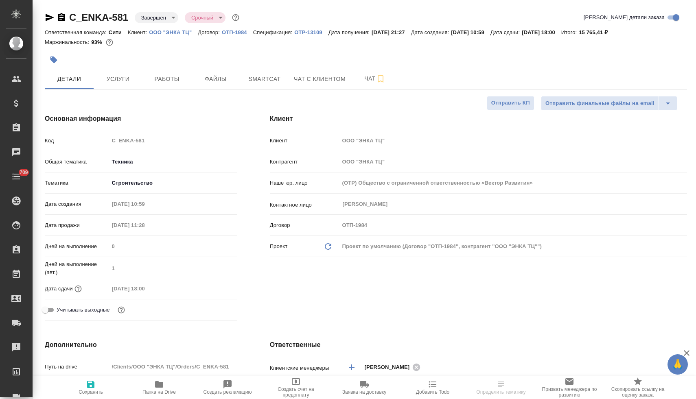
type textarea "x"
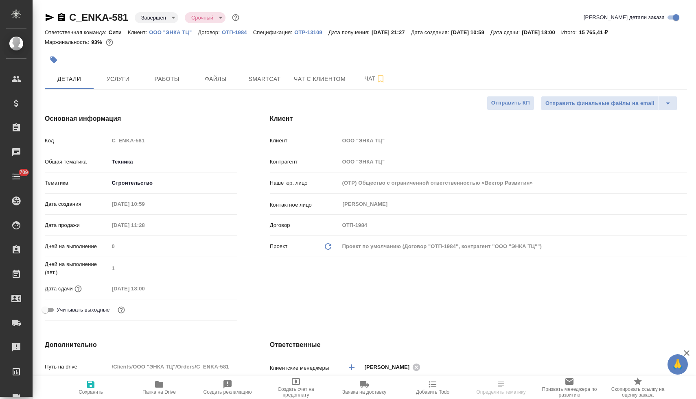
type textarea "x"
click at [119, 81] on span "Услуги" at bounding box center [117, 79] width 39 height 10
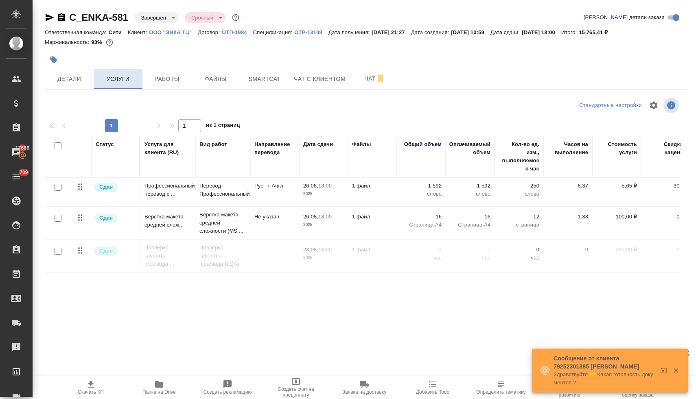
click at [116, 82] on span "Услуги" at bounding box center [117, 79] width 39 height 10
click at [161, 192] on p "Профессиональный перевод с ..." at bounding box center [167, 190] width 47 height 16
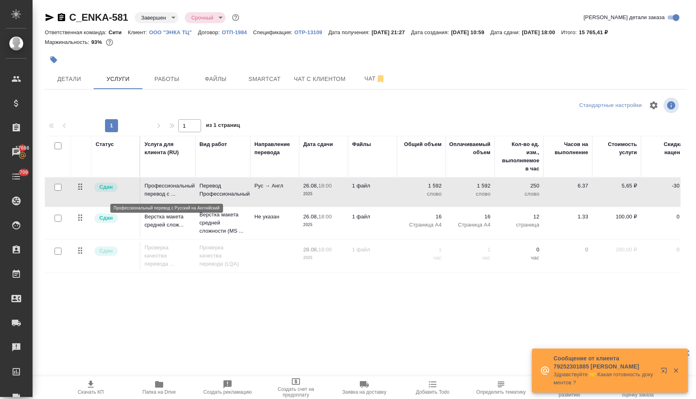
click at [161, 192] on p "Профессиональный перевод с ..." at bounding box center [167, 190] width 47 height 16
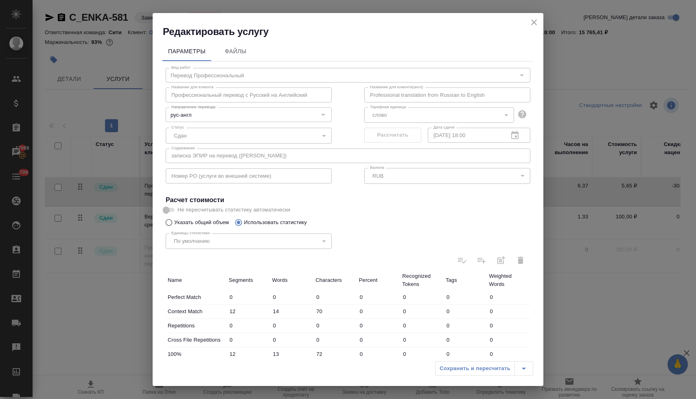
click at [413, 205] on label "Не пересчитывать статистику автоматически" at bounding box center [342, 210] width 363 height 10
click at [532, 23] on icon "close" at bounding box center [534, 23] width 6 height 6
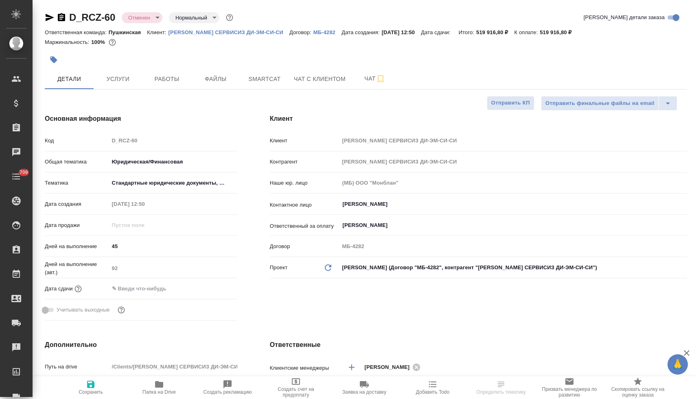
select select "RU"
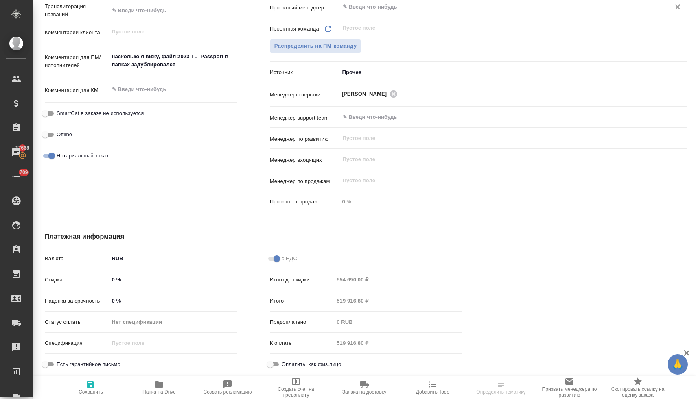
scroll to position [425, 0]
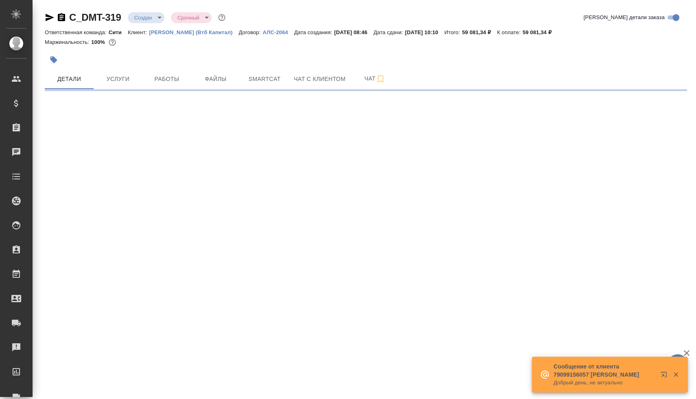
select select "RU"
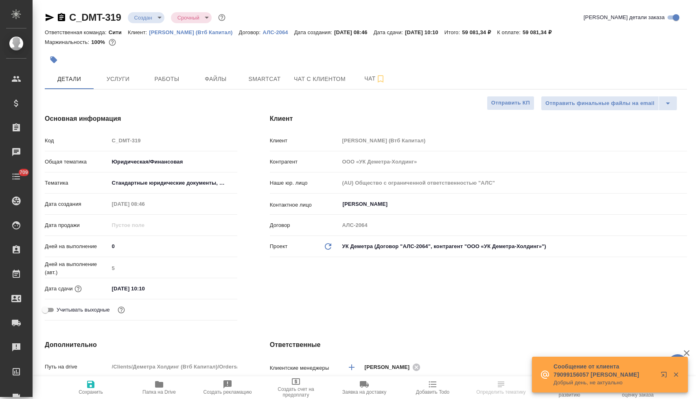
type textarea "x"
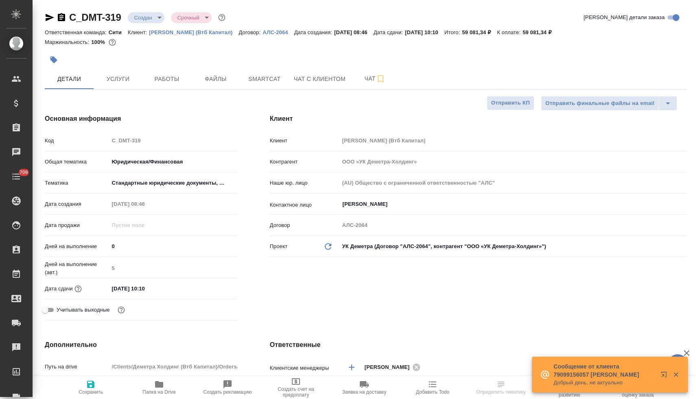
type textarea "x"
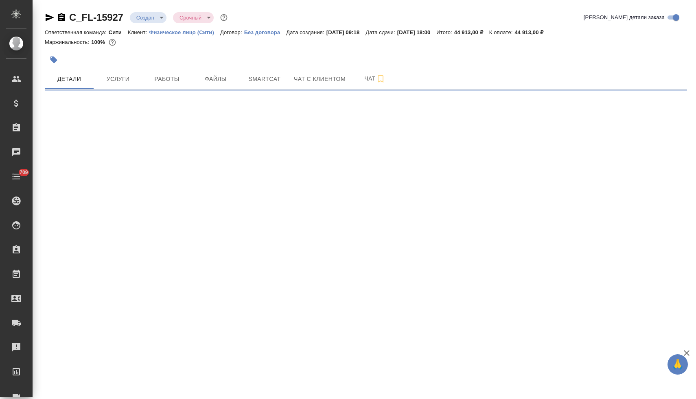
select select "RU"
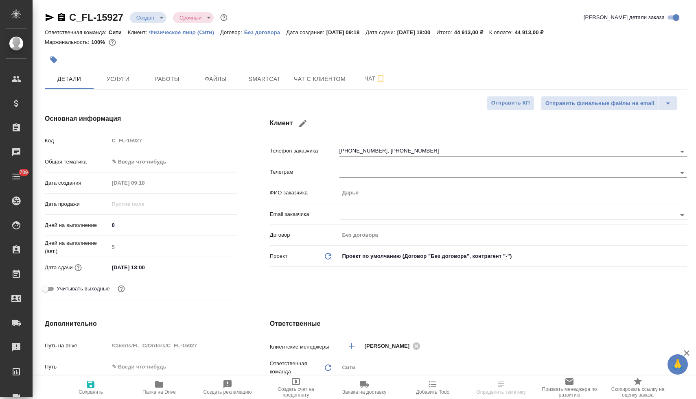
type textarea "x"
click at [331, 81] on span "Чат с клиентом" at bounding box center [320, 79] width 52 height 10
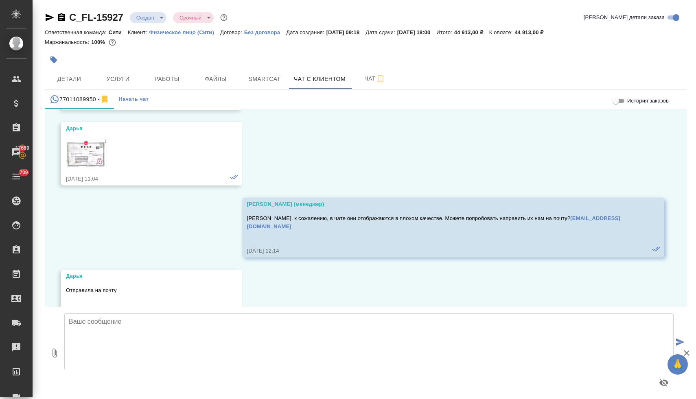
scroll to position [7304, 0]
